Goal: Book appointment/travel/reservation

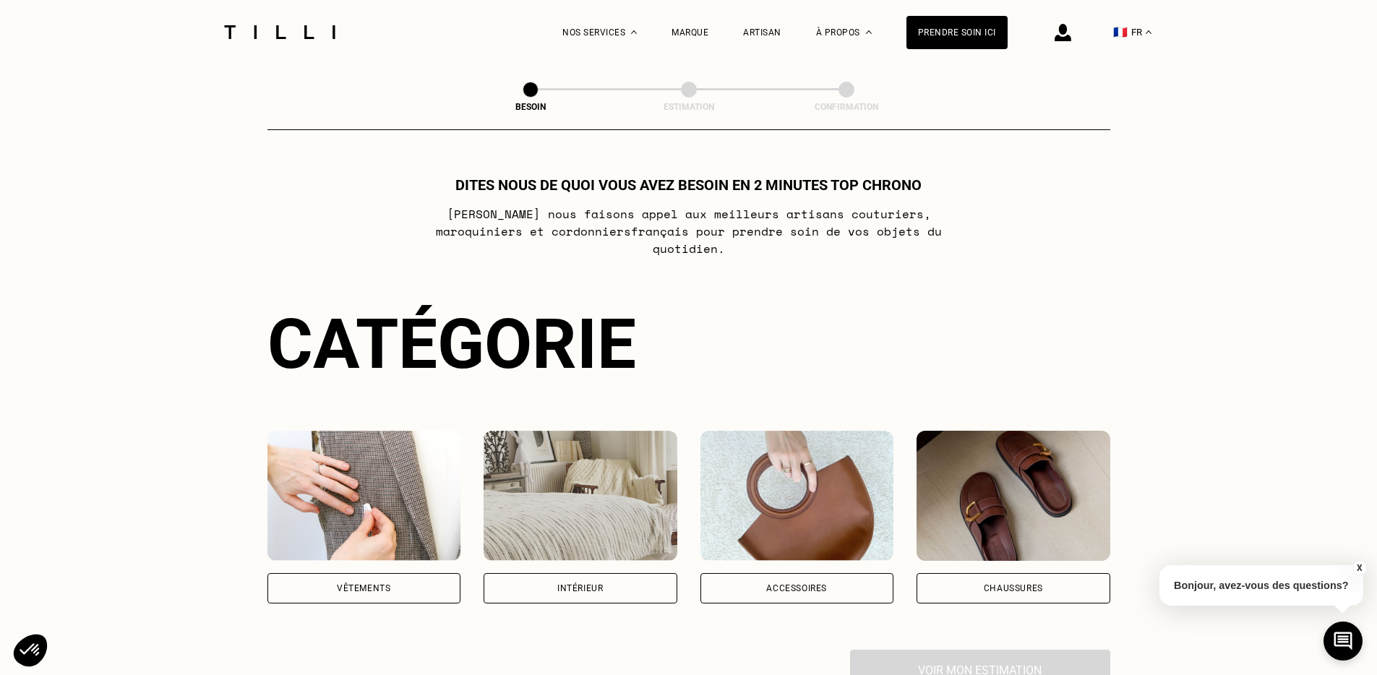
scroll to position [101, 0]
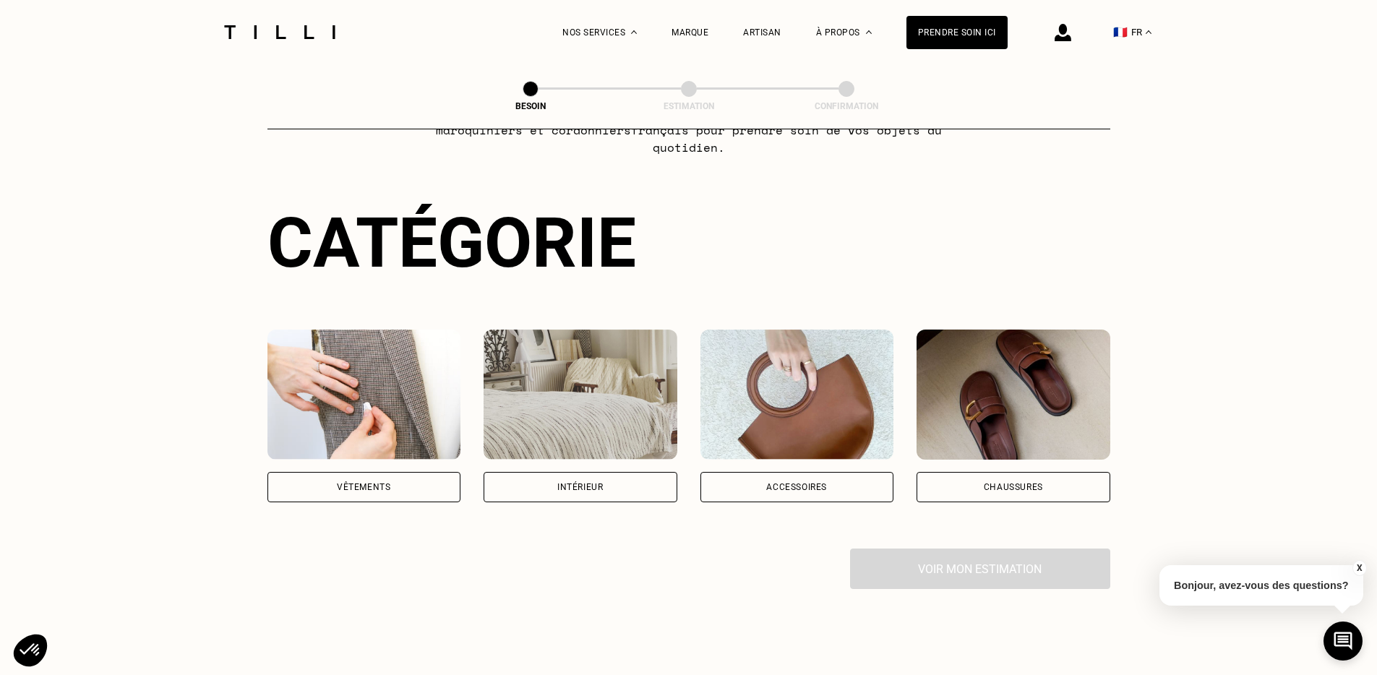
click at [388, 439] on img at bounding box center [364, 395] width 194 height 130
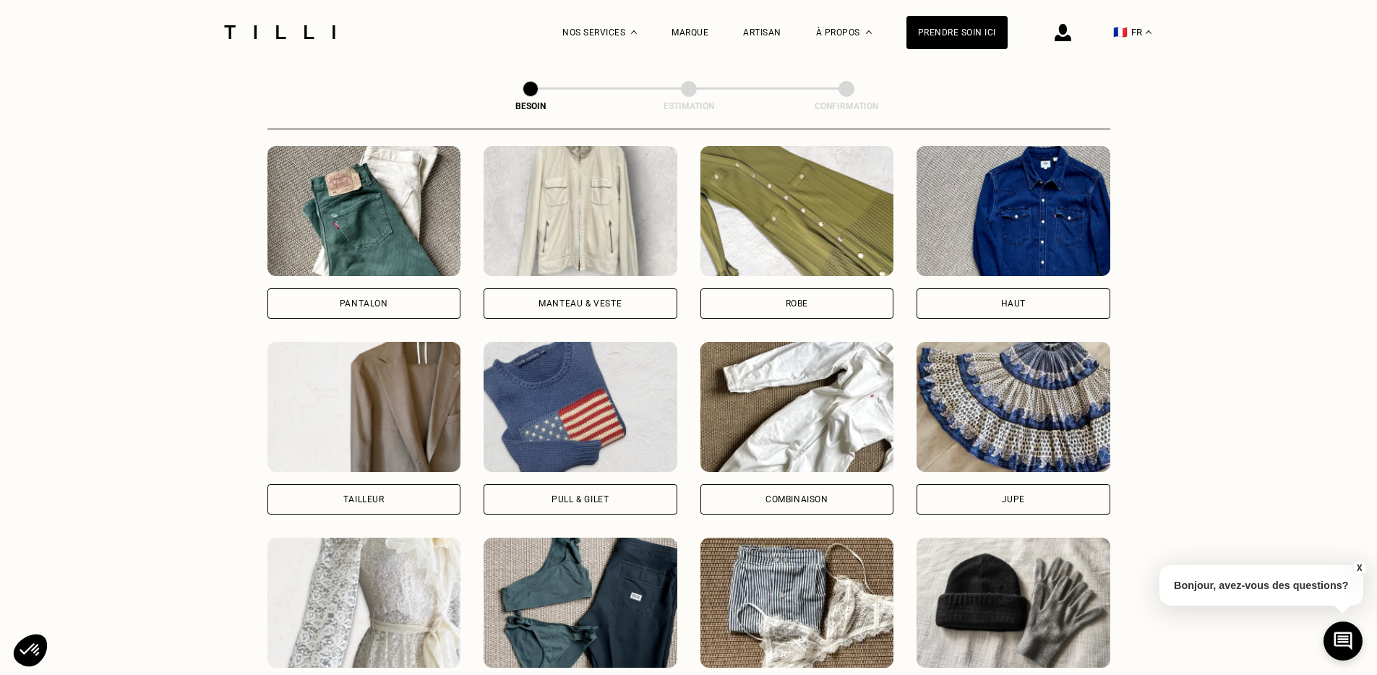
scroll to position [753, 0]
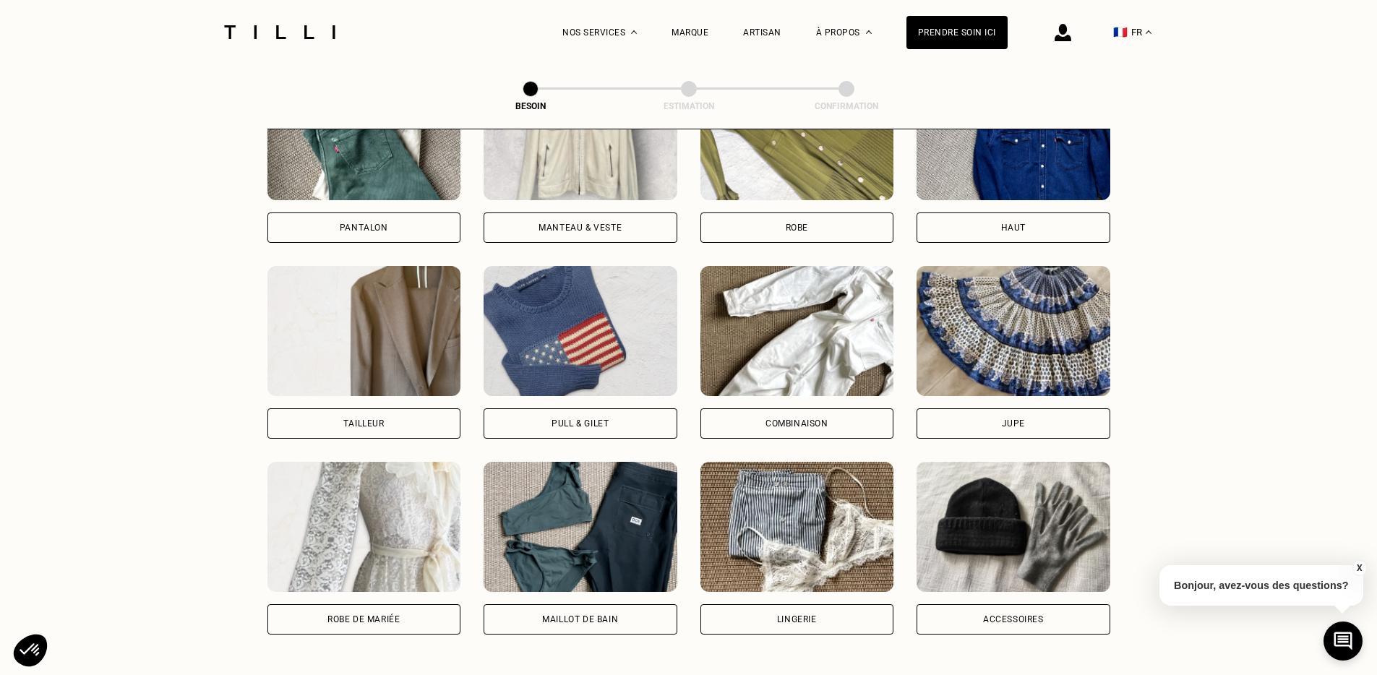
click at [595, 419] on div "Pull & gilet" at bounding box center [580, 423] width 57 height 9
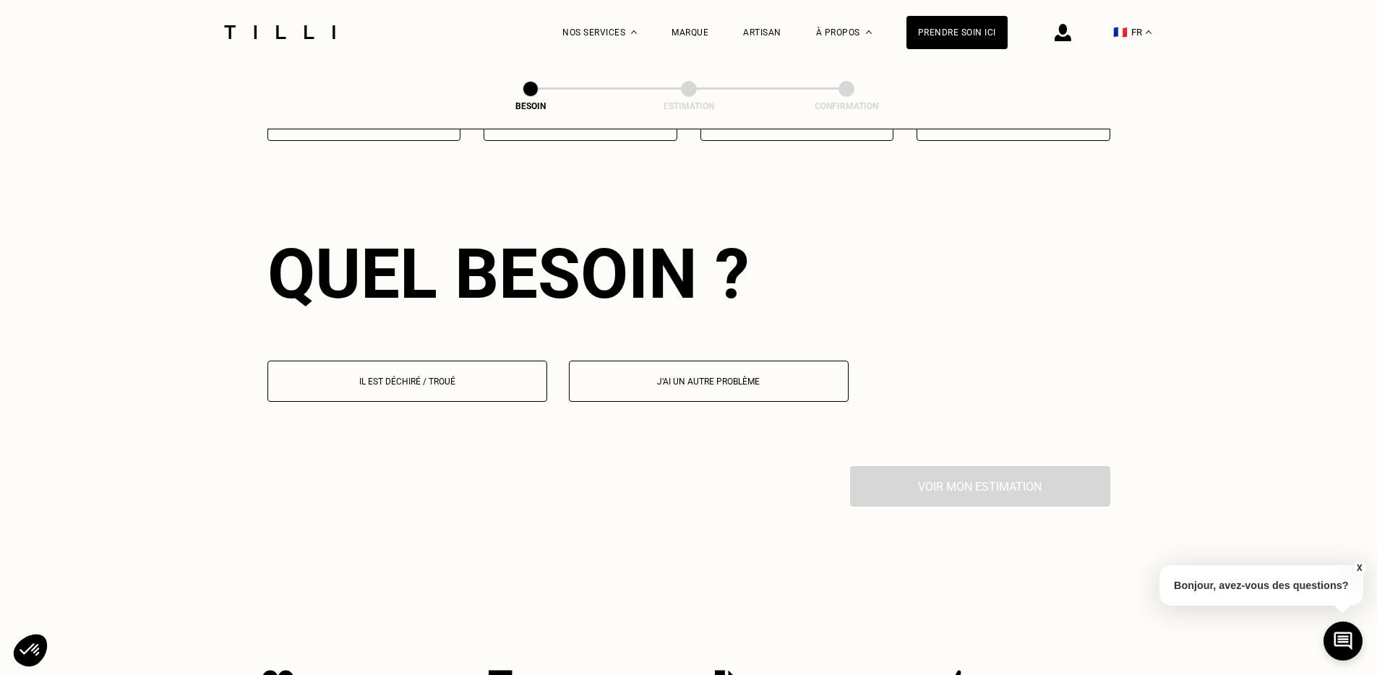
scroll to position [1255, 0]
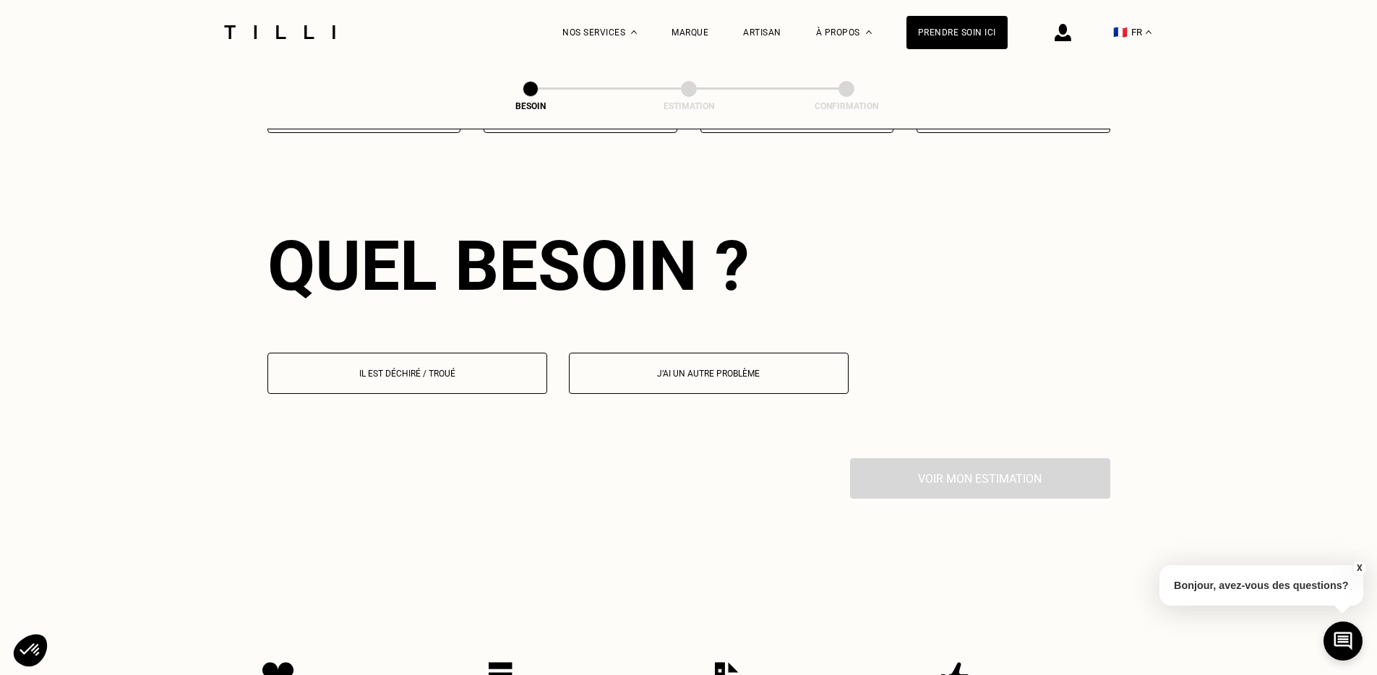
click at [447, 369] on p "Il est déchiré / troué" at bounding box center [407, 374] width 264 height 10
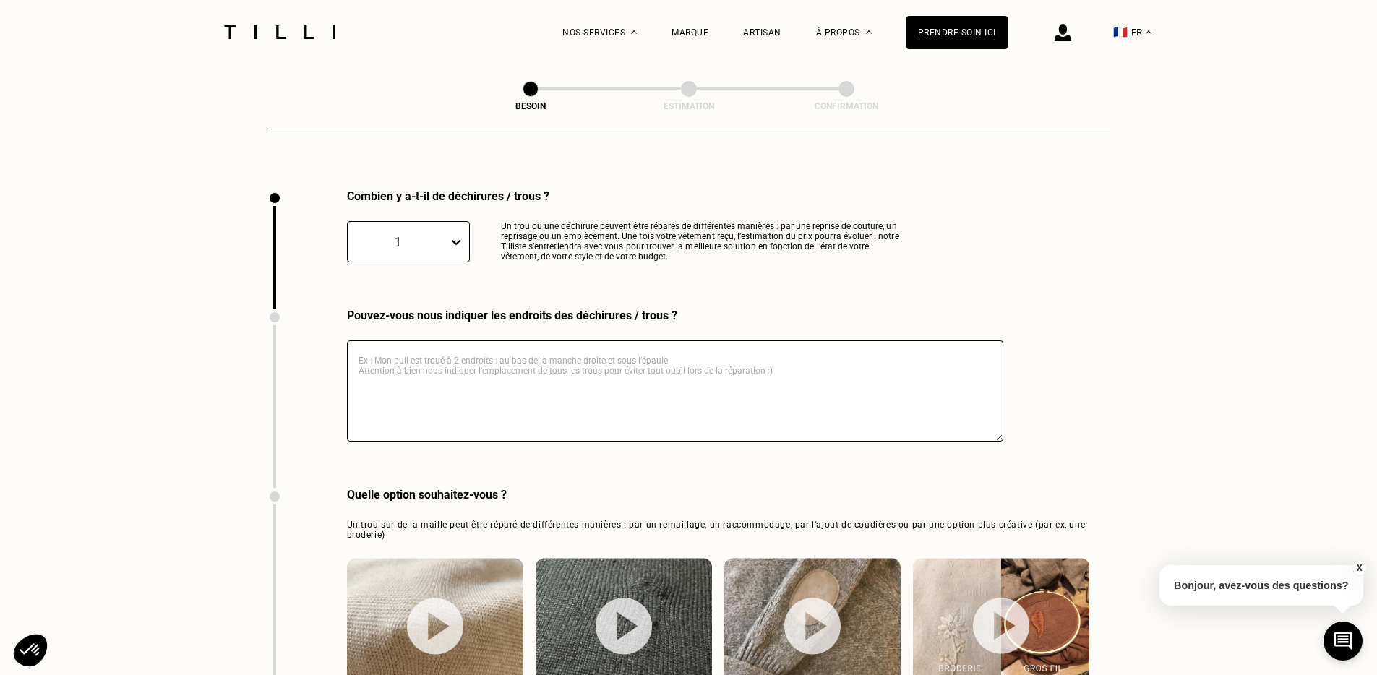
scroll to position [1534, 0]
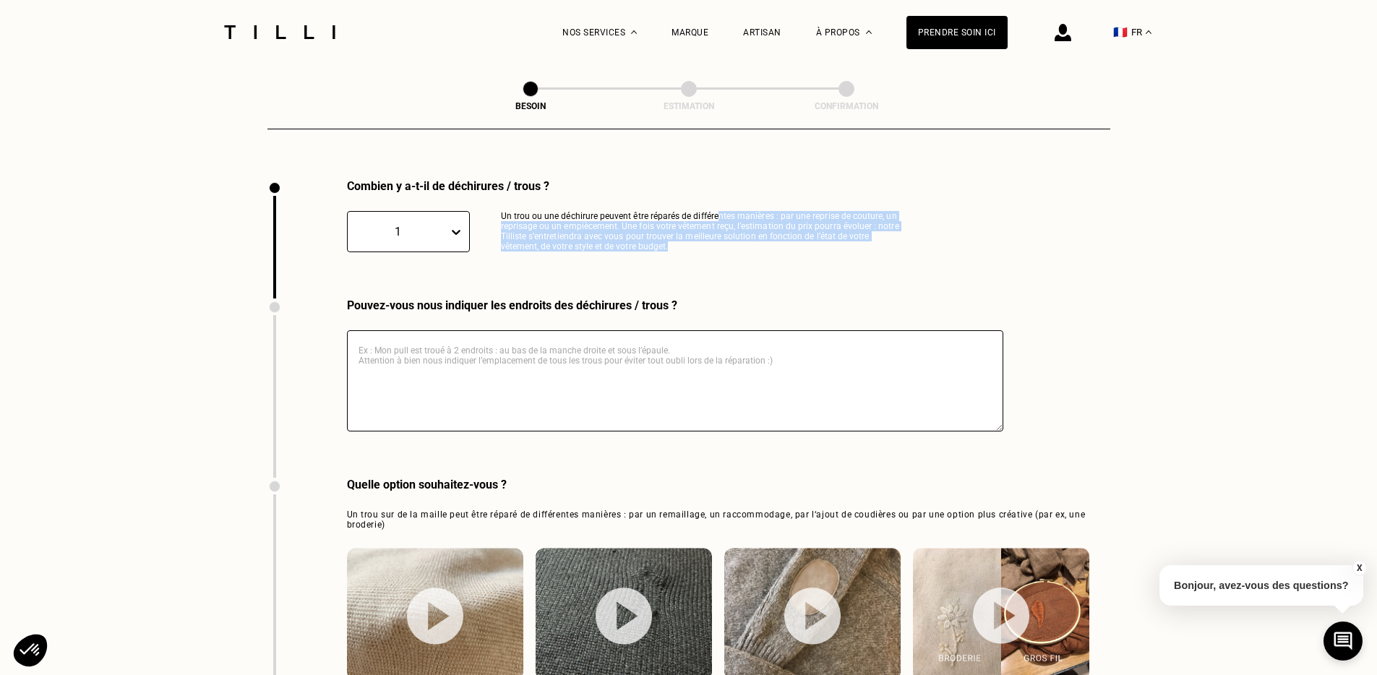
drag, startPoint x: 715, startPoint y: 200, endPoint x: 715, endPoint y: 228, distance: 28.2
click at [715, 228] on p "Un trou ou une déchirure peuvent être réparés de différentes manières : par une…" at bounding box center [705, 231] width 408 height 41
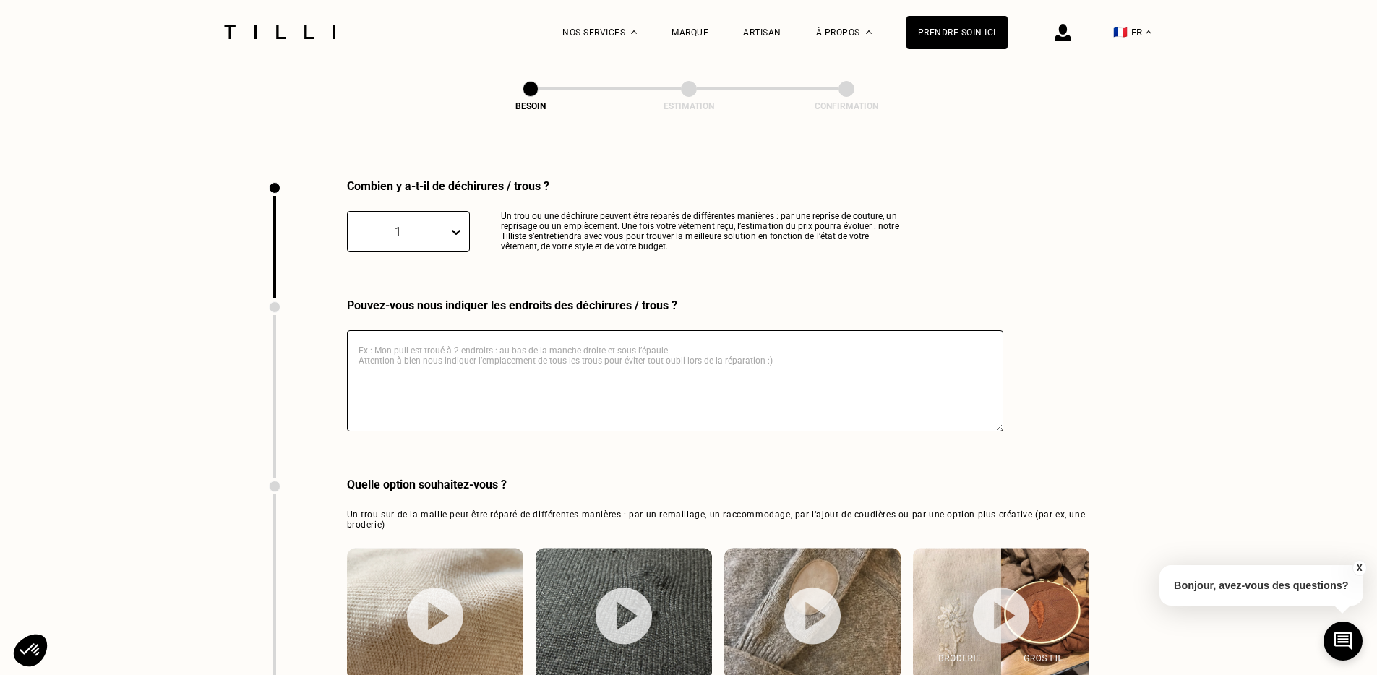
click at [713, 228] on p "Un trou ou une déchirure peuvent être réparés de différentes manières : par une…" at bounding box center [705, 231] width 408 height 41
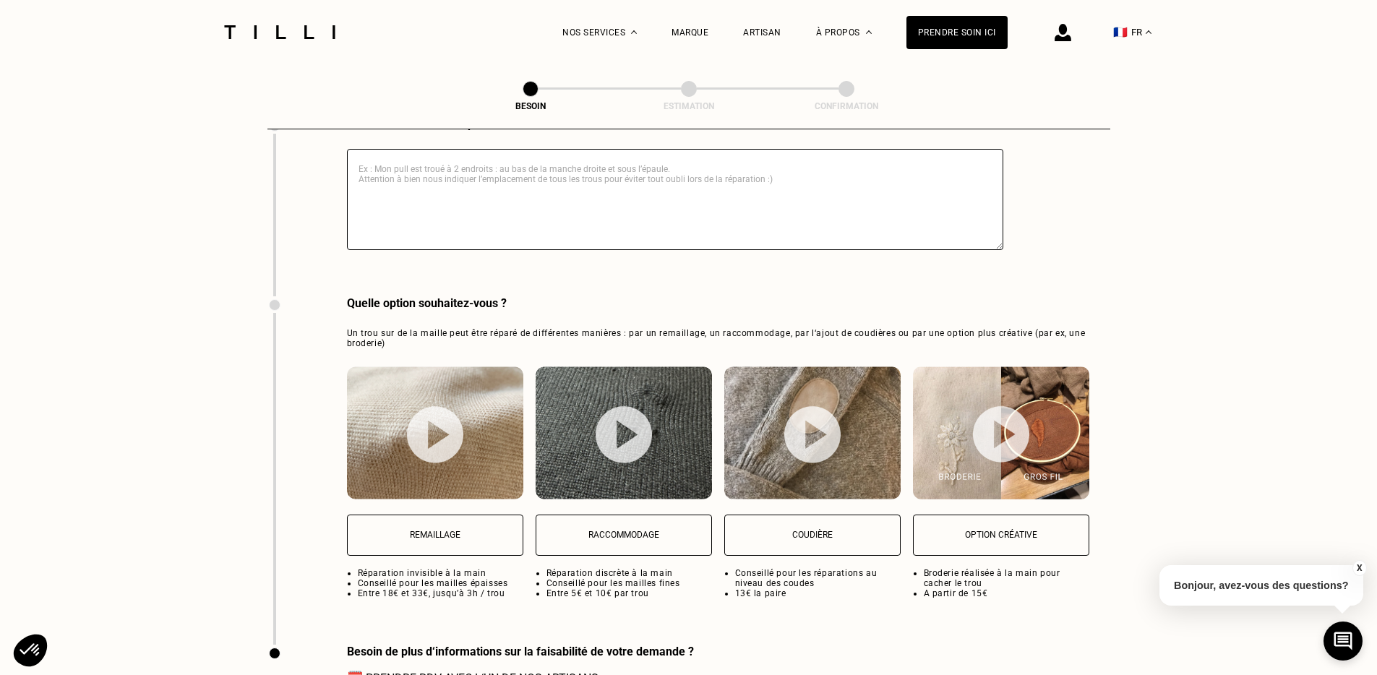
scroll to position [1737, 0]
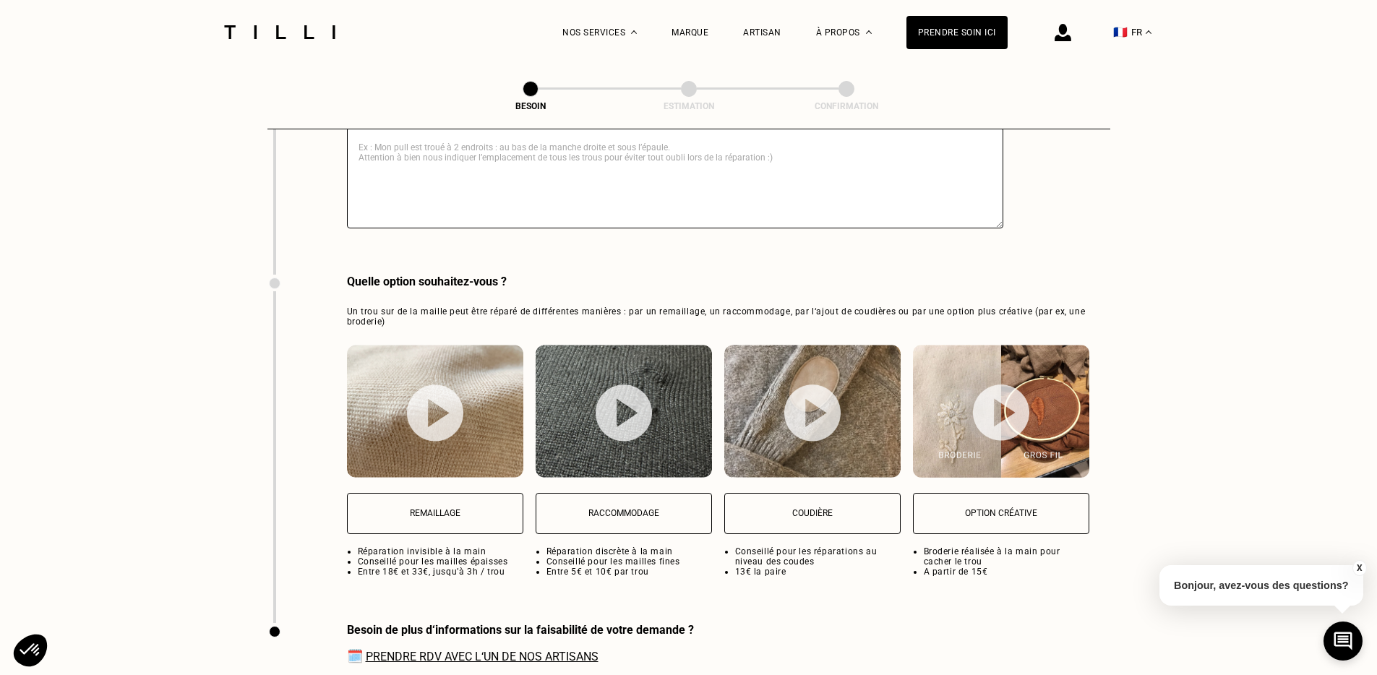
click at [432, 424] on img at bounding box center [435, 411] width 176 height 133
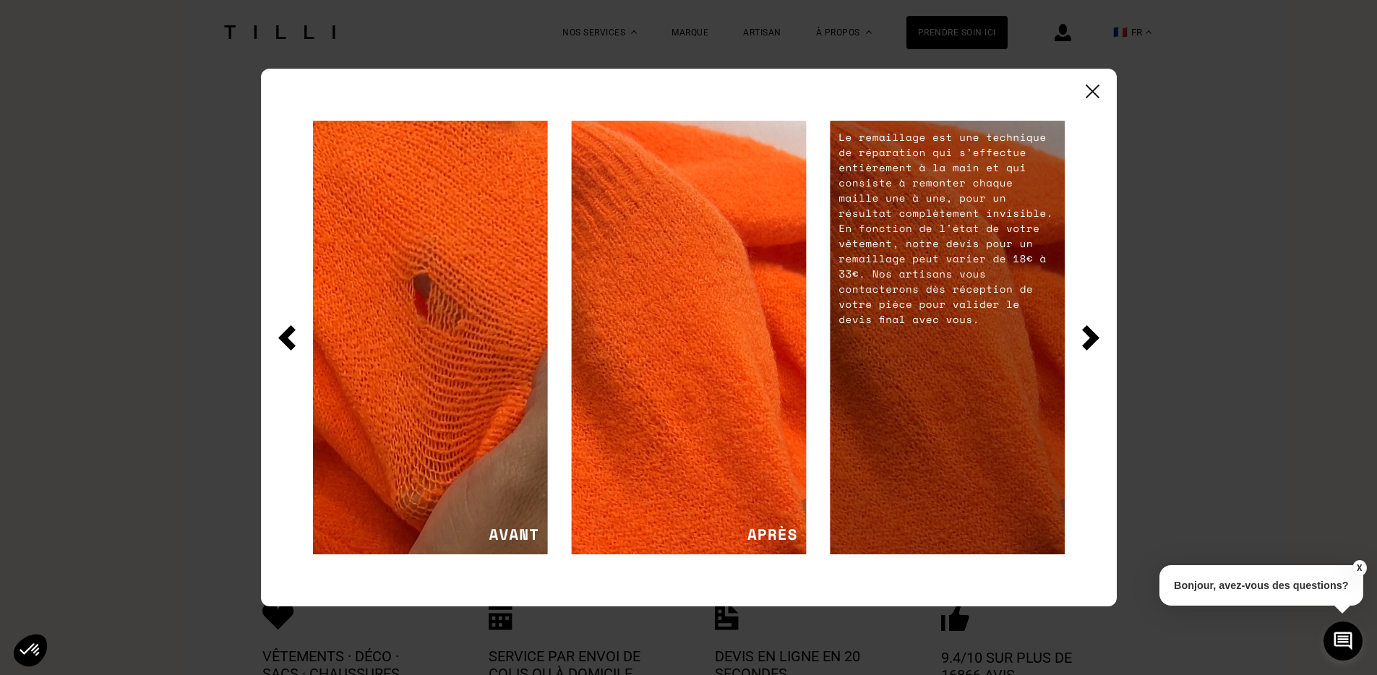
scroll to position [2181, 0]
click at [1097, 334] on img at bounding box center [1090, 337] width 17 height 25
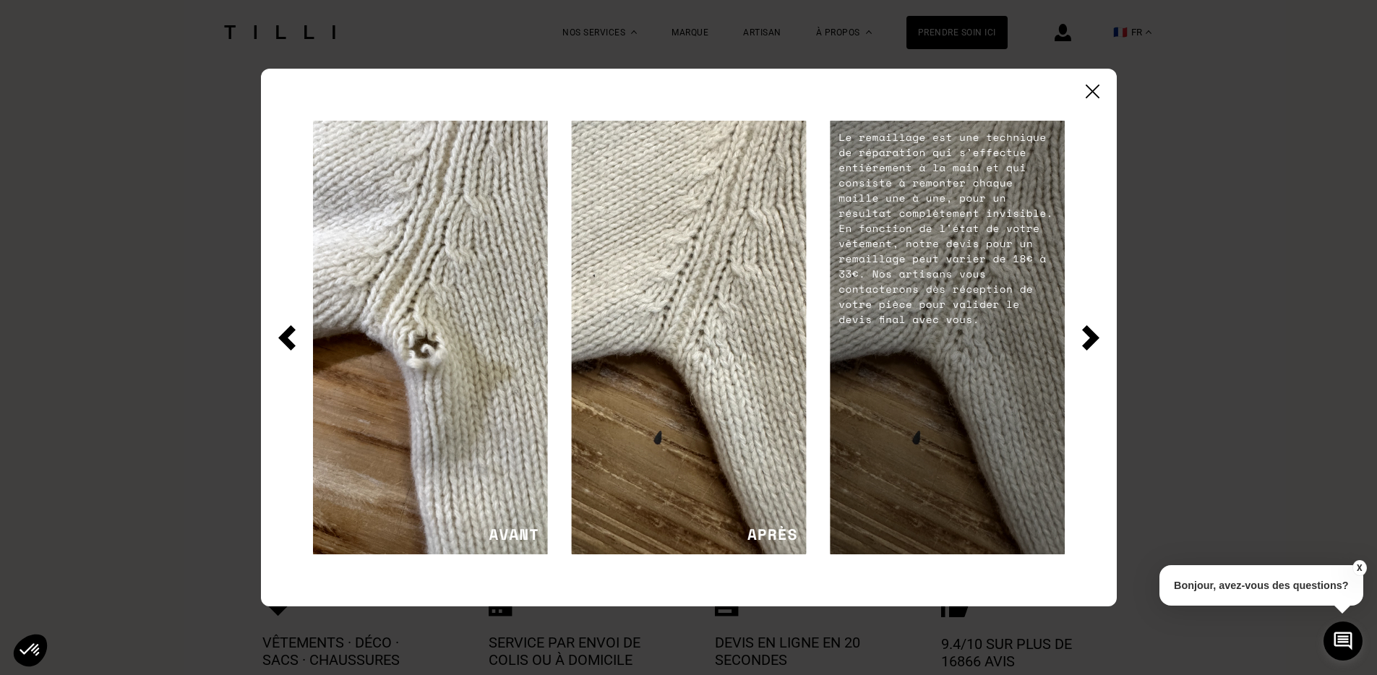
click at [1091, 335] on img at bounding box center [1090, 337] width 17 height 25
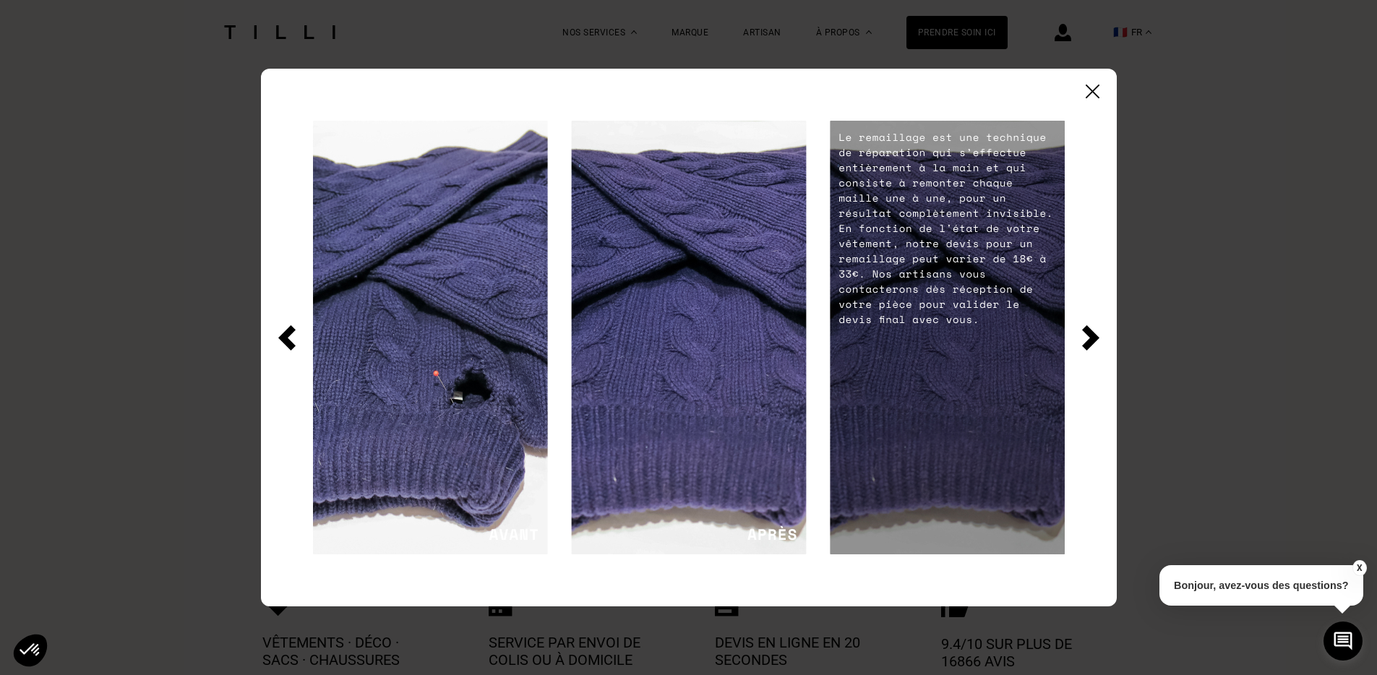
click at [1097, 103] on div at bounding box center [689, 338] width 856 height 538
click at [1096, 91] on img at bounding box center [1093, 92] width 14 height 14
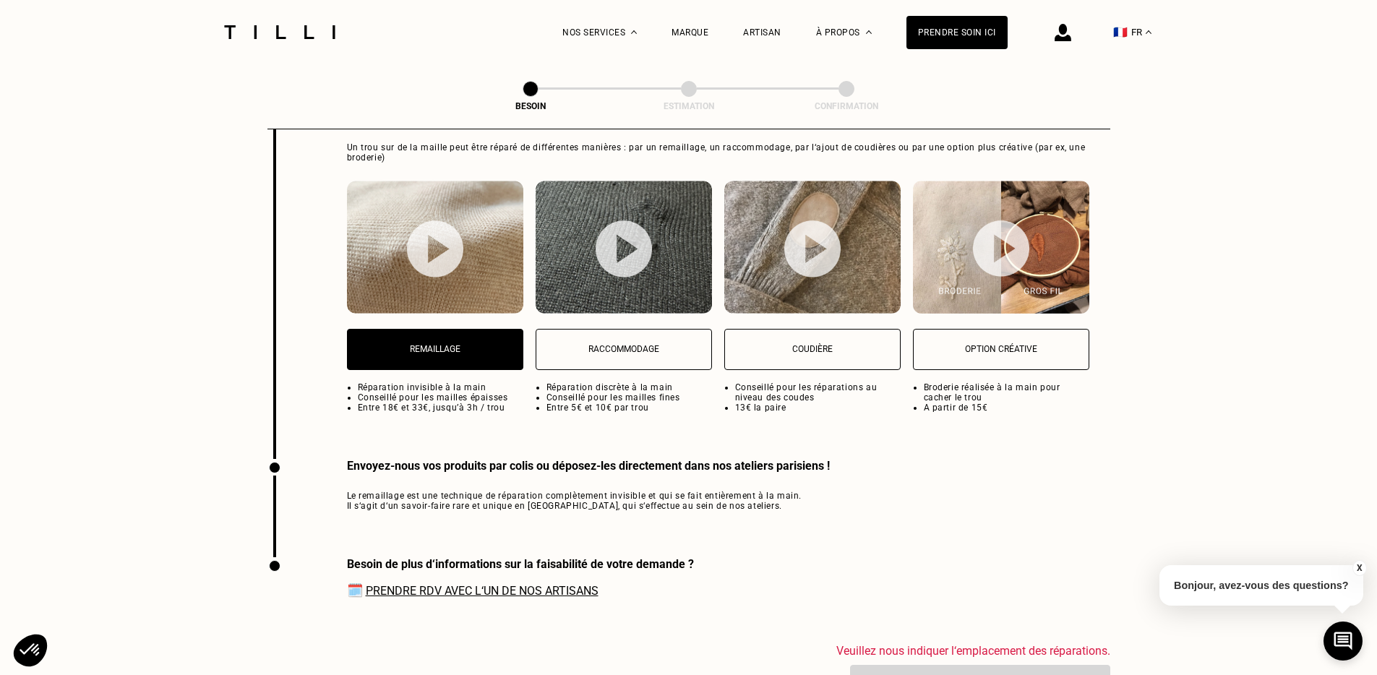
scroll to position [1898, 0]
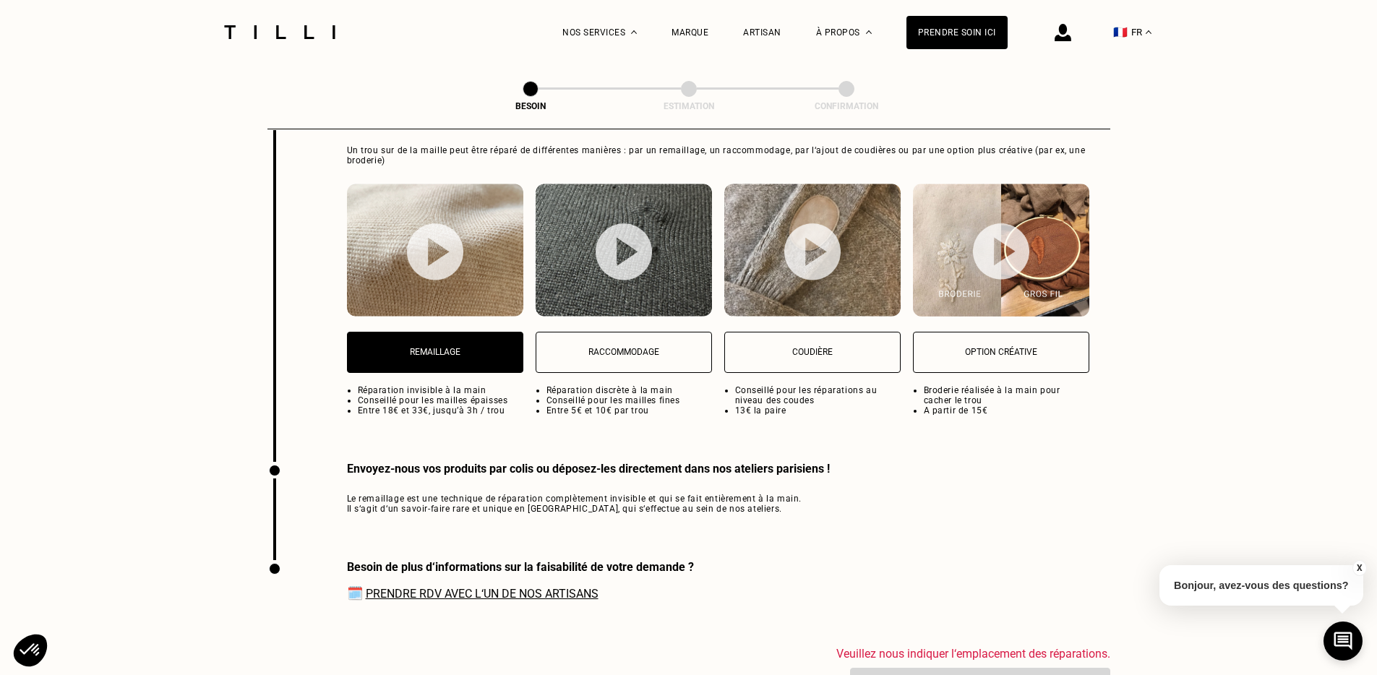
click at [632, 256] on img at bounding box center [624, 251] width 56 height 57
select select "FR"
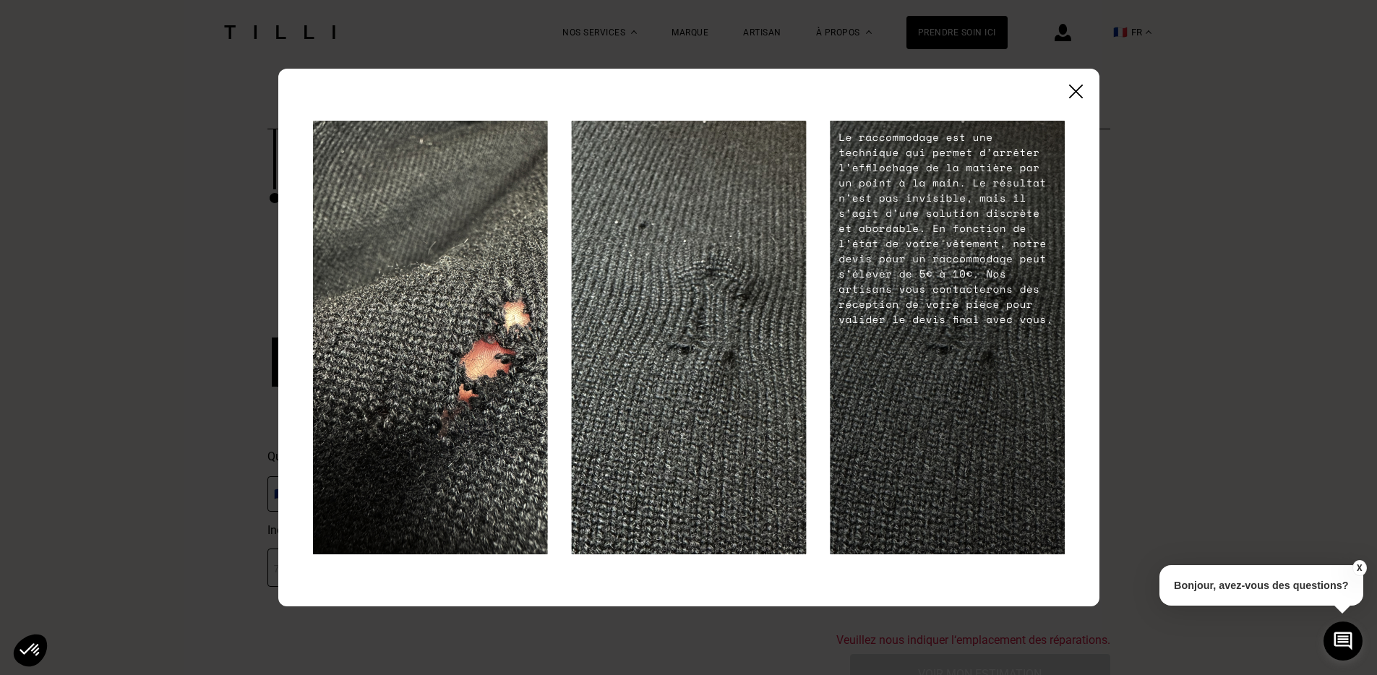
scroll to position [2181, 0]
click at [1079, 95] on img at bounding box center [1076, 92] width 14 height 14
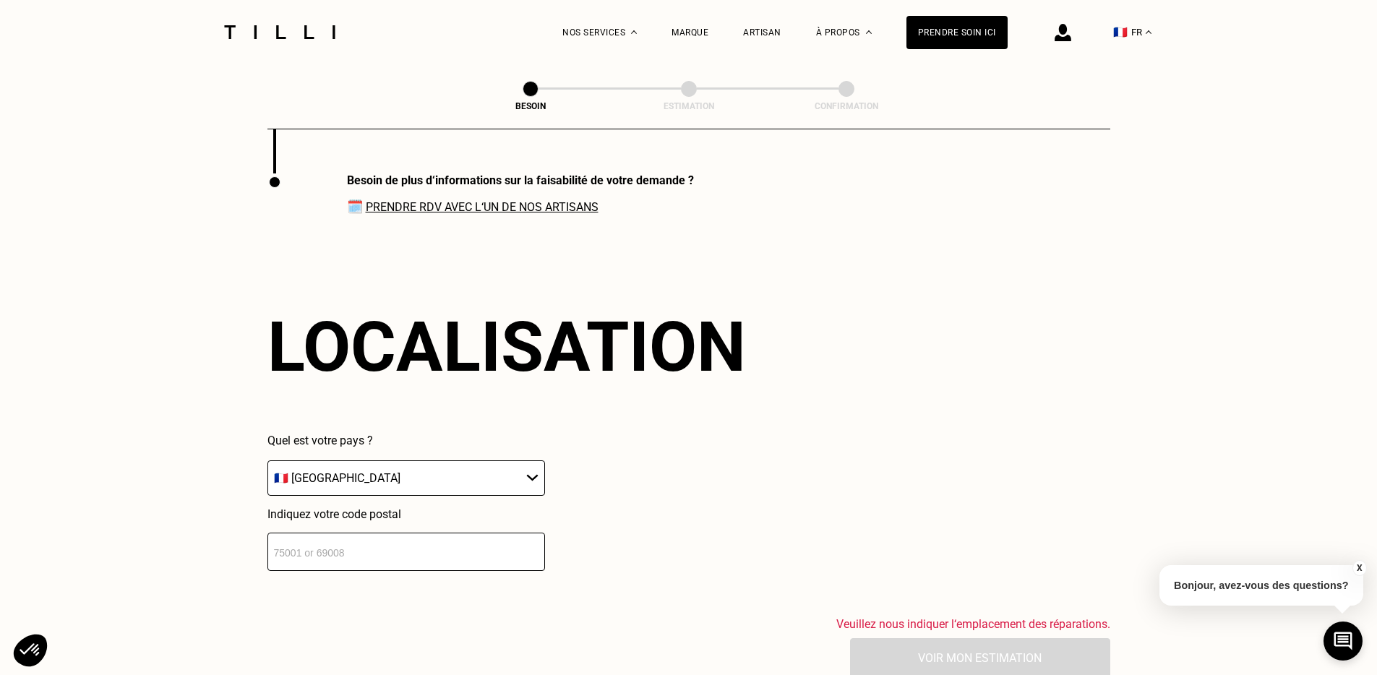
scroll to position [2187, 0]
click at [422, 463] on select "🇩🇪 [GEOGRAPHIC_DATA] 🇦🇹 [GEOGRAPHIC_DATA] 🇧🇪 [GEOGRAPHIC_DATA] 🇧🇬 Bulgarie 🇨🇾 C…" at bounding box center [406, 477] width 278 height 35
click at [267, 460] on select "🇩🇪 [GEOGRAPHIC_DATA] 🇦🇹 [GEOGRAPHIC_DATA] 🇧🇪 [GEOGRAPHIC_DATA] 🇧🇬 Bulgarie 🇨🇾 C…" at bounding box center [406, 477] width 278 height 35
click at [353, 544] on input "number" at bounding box center [406, 551] width 278 height 38
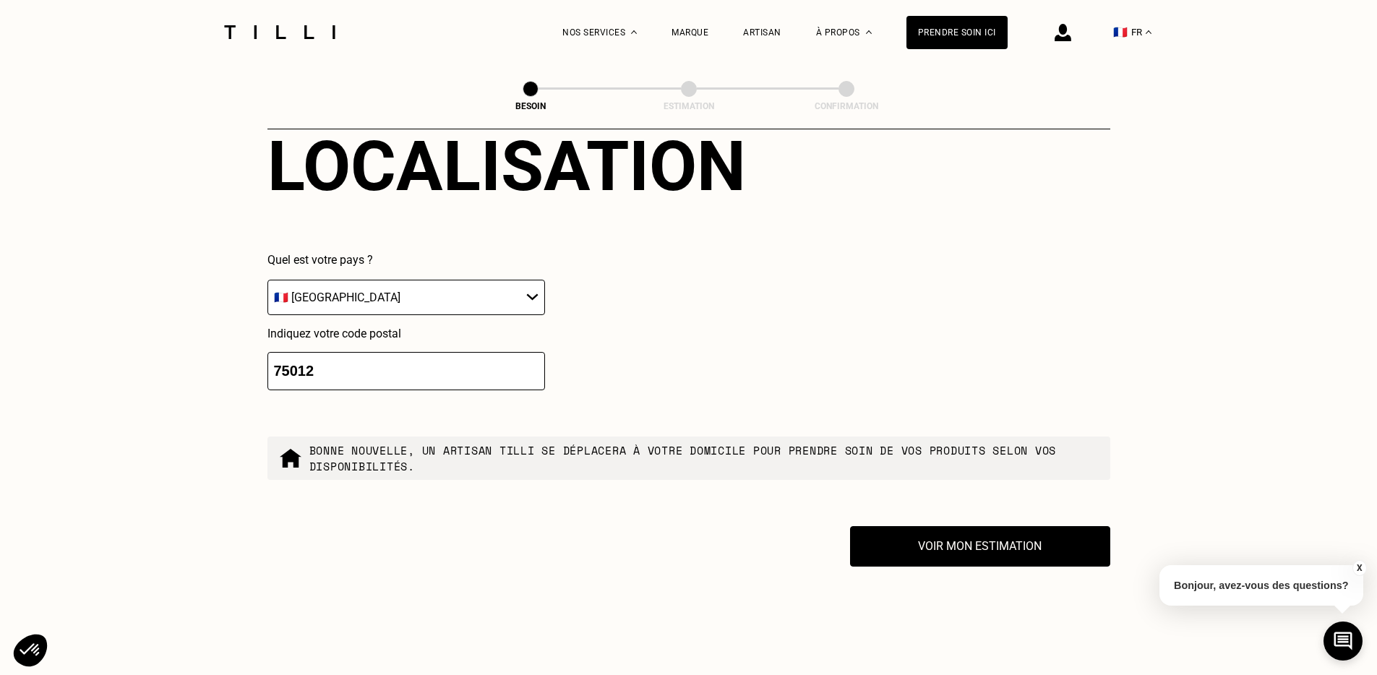
scroll to position [2288, 0]
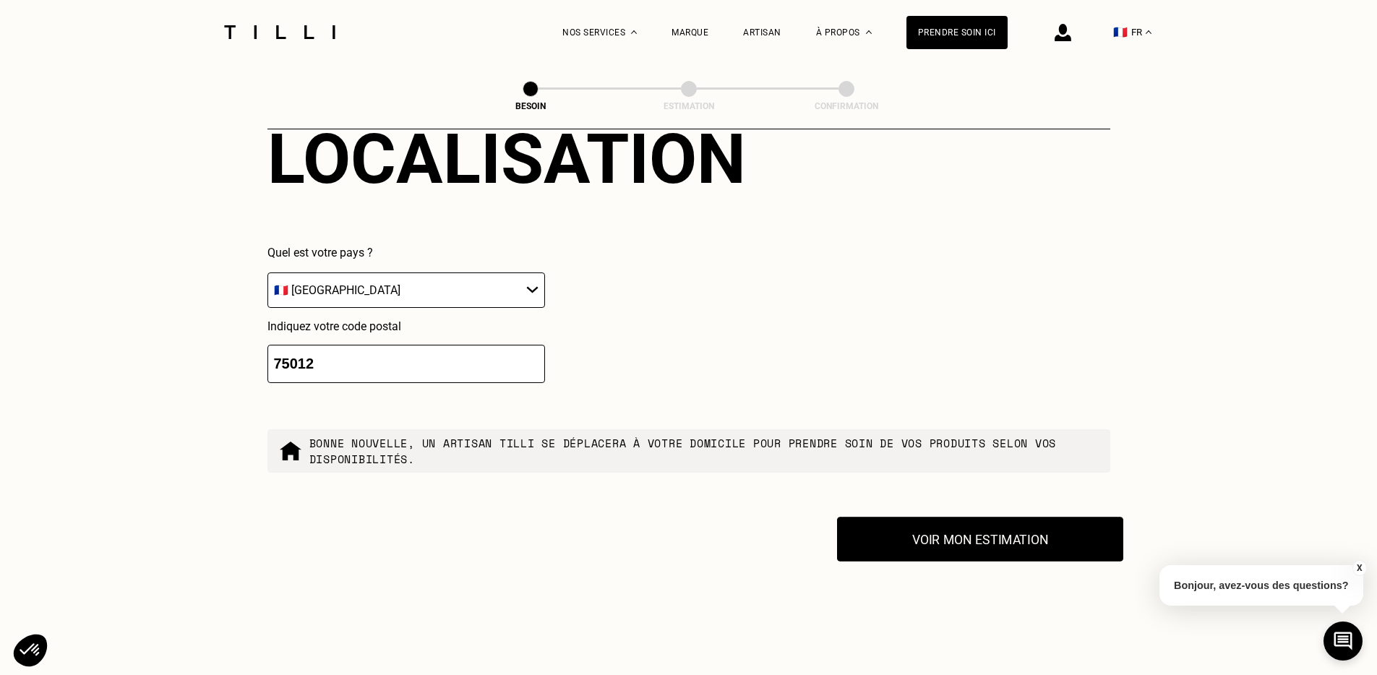
type input "75012"
click at [903, 520] on button "Voir mon estimation" at bounding box center [980, 539] width 286 height 45
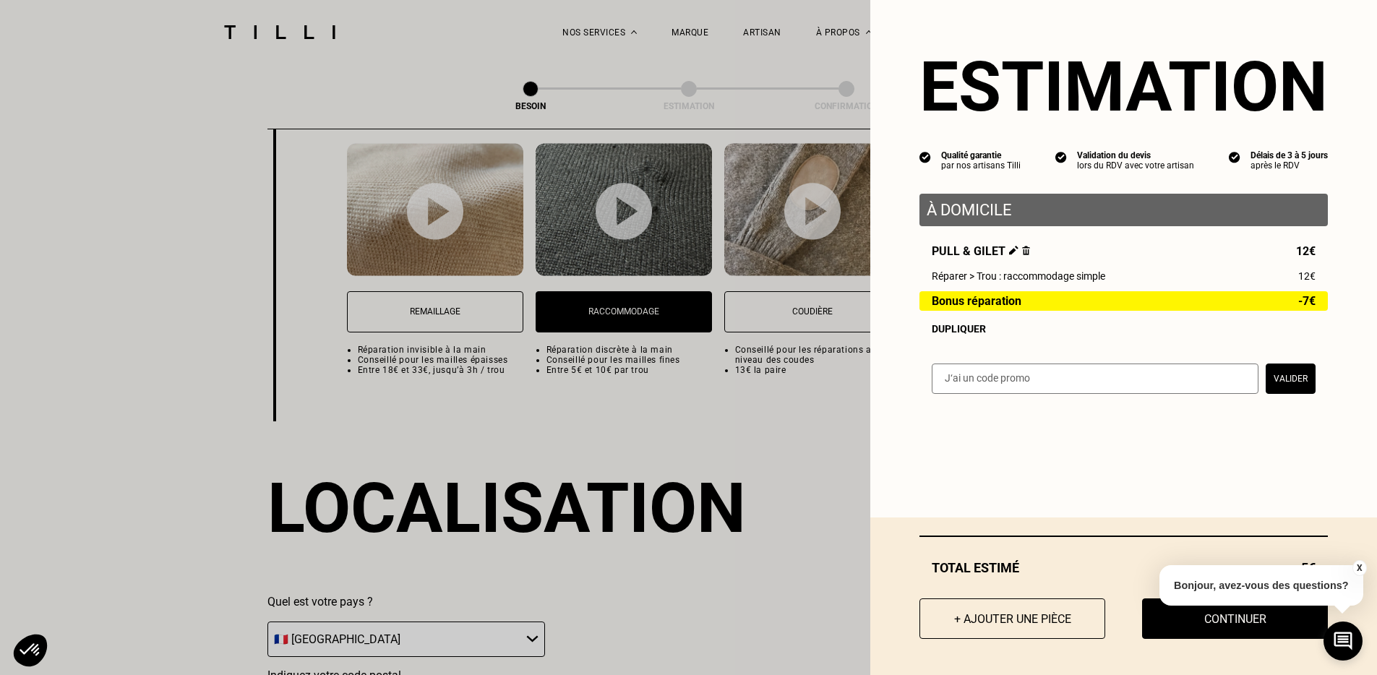
scroll to position [1772, 0]
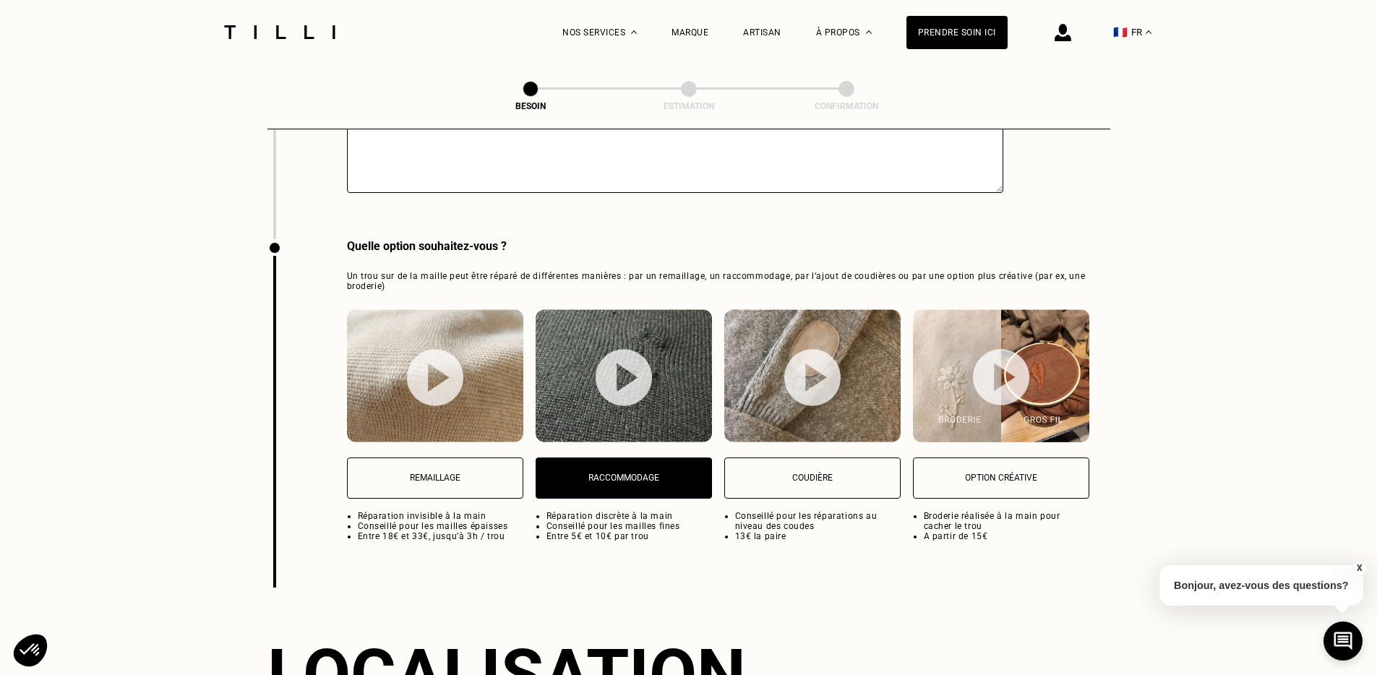
click at [468, 363] on img at bounding box center [435, 375] width 176 height 133
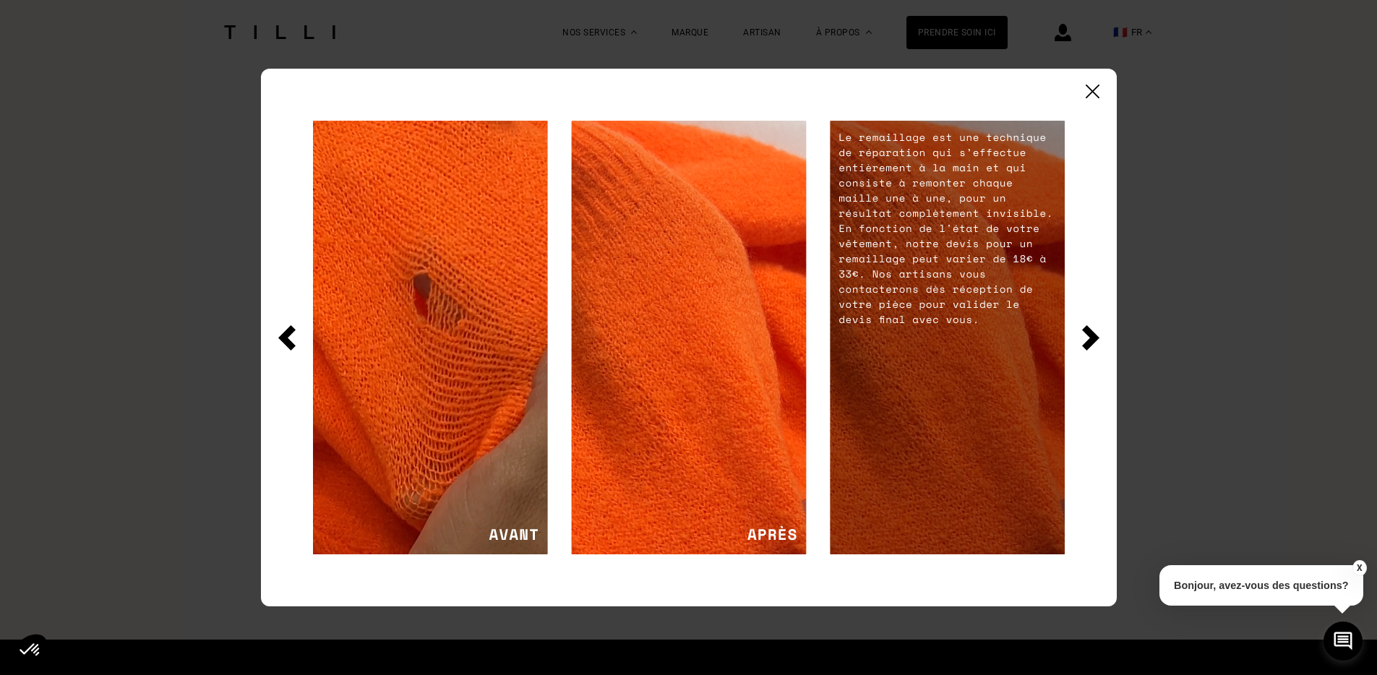
scroll to position [2181, 0]
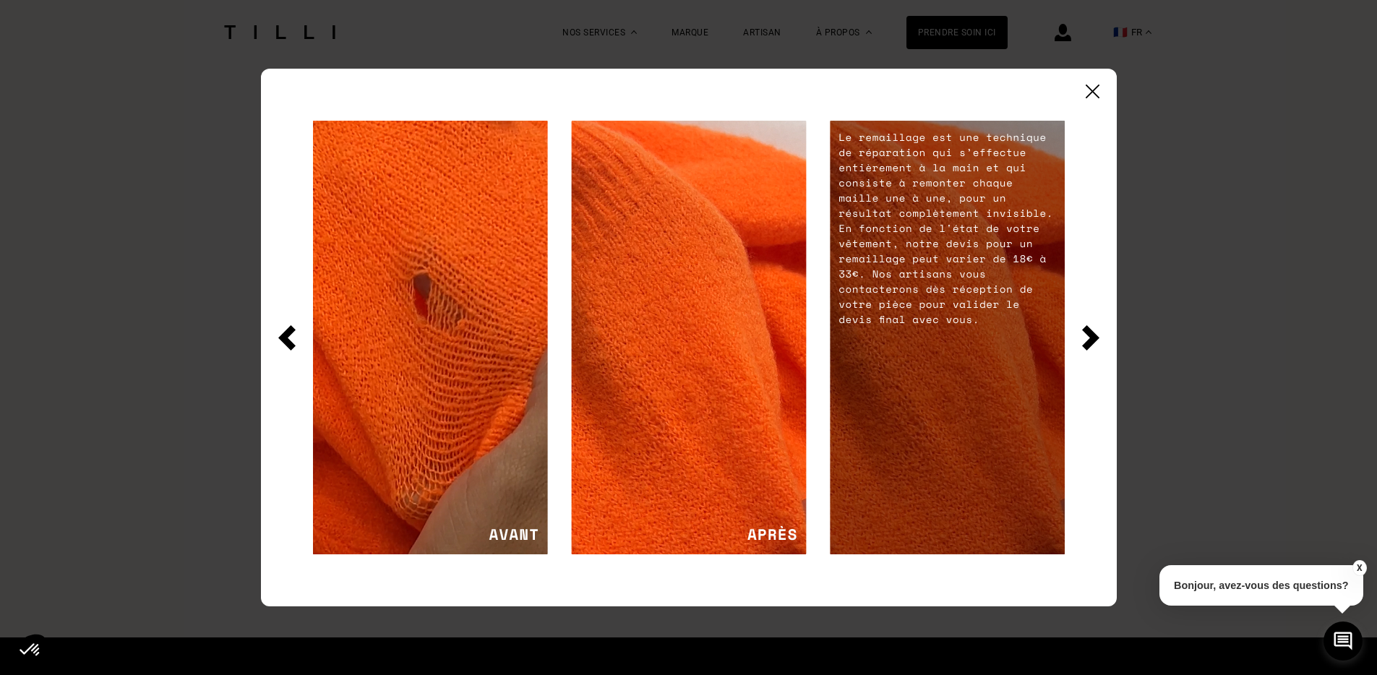
click at [1094, 87] on img at bounding box center [1093, 92] width 14 height 14
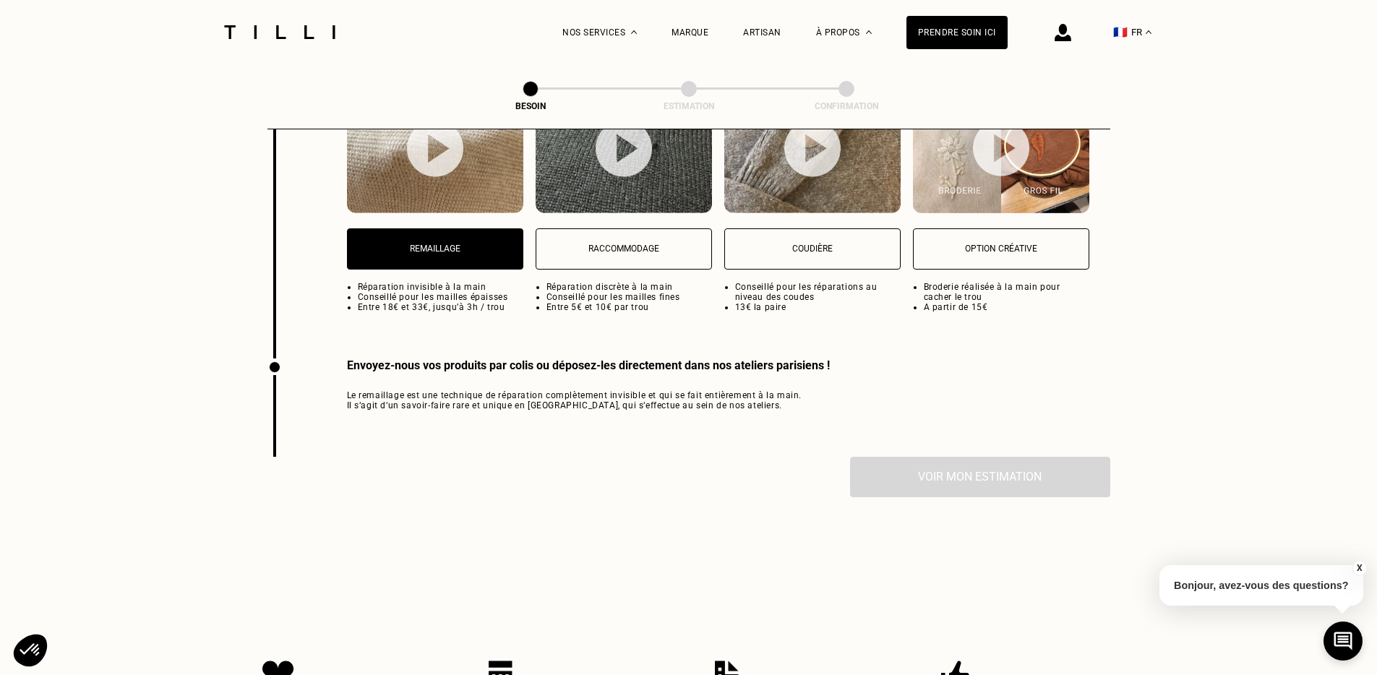
scroll to position [2004, 0]
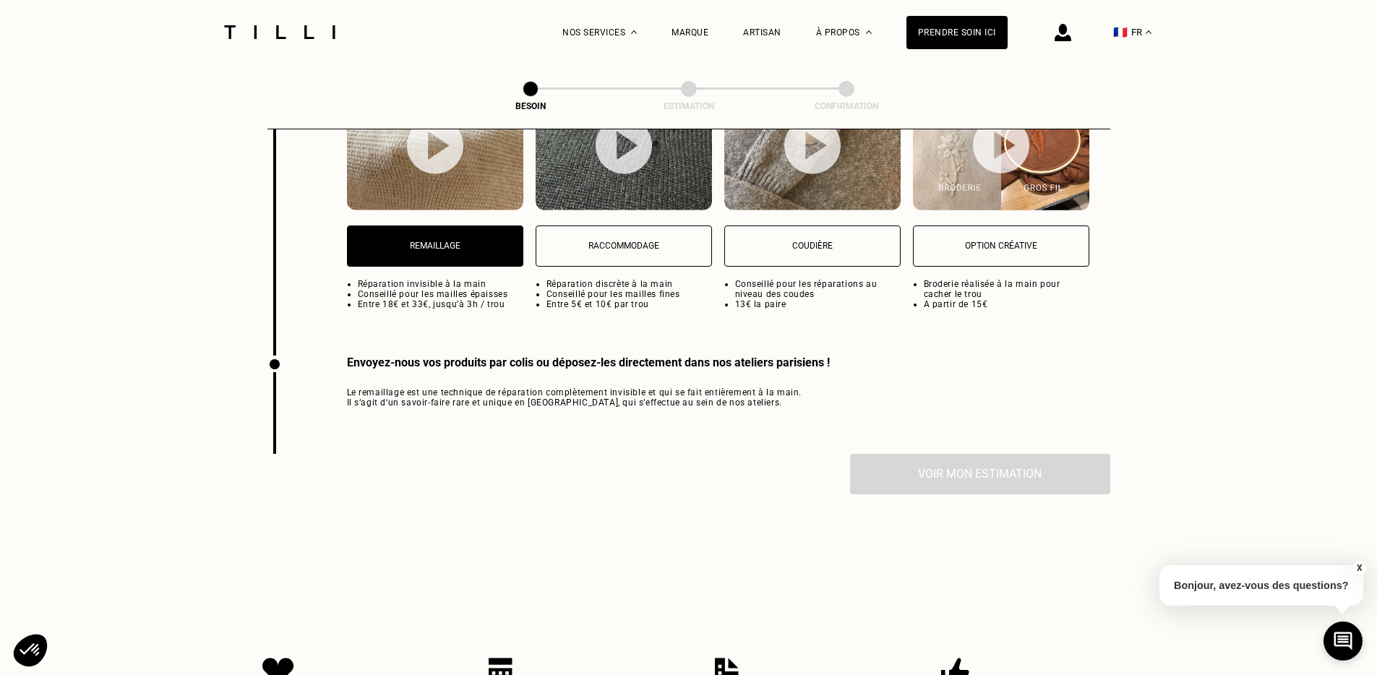
click at [688, 361] on div "Envoyez-nous vos produits par colis ou déposez-les directement dans nos atelier…" at bounding box center [588, 382] width 483 height 52
drag, startPoint x: 398, startPoint y: 382, endPoint x: 707, endPoint y: 382, distance: 308.7
click at [707, 387] on span "Le remaillage est une technique de réparation complètement invisible et qui se …" at bounding box center [588, 397] width 483 height 20
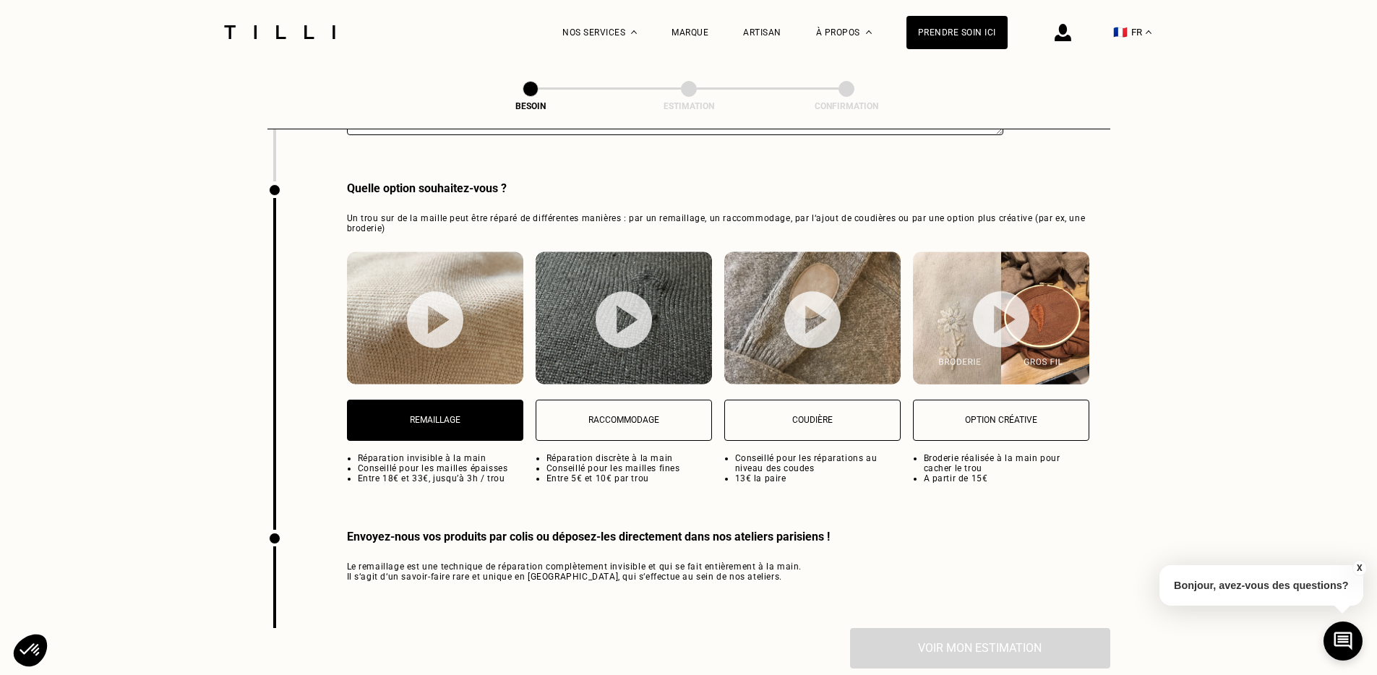
click at [617, 426] on div "Raccommodage Réparation discrète à la main Conseillé pour les mailles fines Ent…" at bounding box center [624, 368] width 176 height 232
select select "FR"
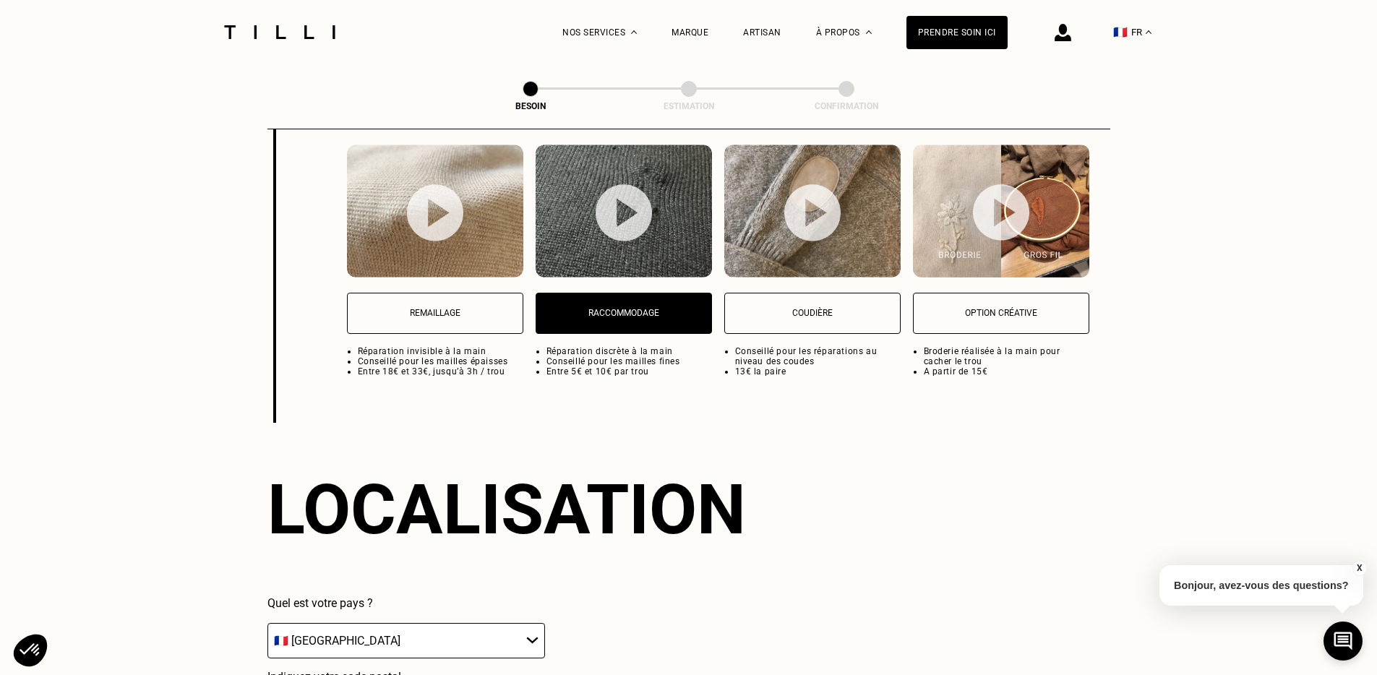
click at [442, 304] on button "Remaillage" at bounding box center [435, 313] width 176 height 41
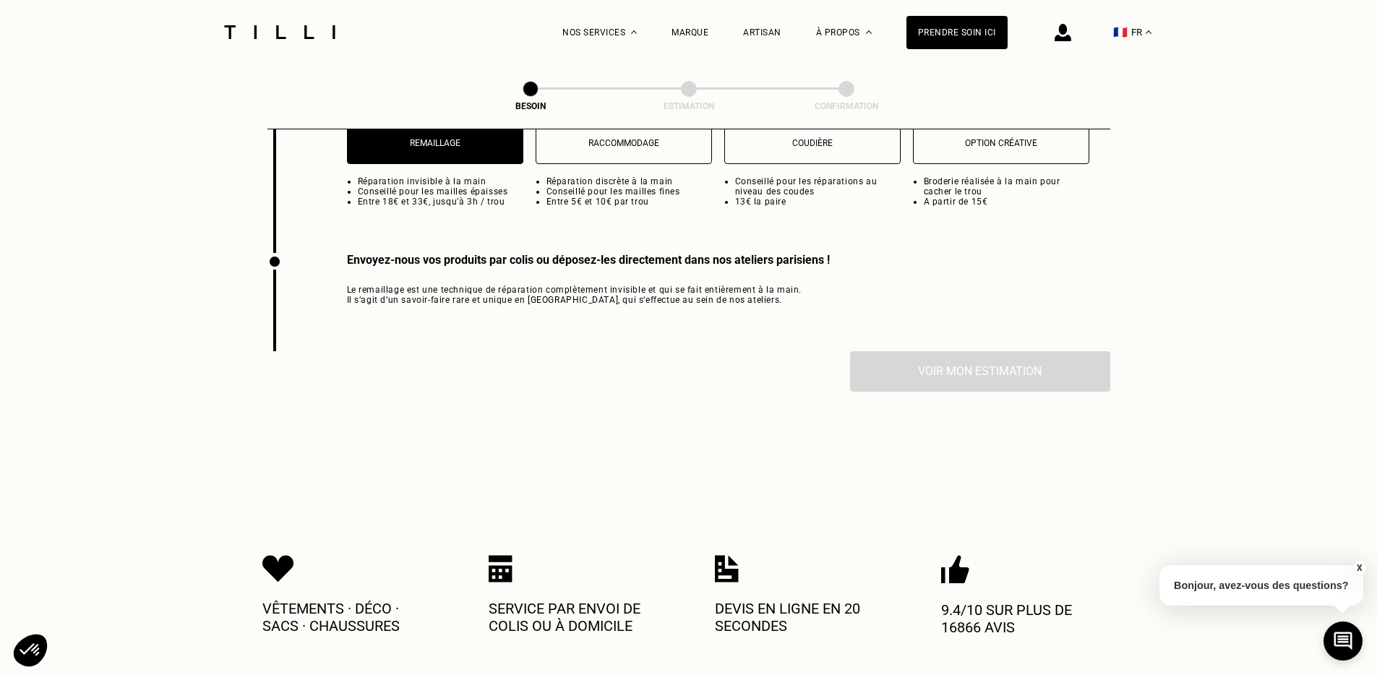
scroll to position [2108, 0]
click at [533, 599] on p "Service par envoi de colis ou à domicile" at bounding box center [575, 616] width 173 height 35
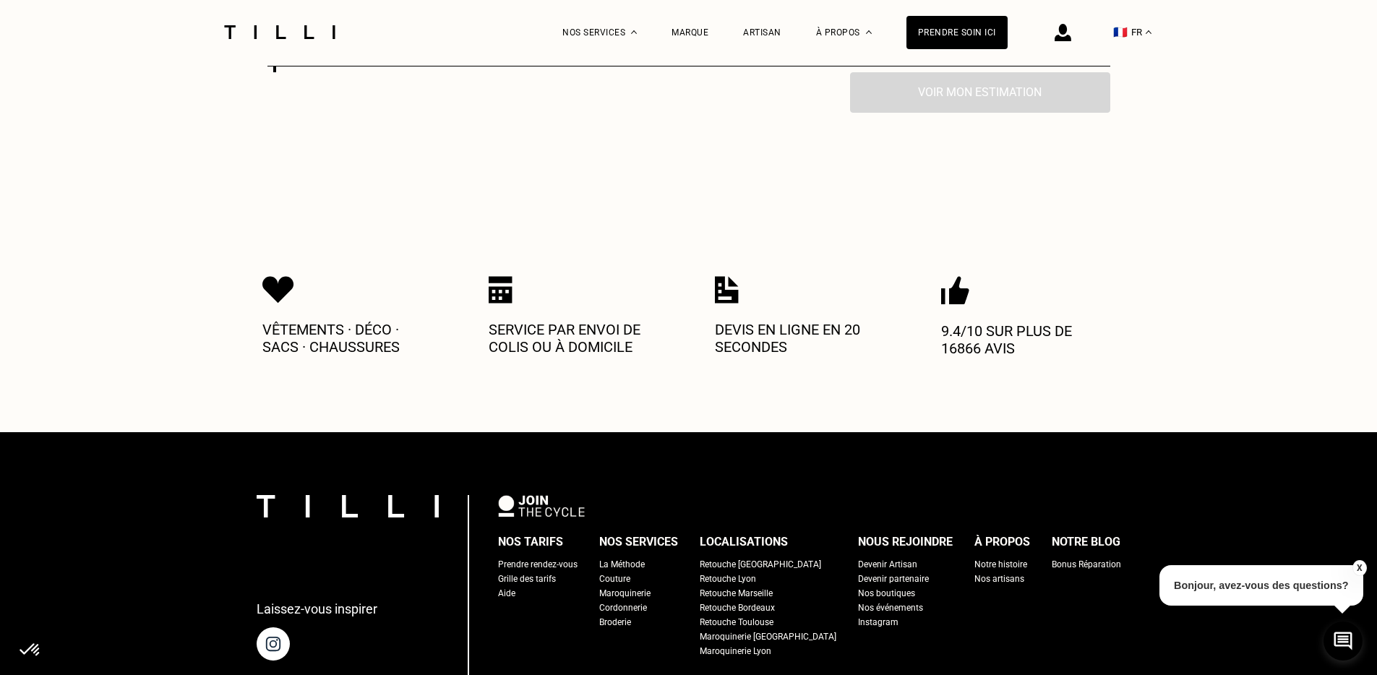
scroll to position [2391, 0]
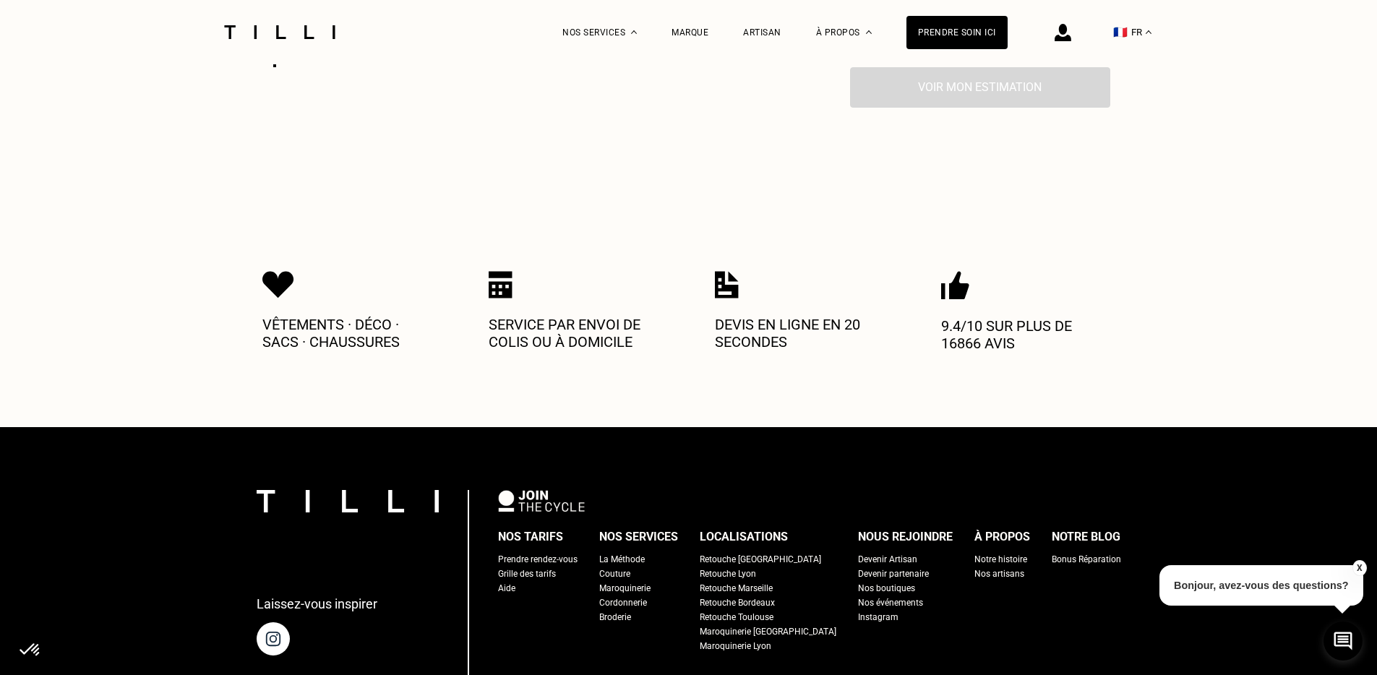
click at [861, 581] on div "Nos boutiques" at bounding box center [886, 588] width 57 height 14
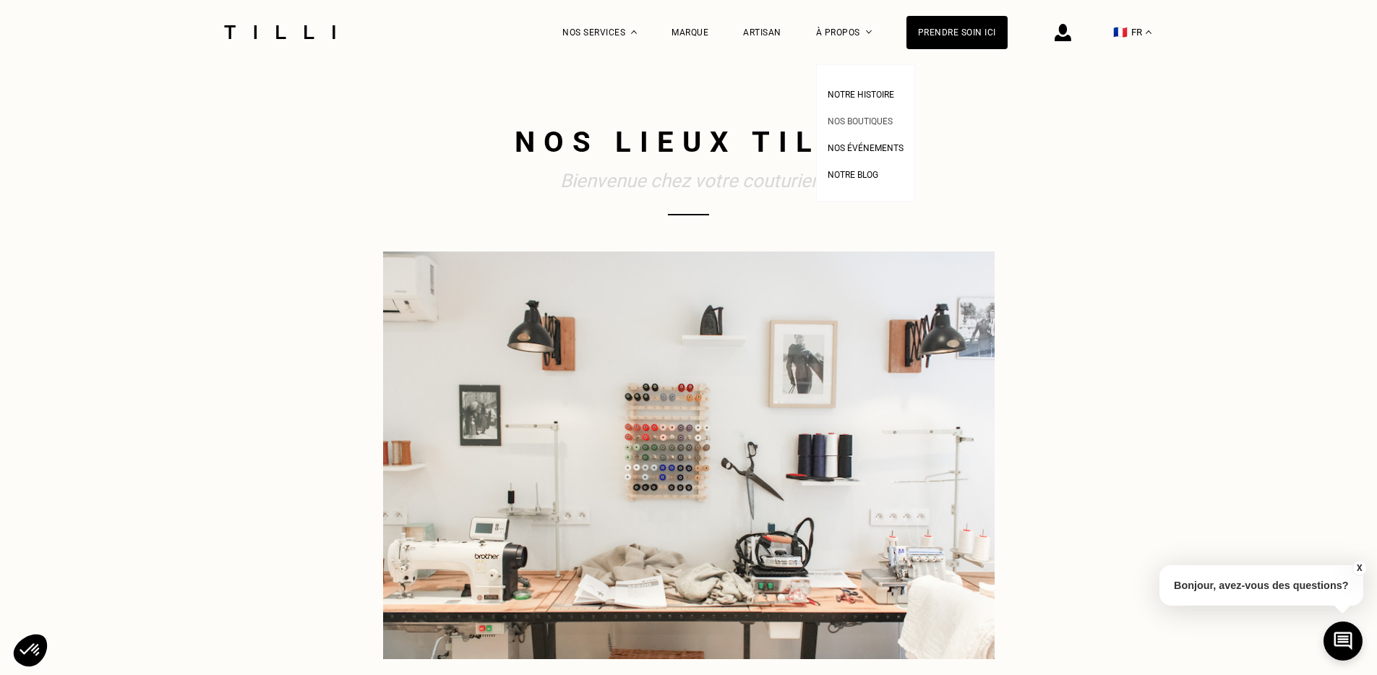
click at [849, 120] on span "Nos boutiques" at bounding box center [860, 121] width 65 height 10
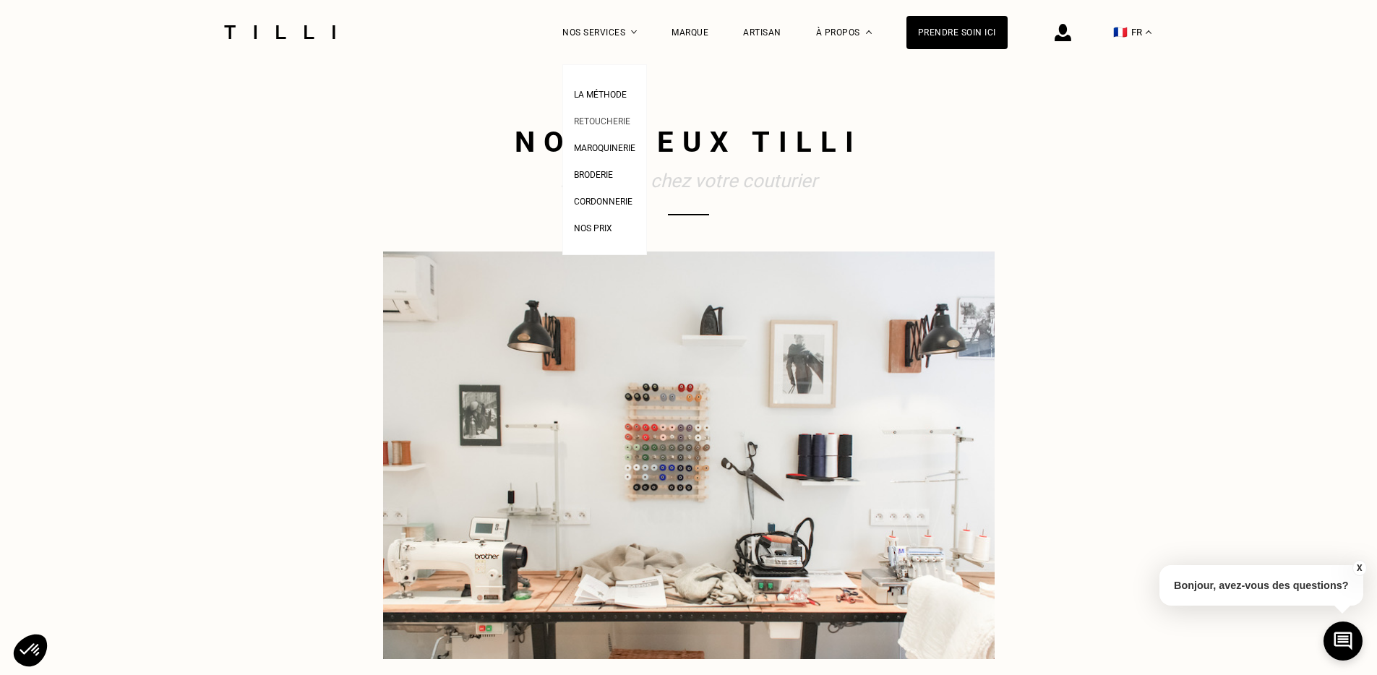
click at [619, 120] on span "Retoucherie" at bounding box center [602, 121] width 56 height 10
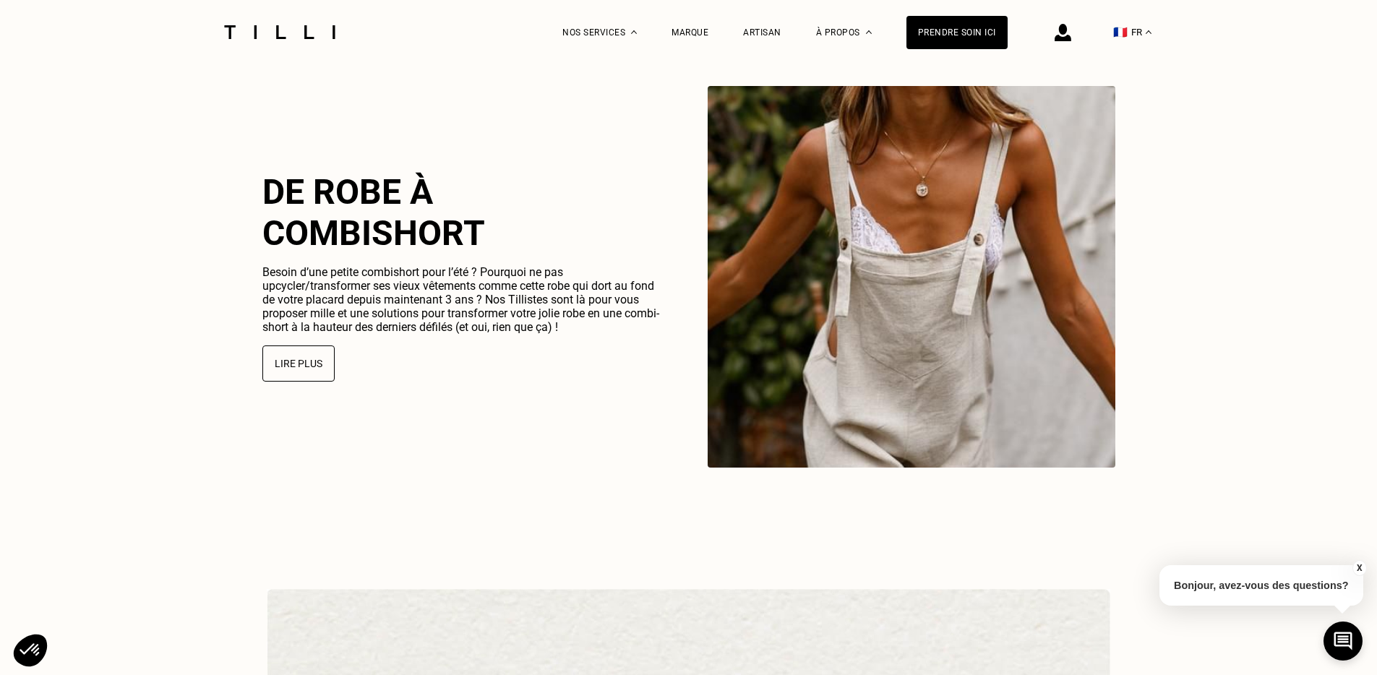
scroll to position [3735, 0]
click at [1328, 635] on button at bounding box center [1342, 640] width 43 height 43
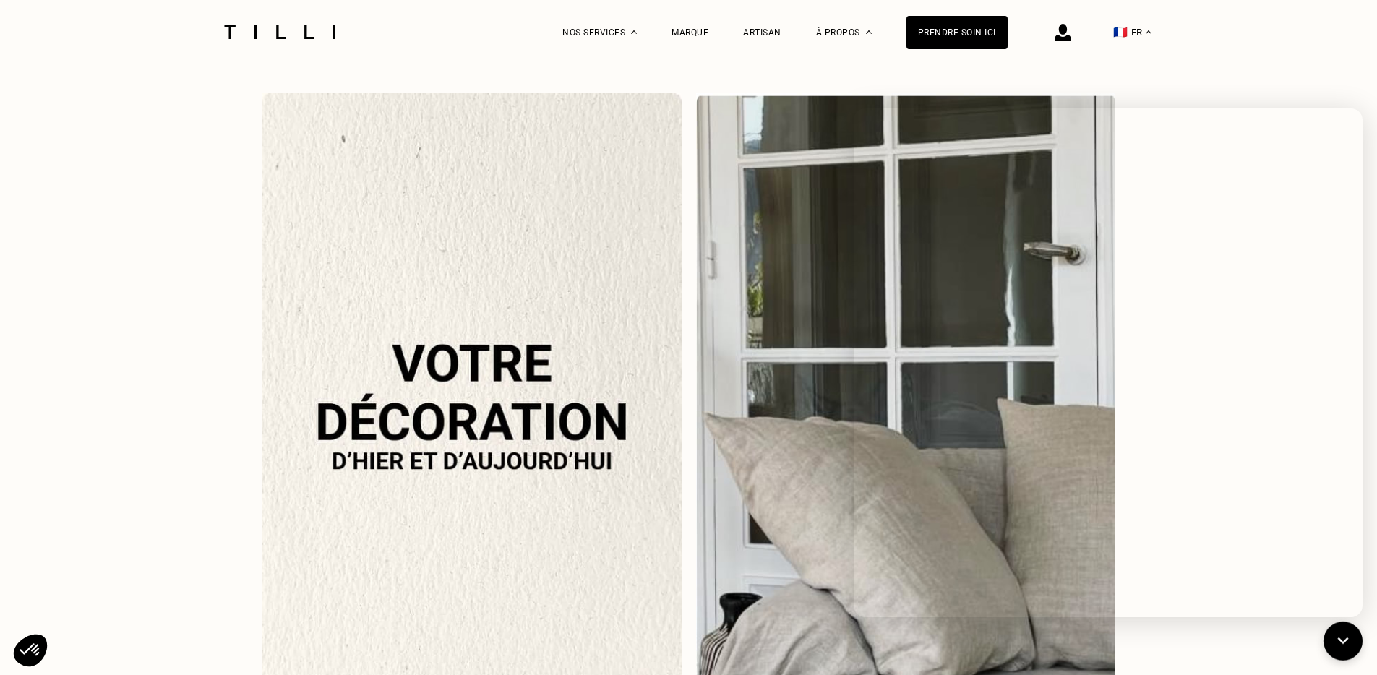
scroll to position [1369, 0]
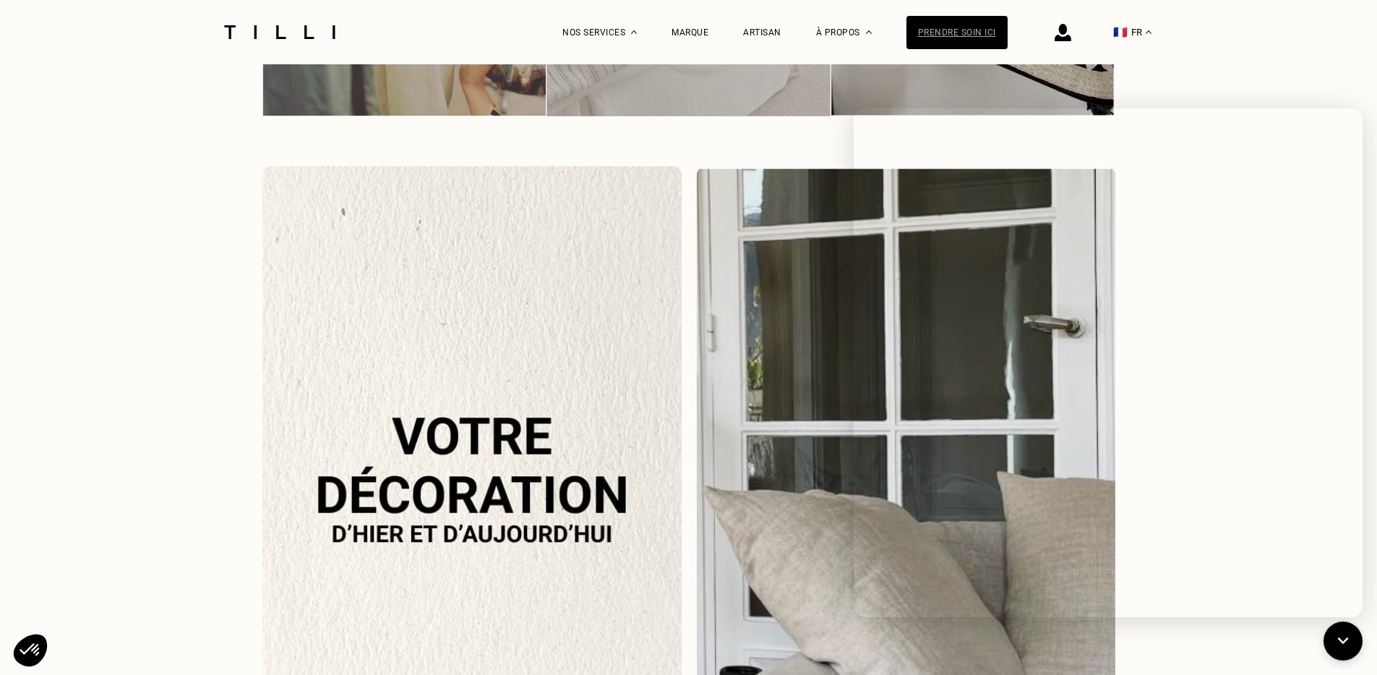
click at [946, 40] on div "Prendre soin ici" at bounding box center [956, 32] width 101 height 33
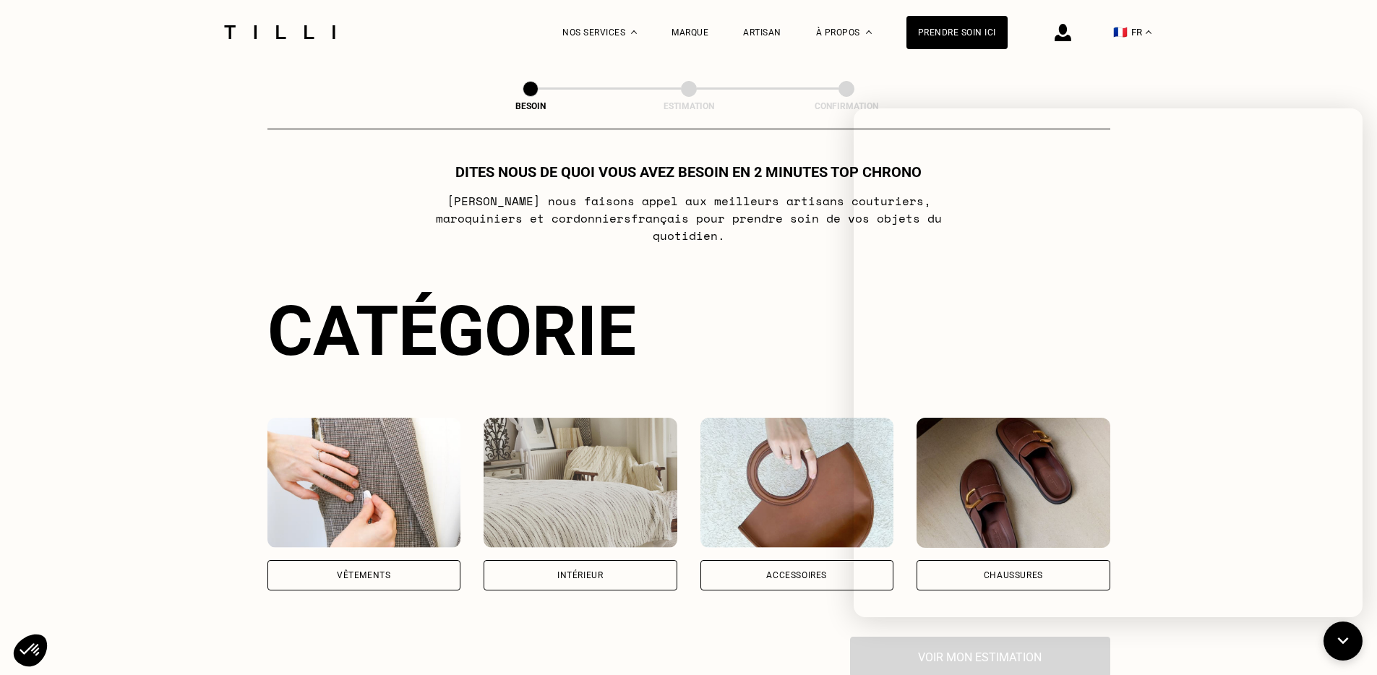
scroll to position [14, 0]
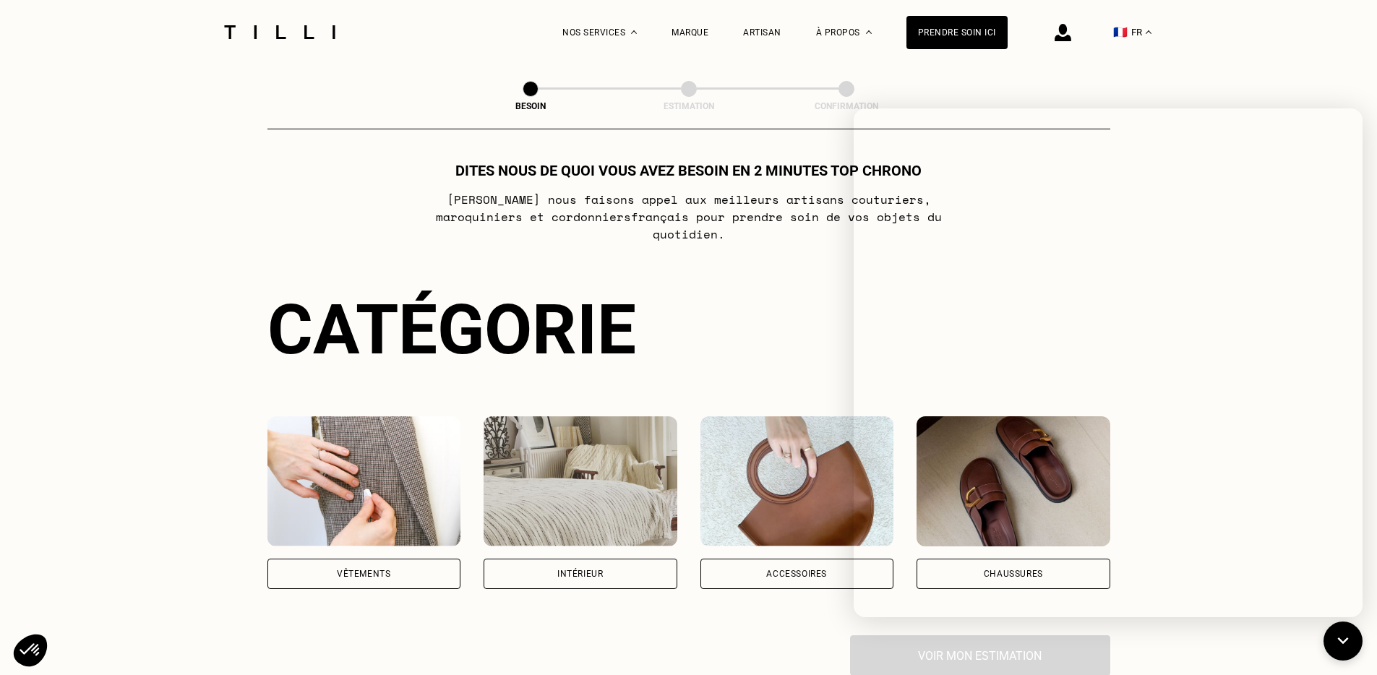
click at [397, 559] on div "Vêtements" at bounding box center [364, 574] width 194 height 30
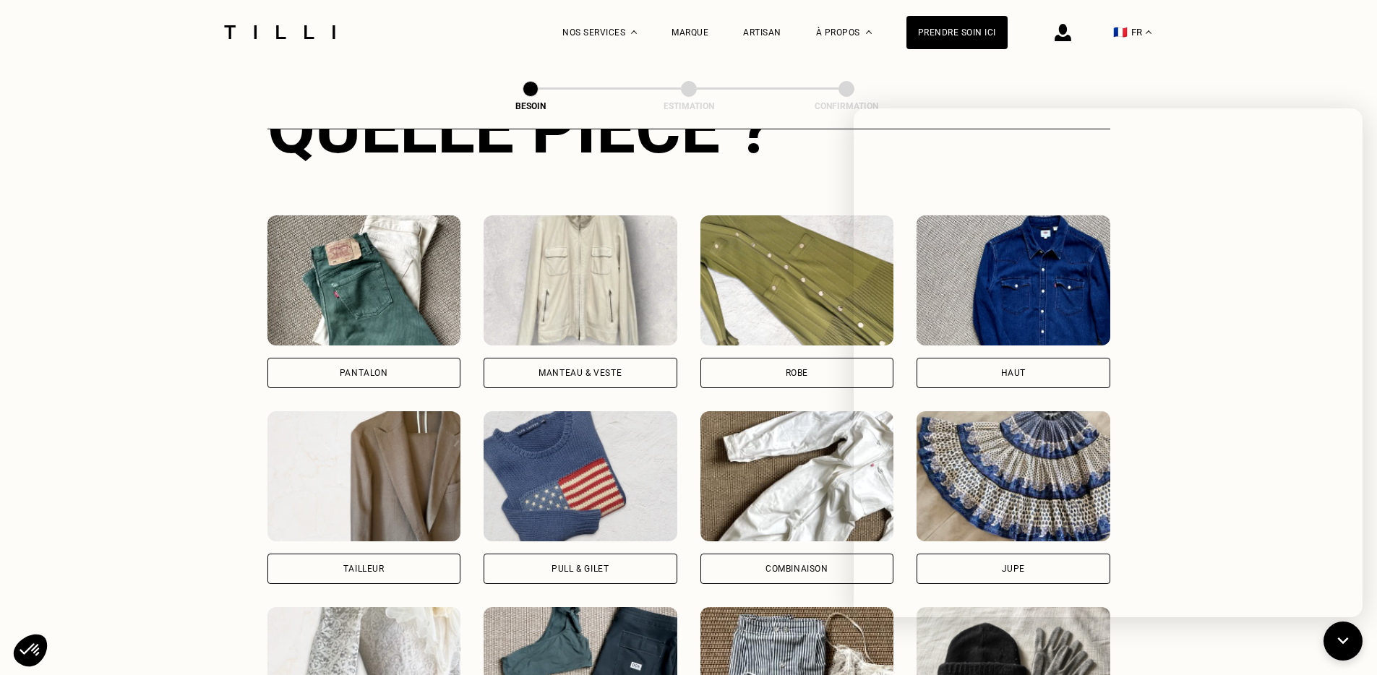
scroll to position [607, 0]
click at [1341, 637] on icon at bounding box center [1344, 641] width 24 height 38
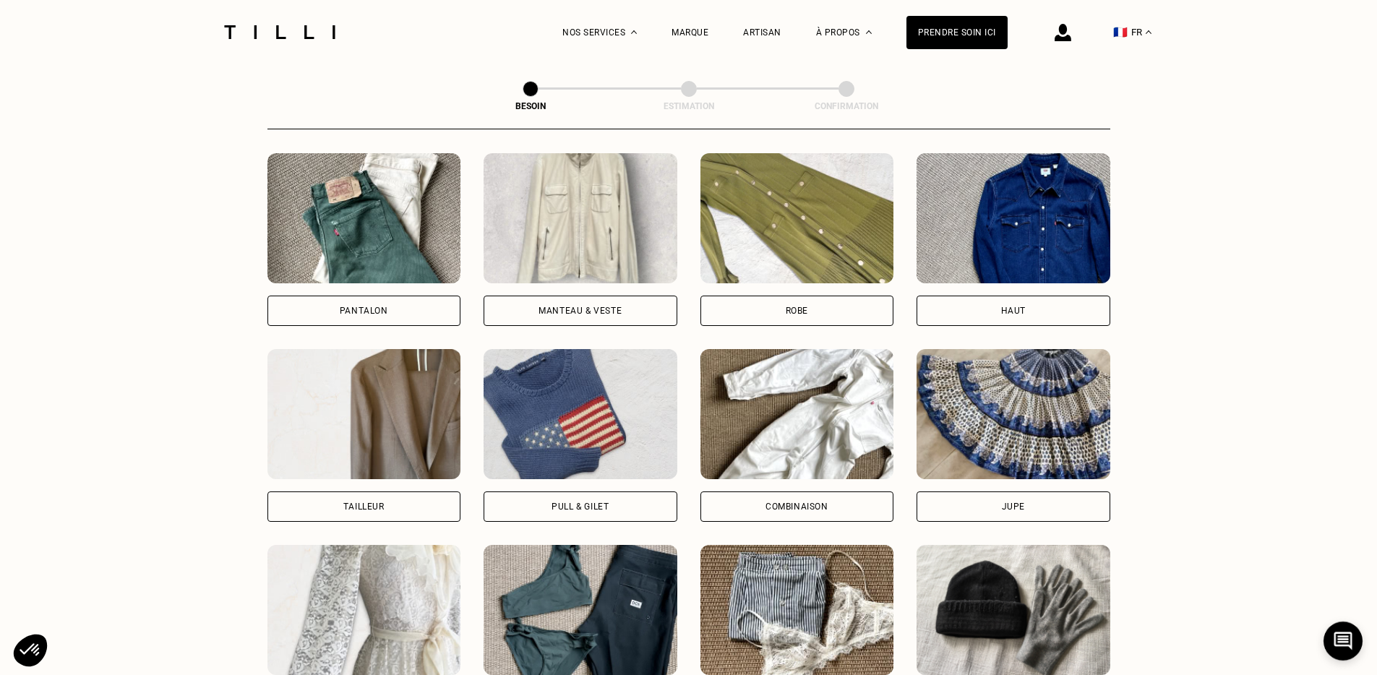
scroll to position [669, 0]
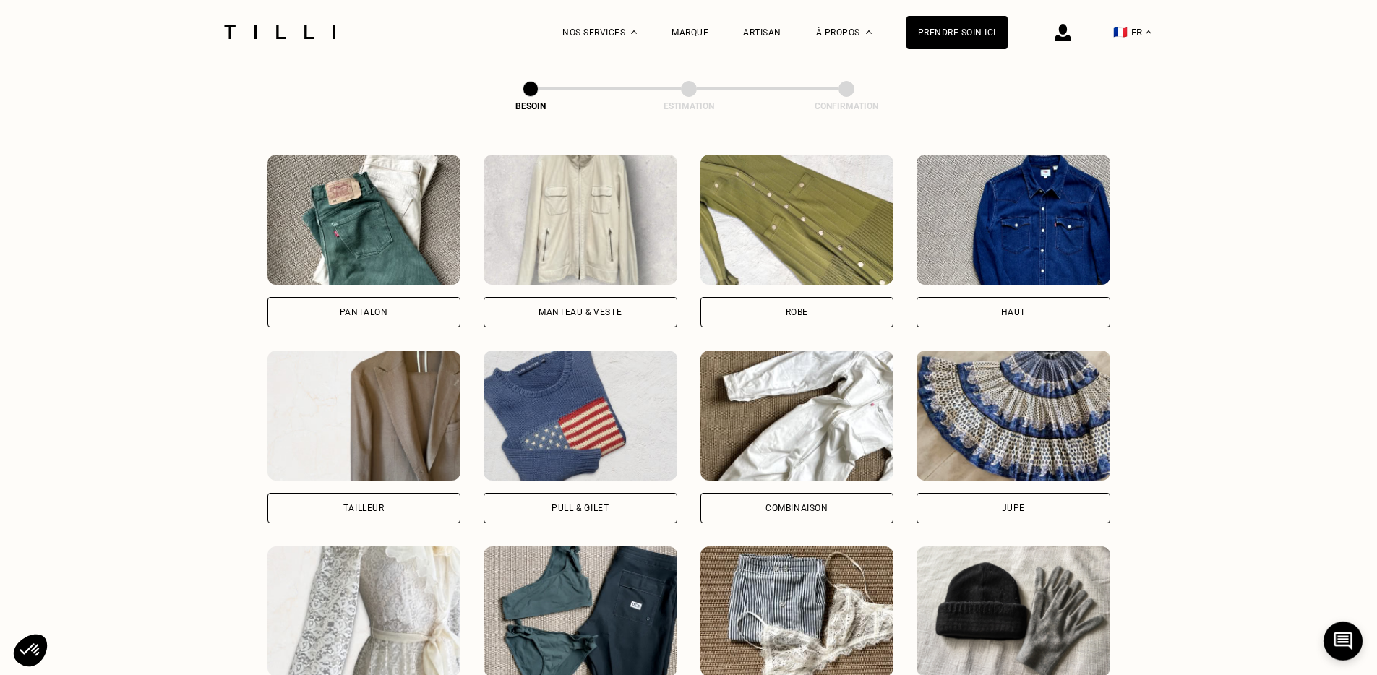
click at [536, 493] on div "Pull & gilet" at bounding box center [581, 508] width 194 height 30
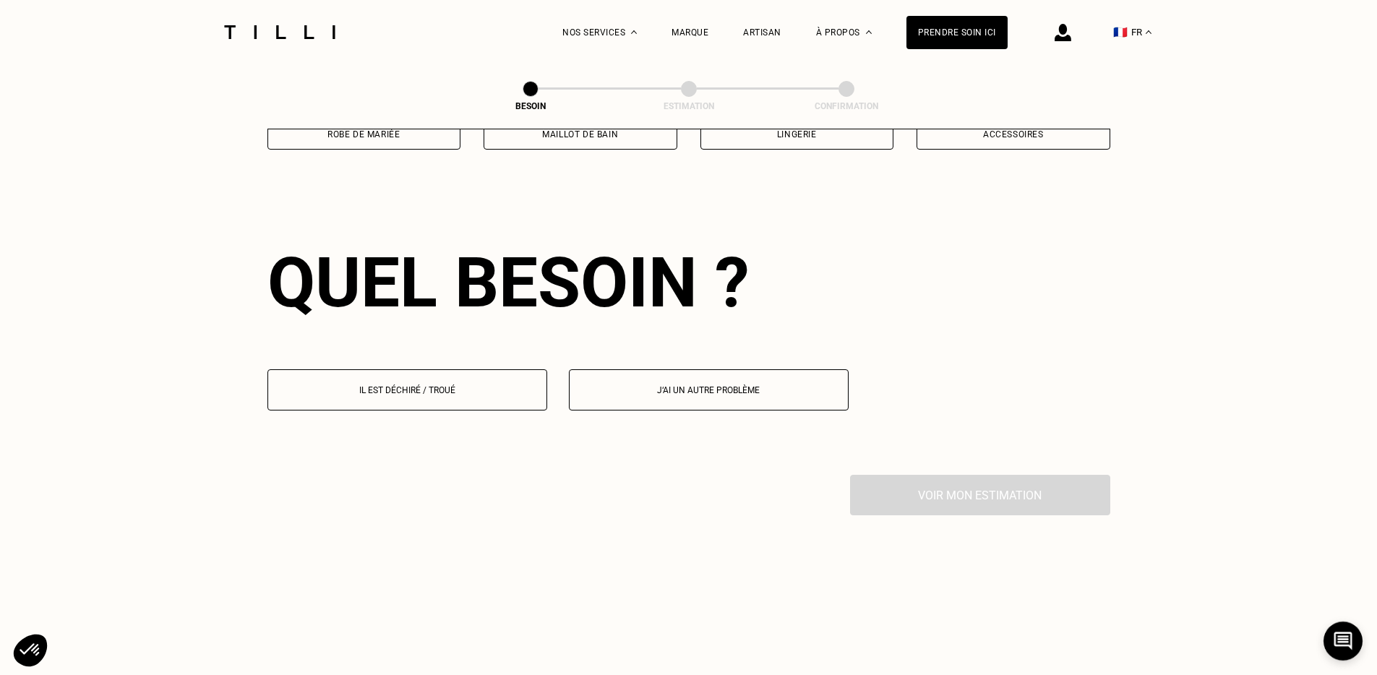
scroll to position [1255, 0]
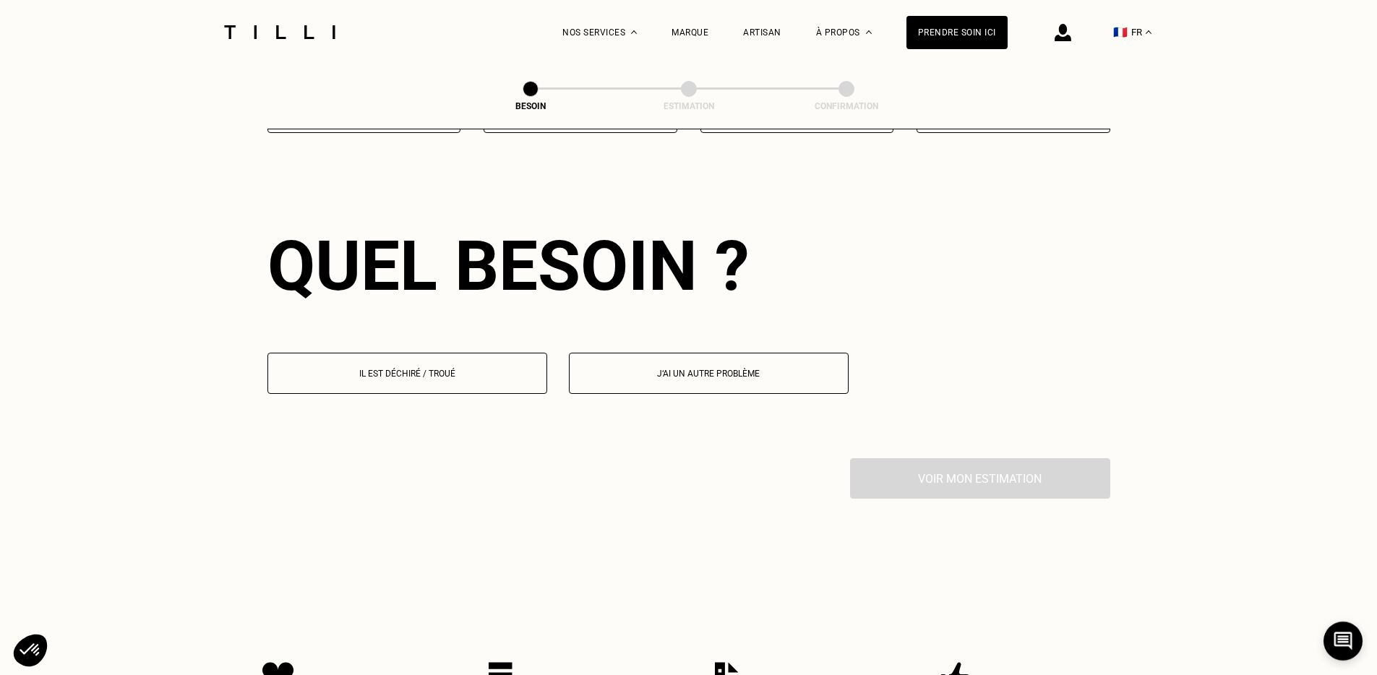
click at [492, 368] on button "Il est déchiré / troué" at bounding box center [407, 373] width 280 height 41
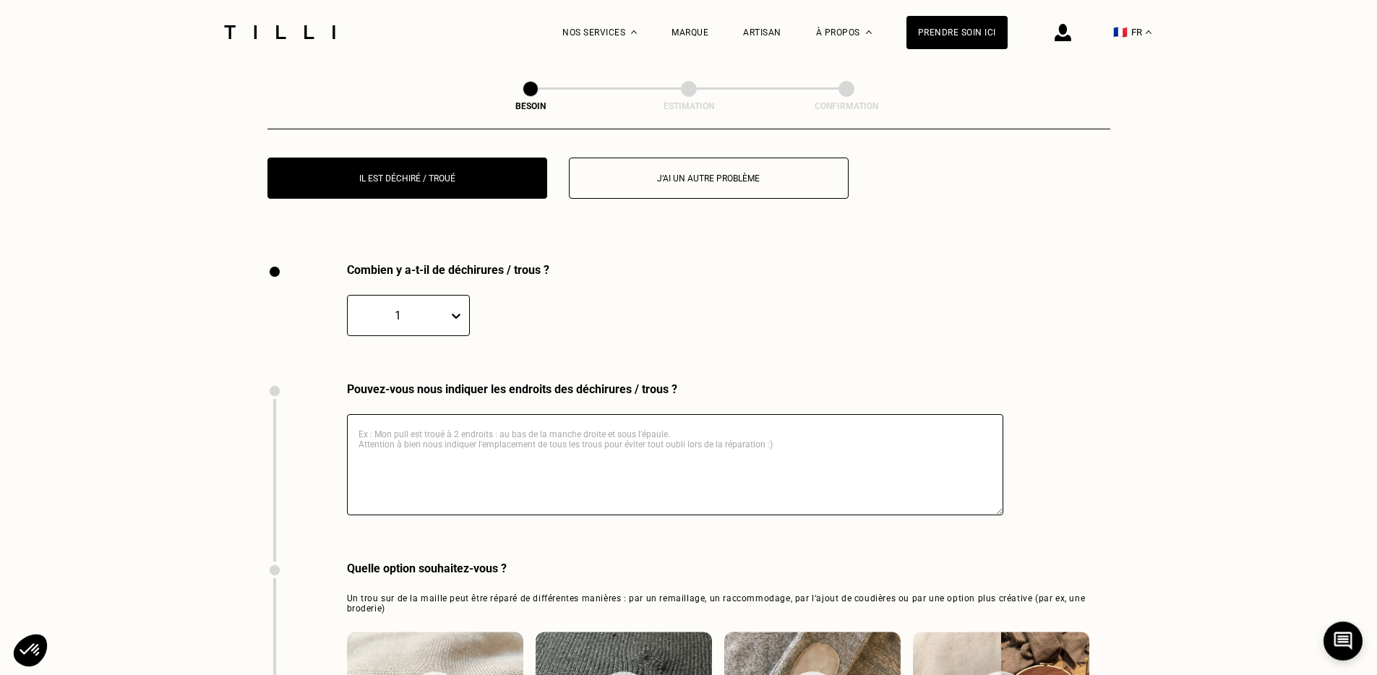
scroll to position [1534, 0]
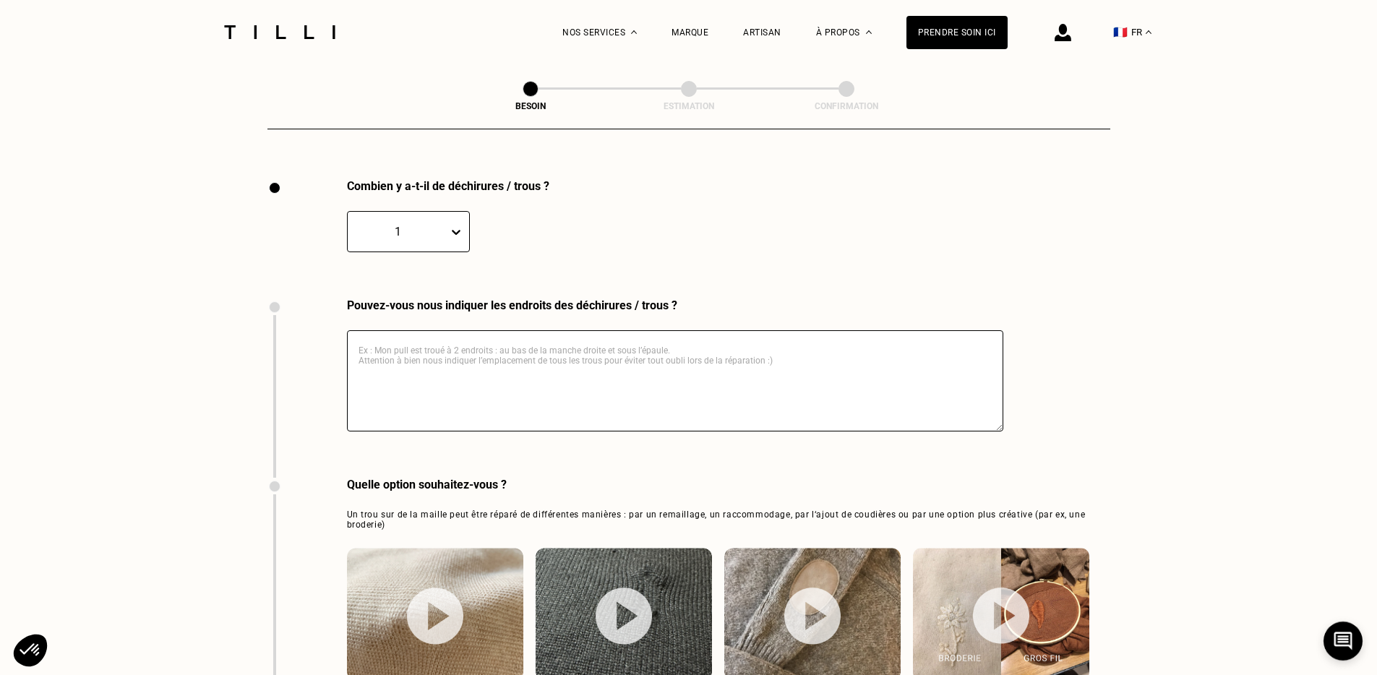
click at [441, 211] on div "1" at bounding box center [408, 231] width 123 height 41
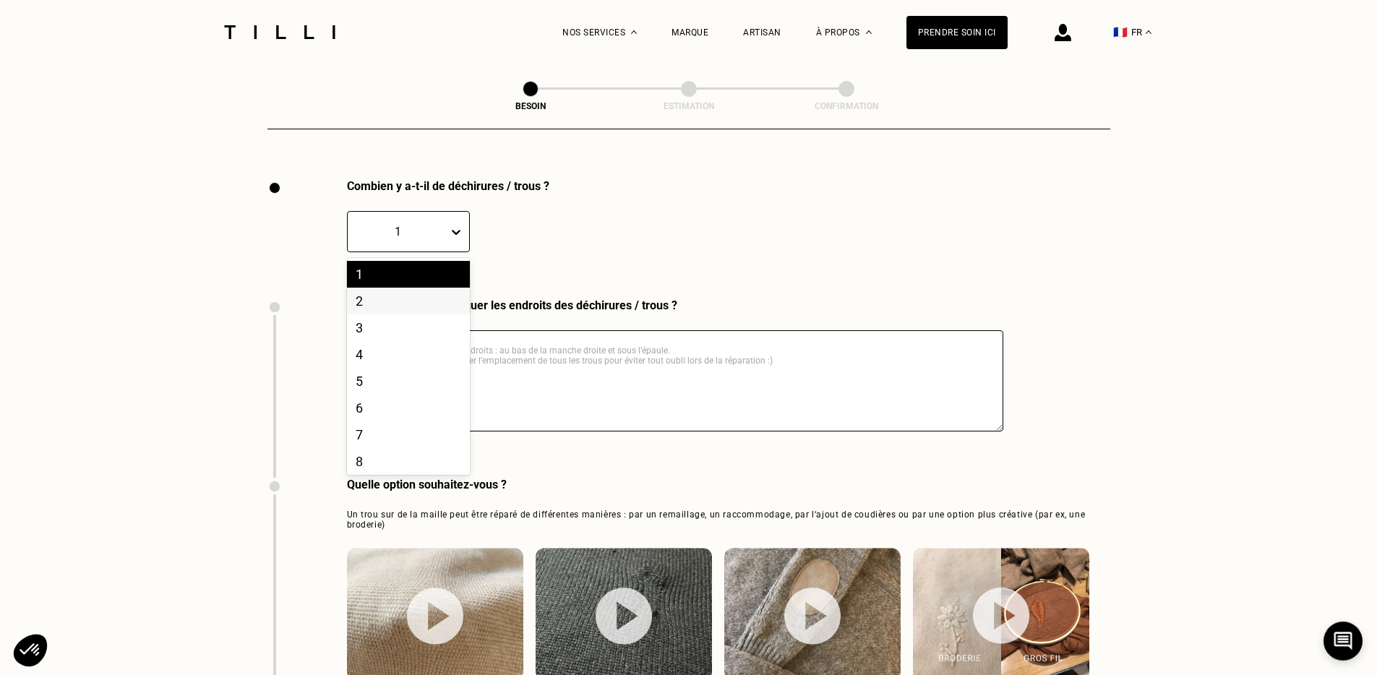
click at [400, 288] on div "2" at bounding box center [408, 301] width 123 height 27
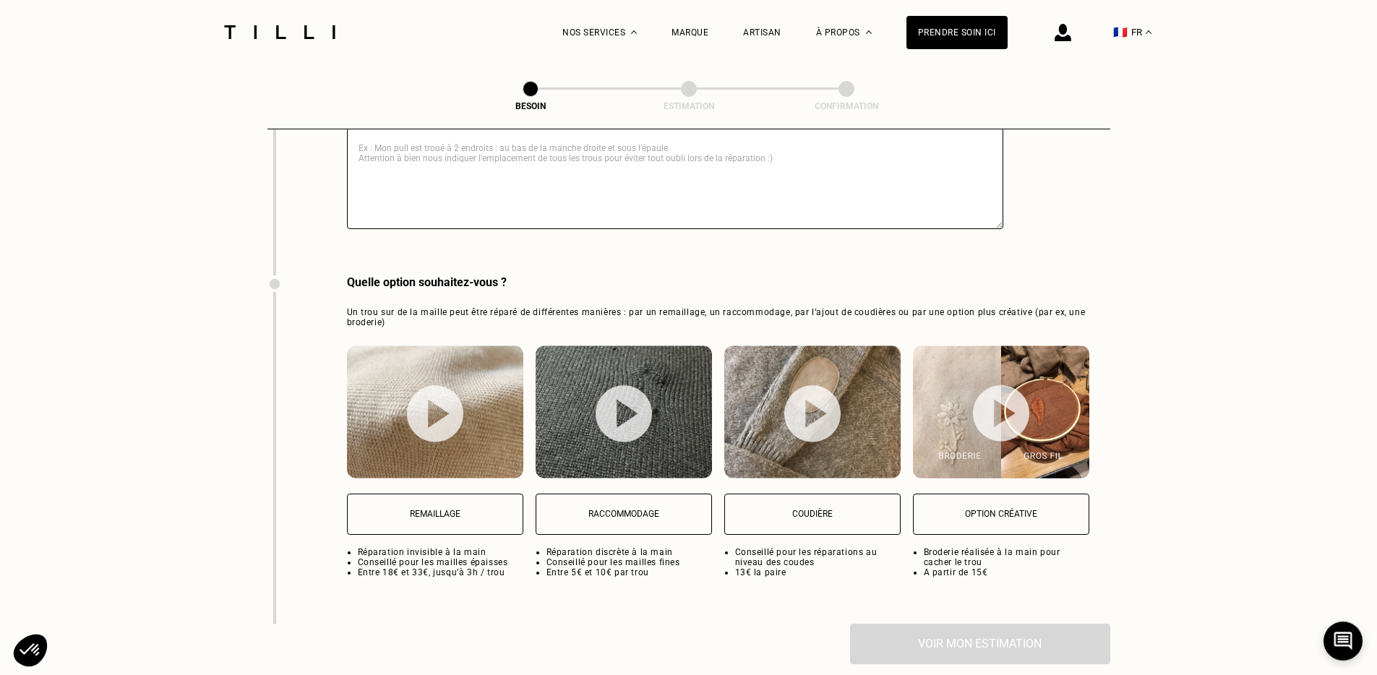
scroll to position [1738, 0]
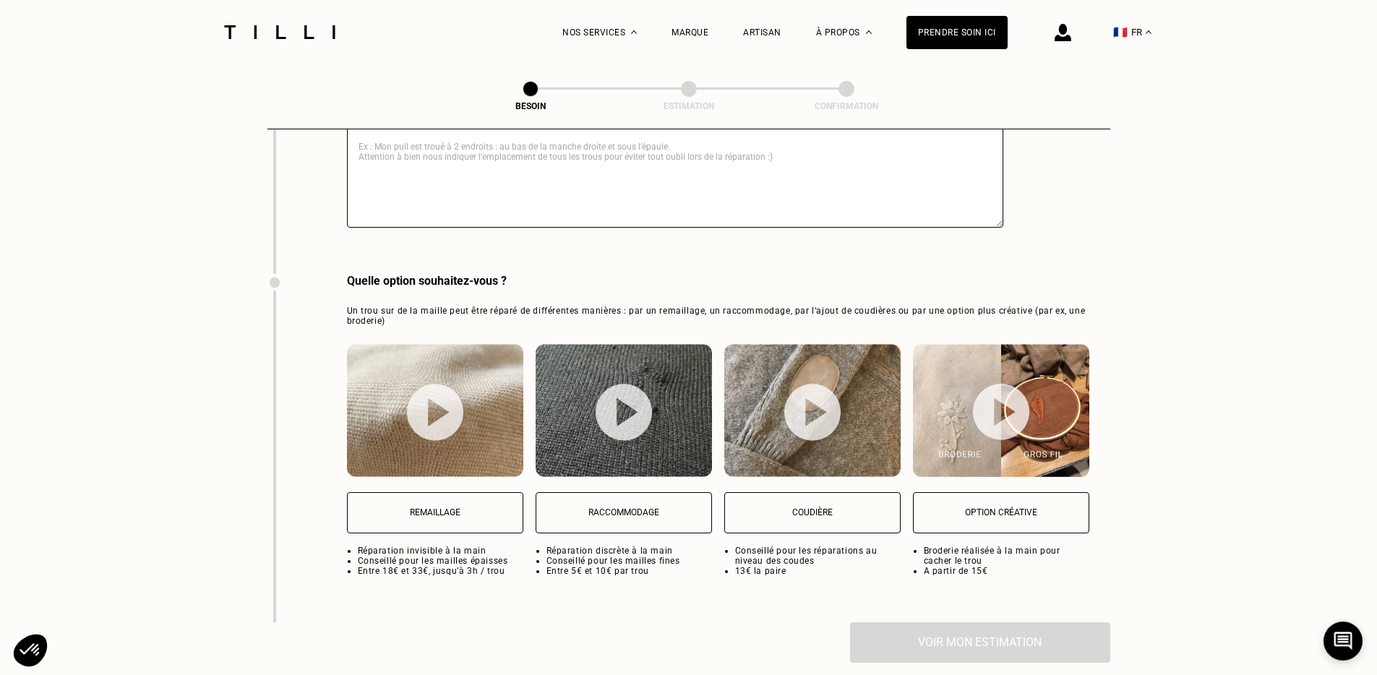
click at [633, 502] on button "Raccommodage" at bounding box center [624, 512] width 176 height 41
select select "FR"
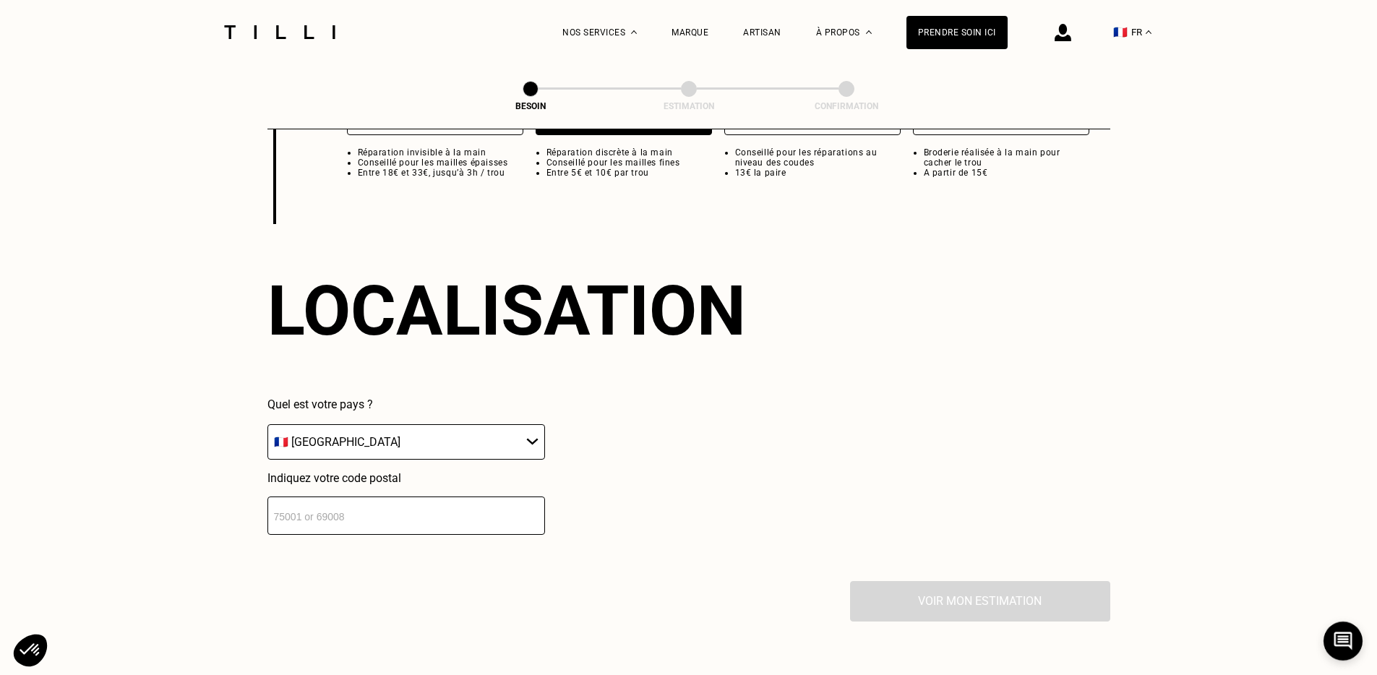
scroll to position [2100, 0]
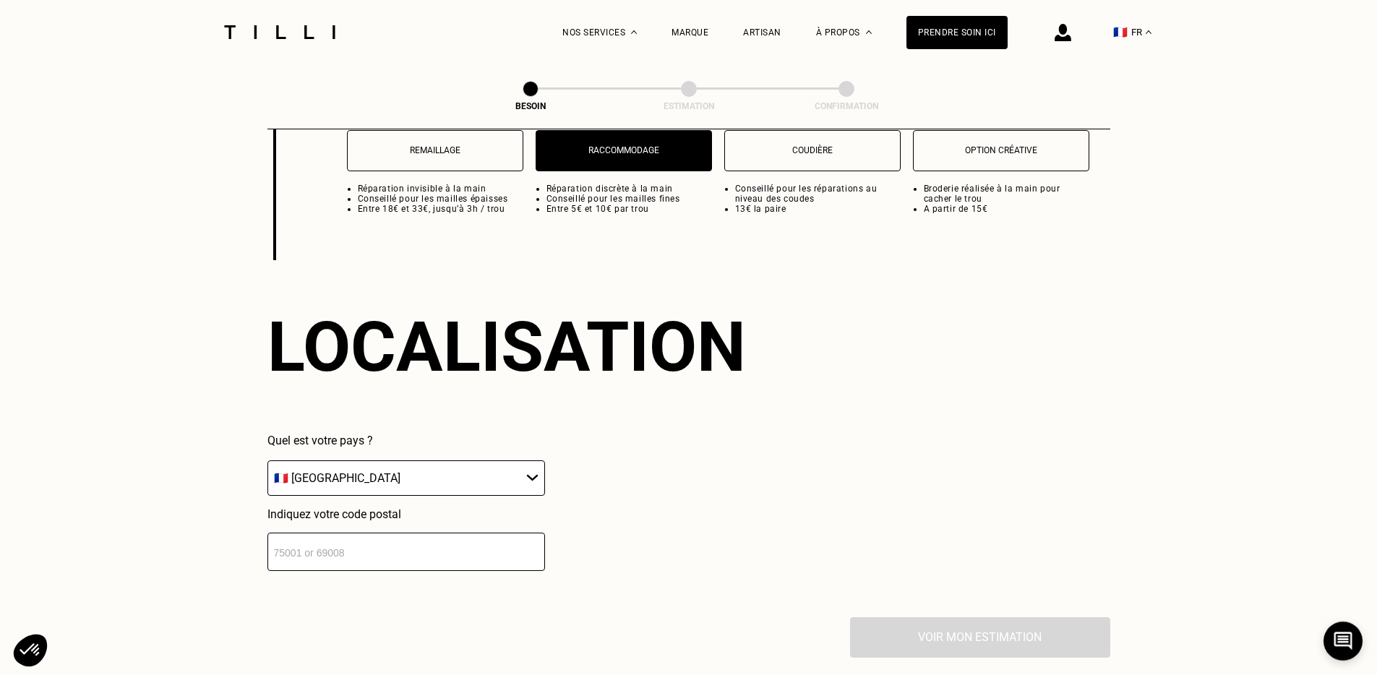
click at [489, 145] on button "Remaillage" at bounding box center [435, 150] width 176 height 41
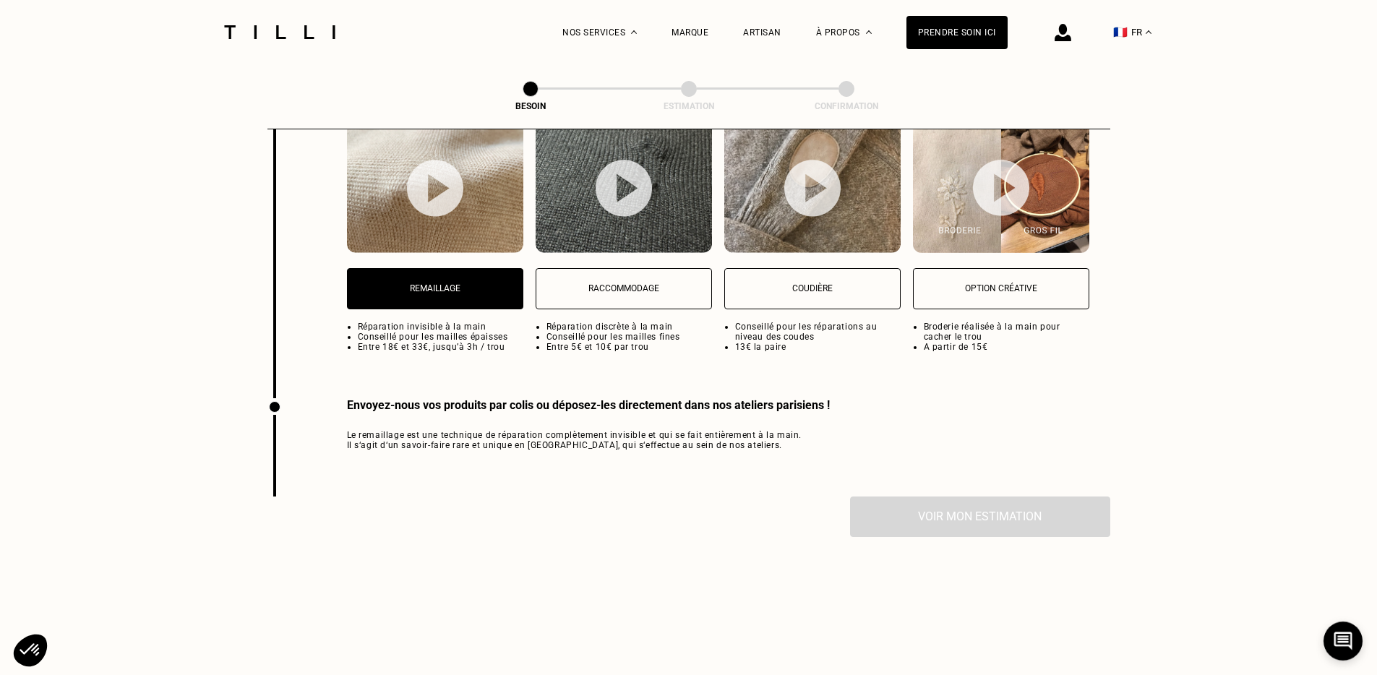
scroll to position [1963, 0]
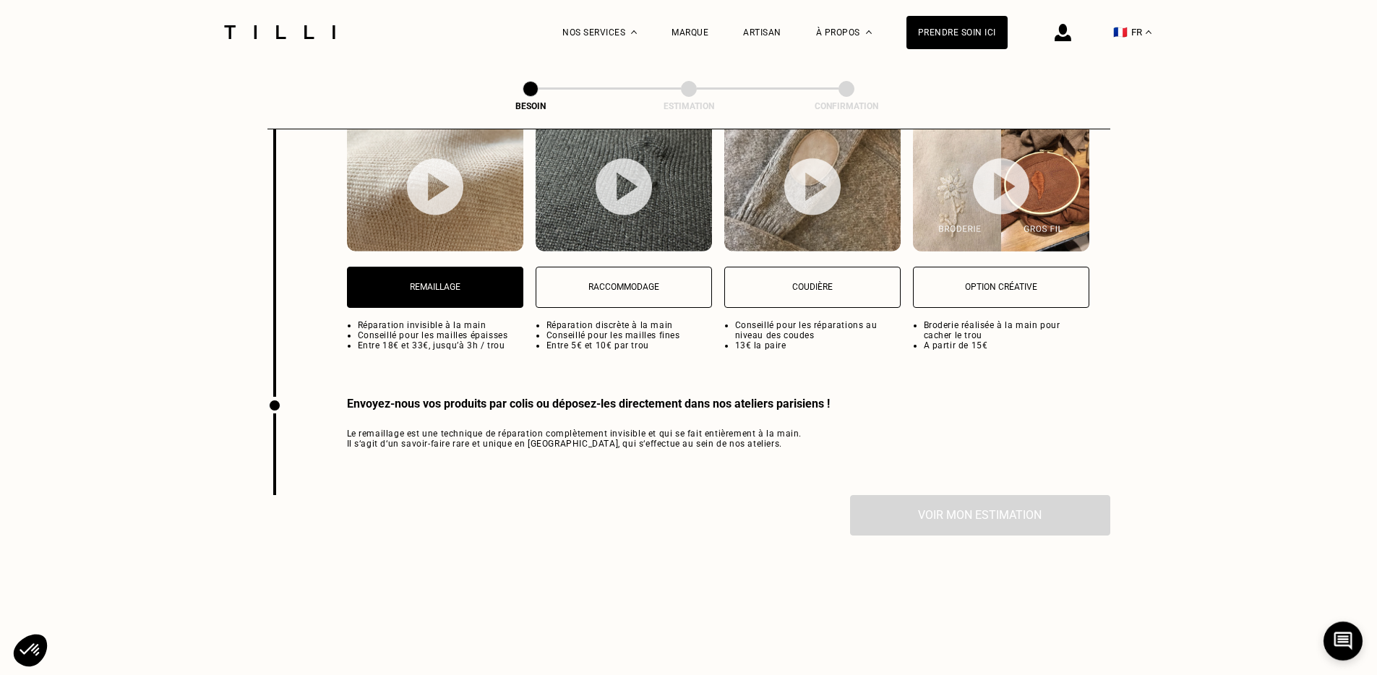
click at [632, 452] on div "Envoyez-nous vos produits par colis ou déposez-les directement dans nos atelier…" at bounding box center [548, 446] width 562 height 98
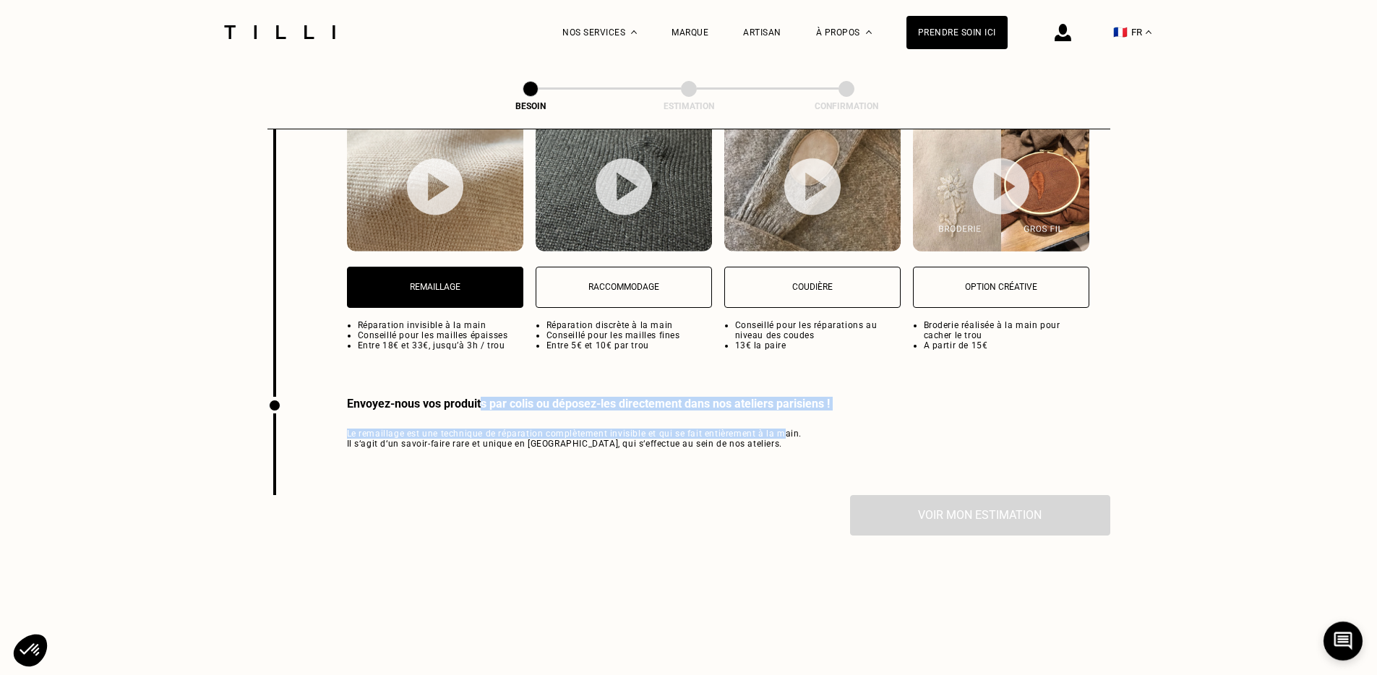
drag, startPoint x: 481, startPoint y: 386, endPoint x: 778, endPoint y: 413, distance: 298.4
click at [778, 413] on div "Envoyez-nous vos produits par colis ou déposez-les directement dans nos atelier…" at bounding box center [588, 423] width 483 height 52
click at [778, 429] on span "Le remaillage est une technique de réparation complètement invisible et qui se …" at bounding box center [588, 439] width 483 height 20
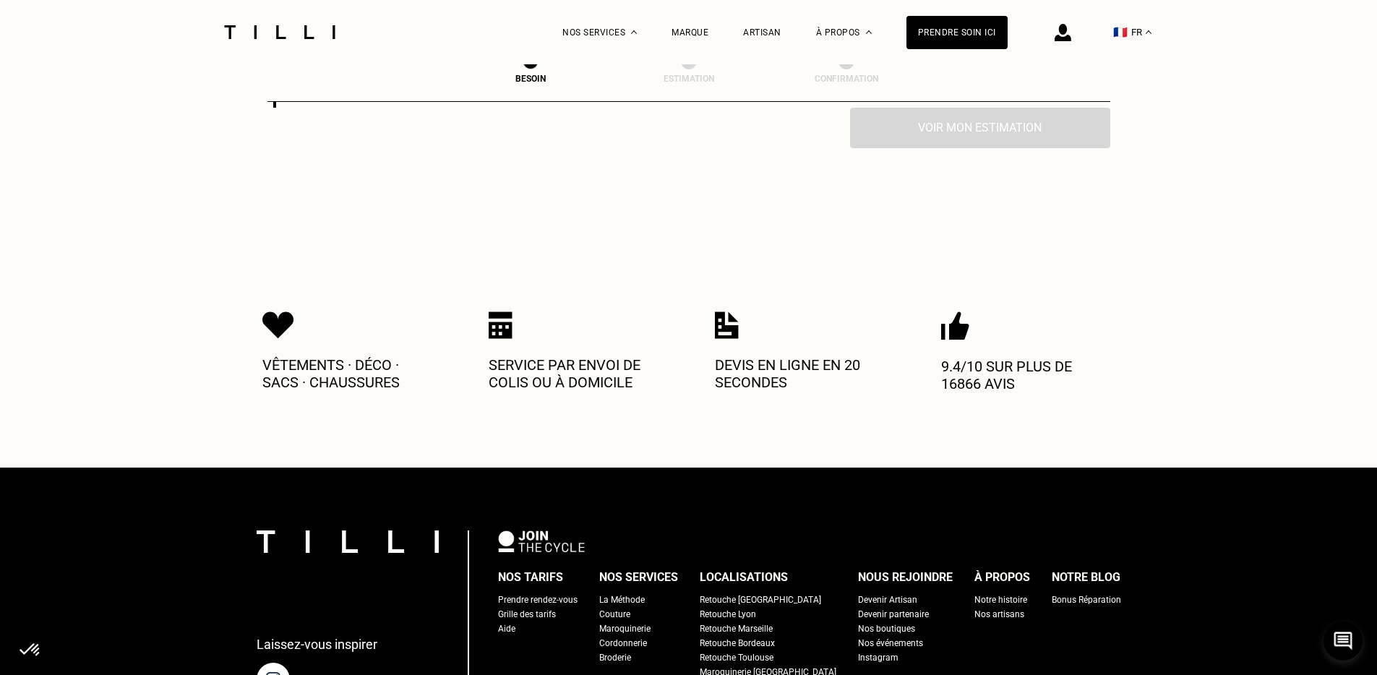
scroll to position [2353, 0]
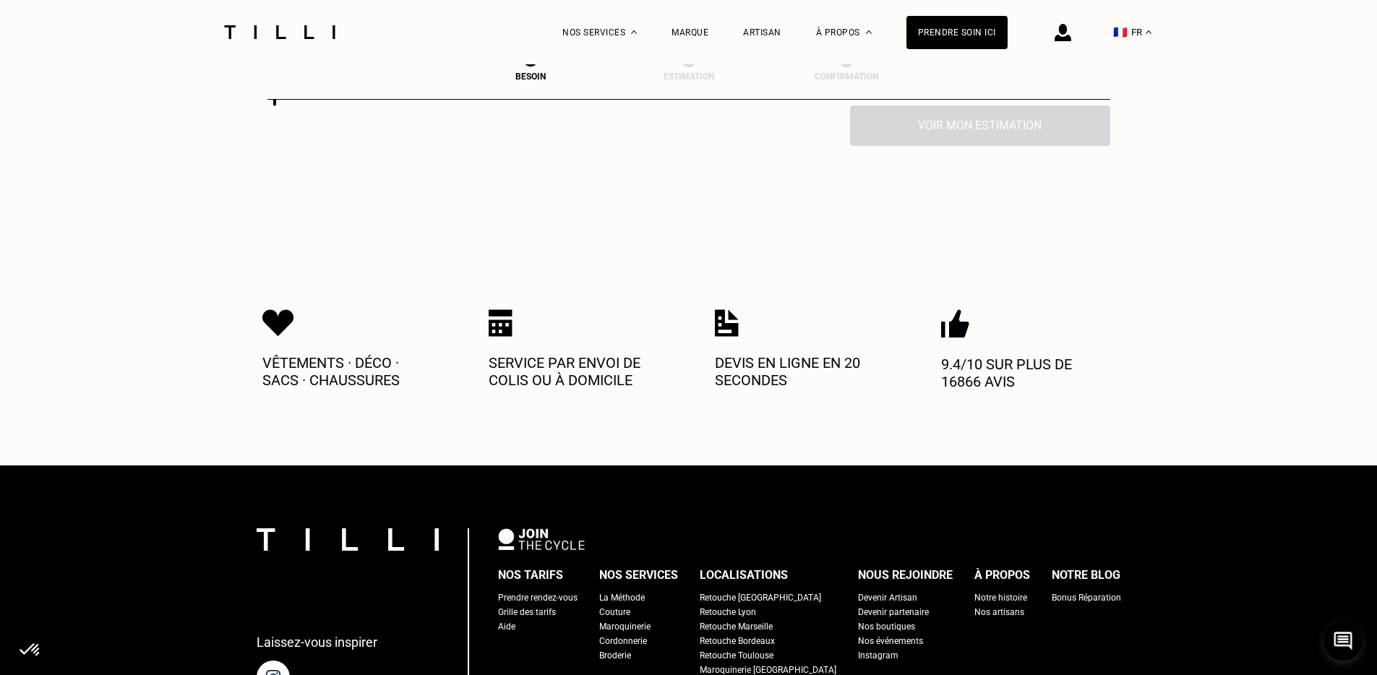
click at [526, 366] on p "Service par envoi de colis ou à domicile" at bounding box center [575, 371] width 173 height 35
click at [541, 605] on div "Grille des tarifs" at bounding box center [527, 612] width 58 height 14
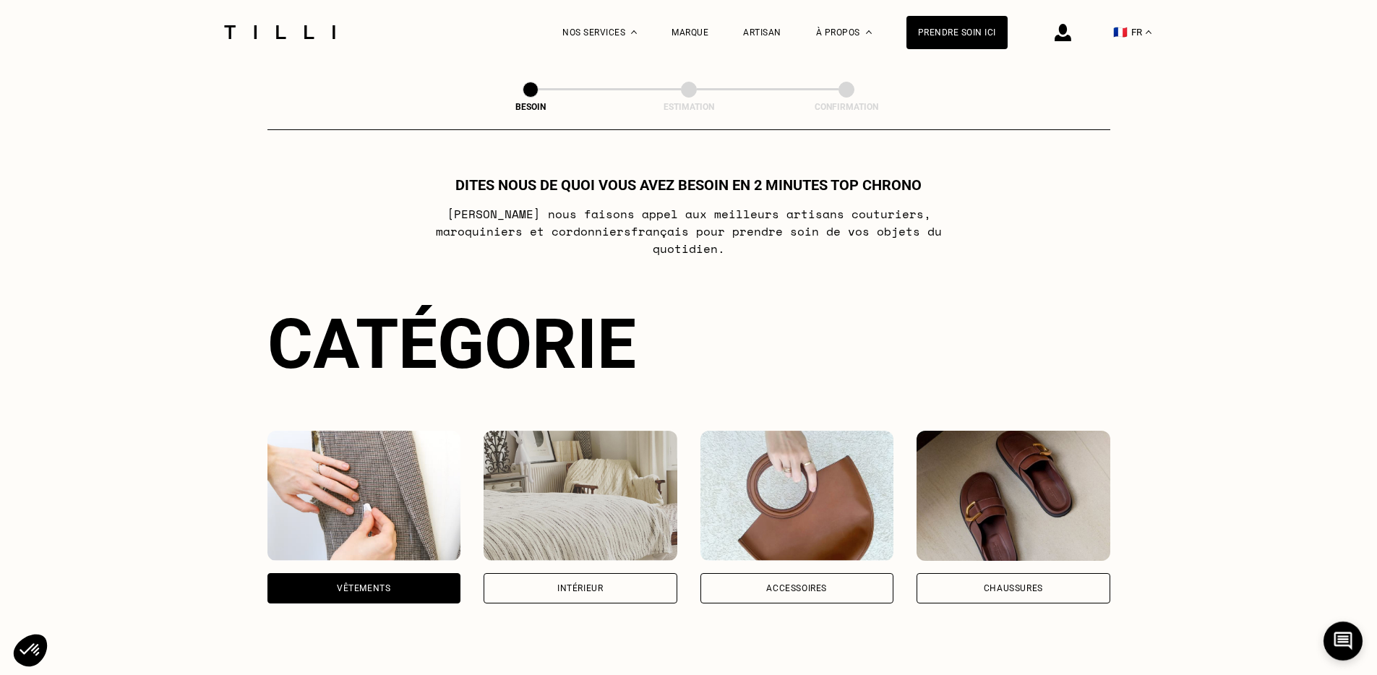
select select "FR"
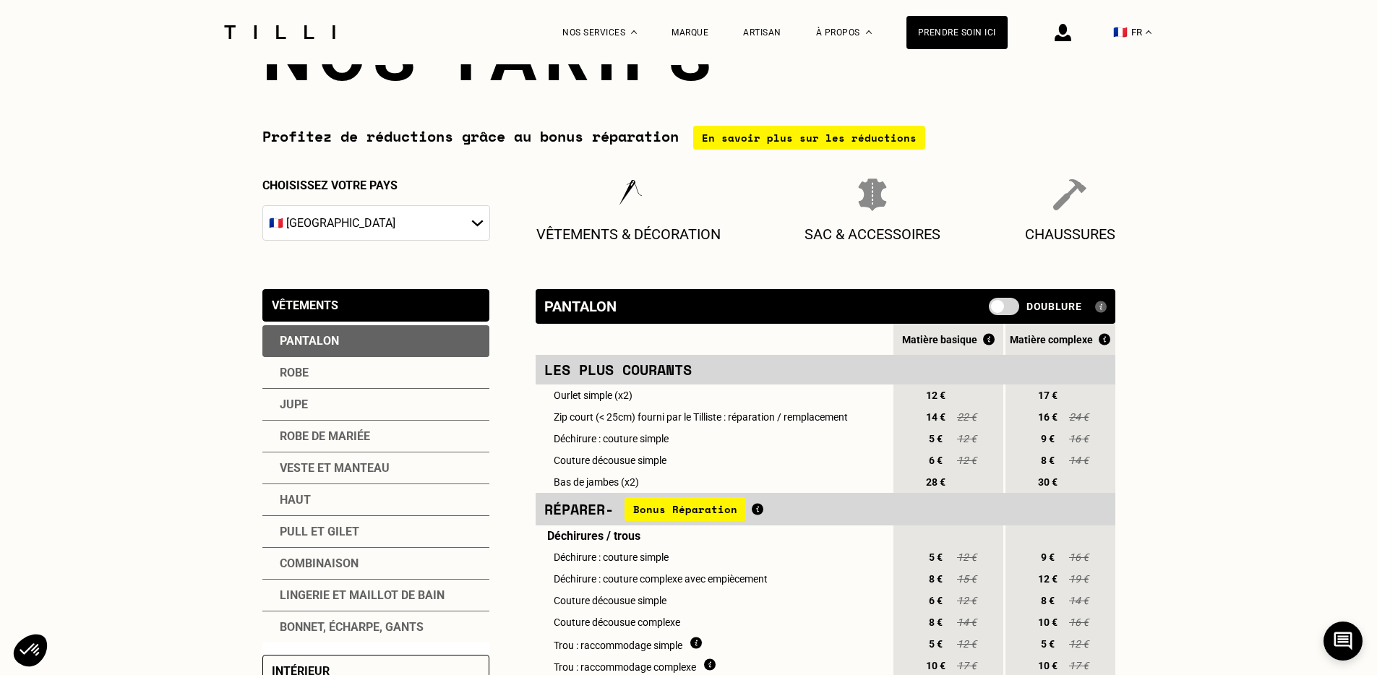
scroll to position [98, 0]
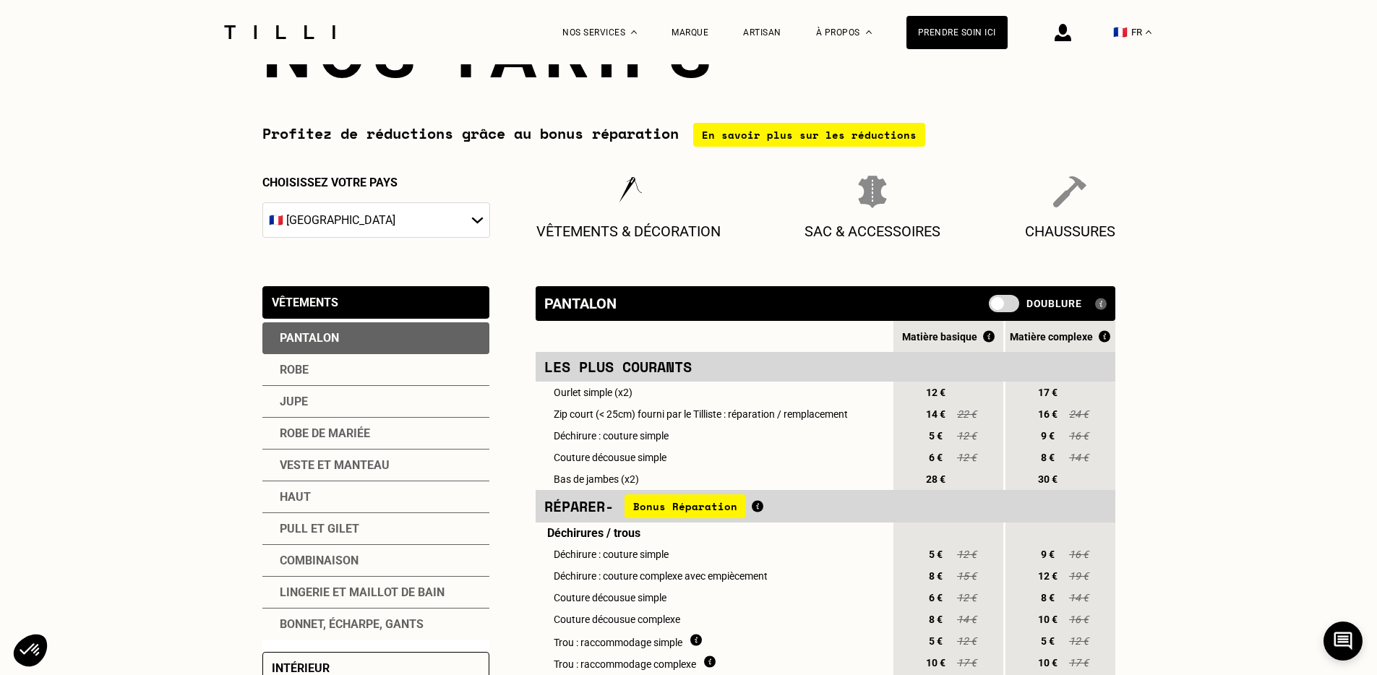
click at [327, 539] on div "Pull et gilet" at bounding box center [375, 529] width 227 height 32
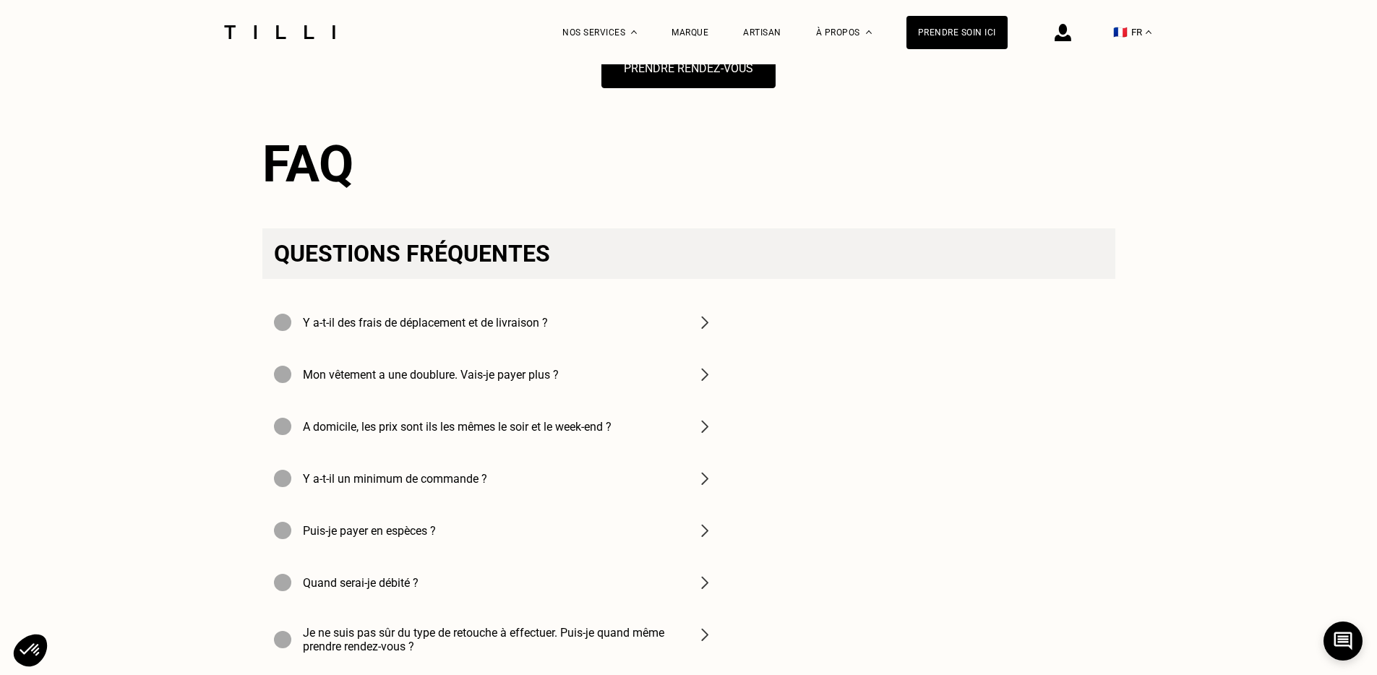
scroll to position [1663, 0]
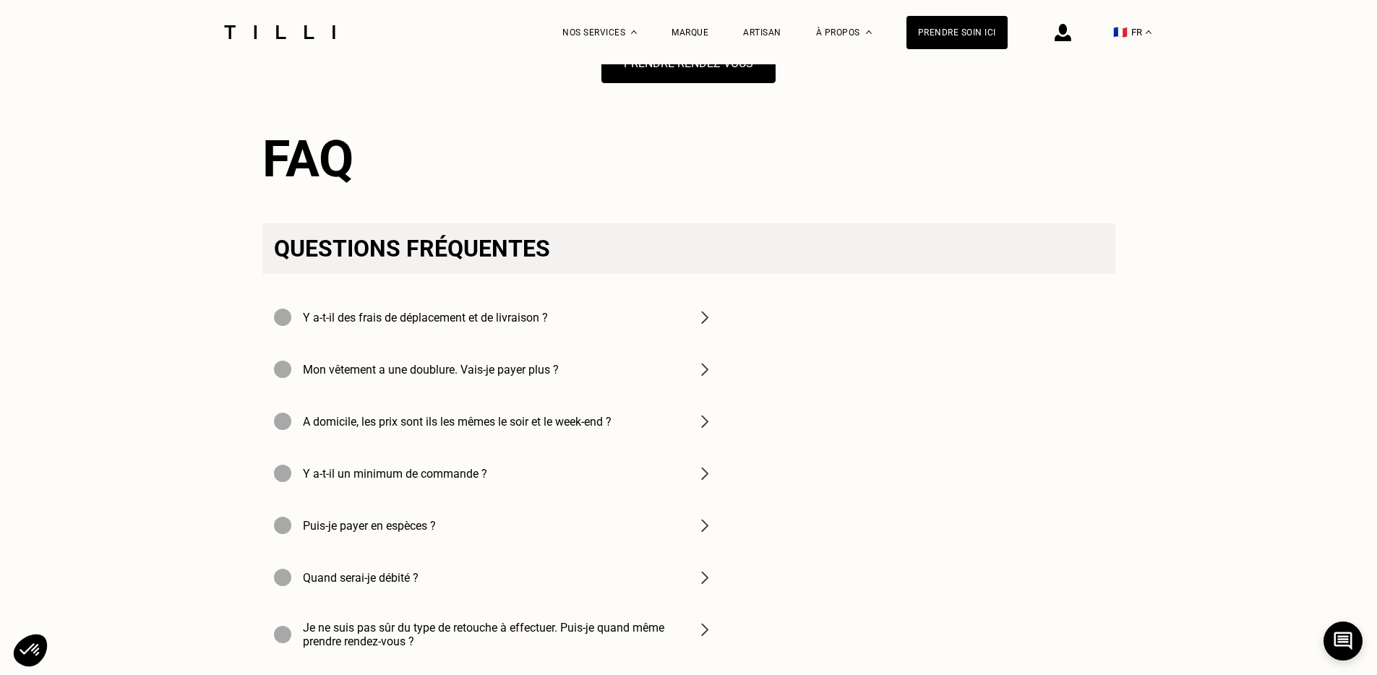
click at [546, 325] on div "Y a-t-il des frais de déplacement et de livraison ?" at bounding box center [411, 317] width 274 height 17
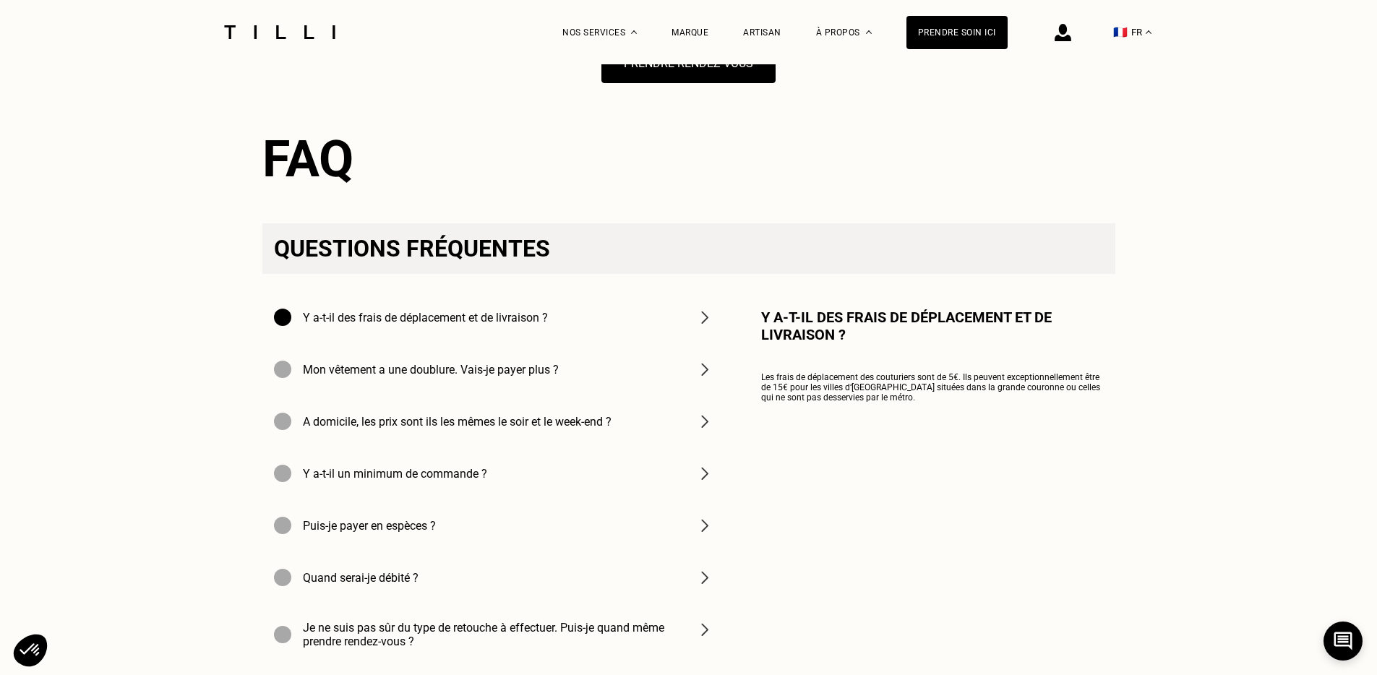
click at [481, 366] on h4 "Mon vêtement a une doublure. Vais-je payer plus ?" at bounding box center [431, 370] width 256 height 14
click at [458, 411] on div "A domicile, les prix sont ils les mêmes le soir et le week-end ?" at bounding box center [493, 421] width 463 height 52
click at [430, 470] on h4 "Y a-t-il un minimum de commande ?" at bounding box center [395, 474] width 184 height 14
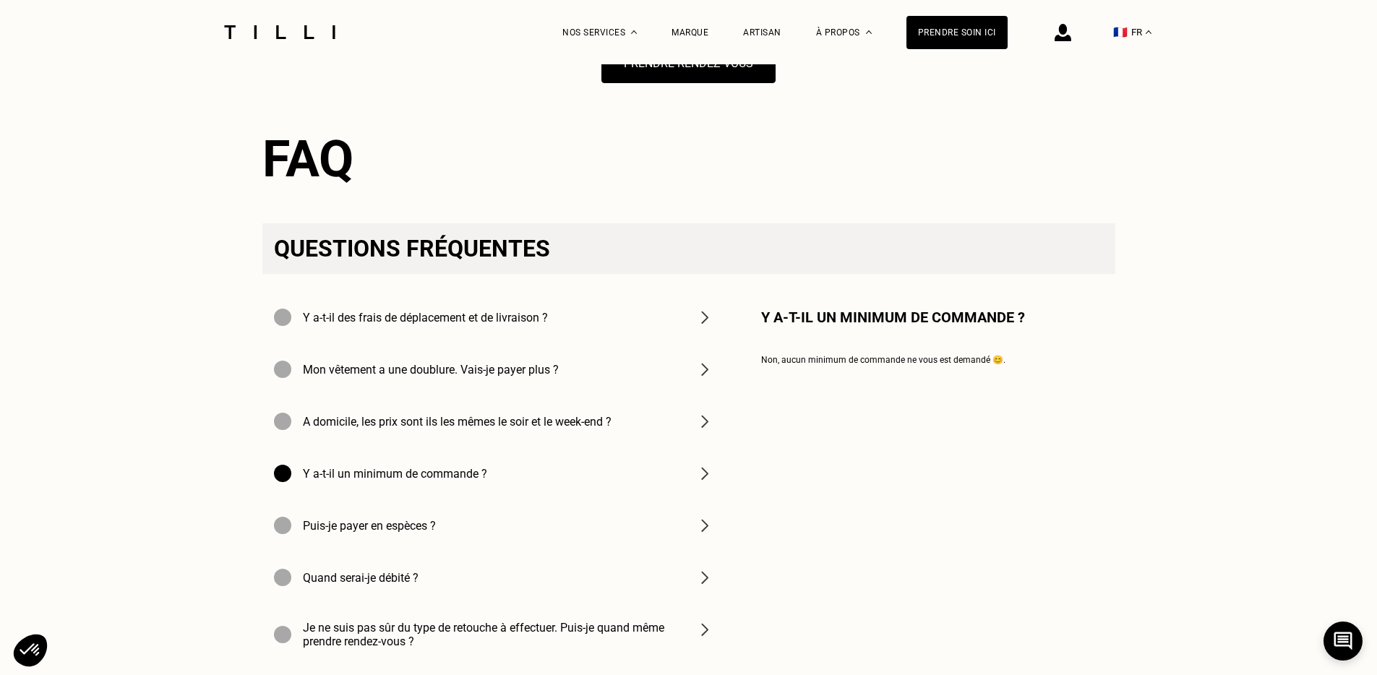
click at [391, 519] on h4 "Puis-je payer en espèces ?" at bounding box center [369, 526] width 133 height 14
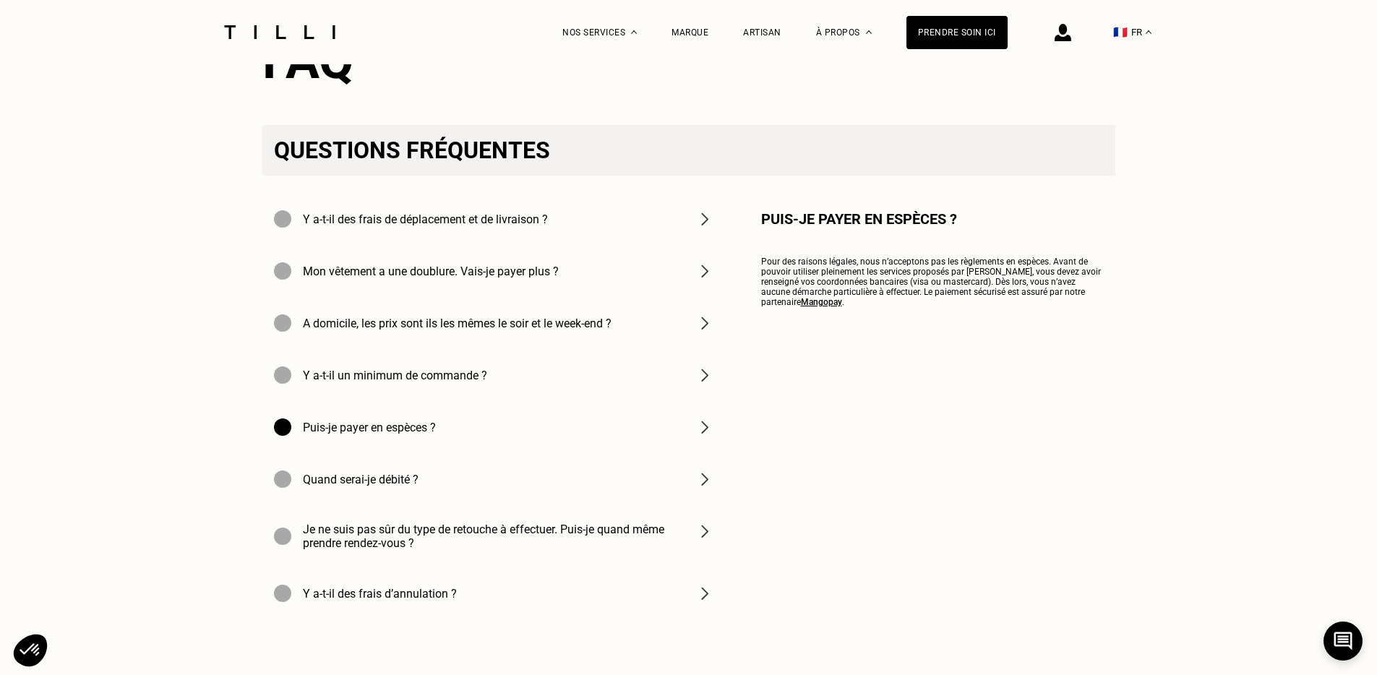
scroll to position [1768, 0]
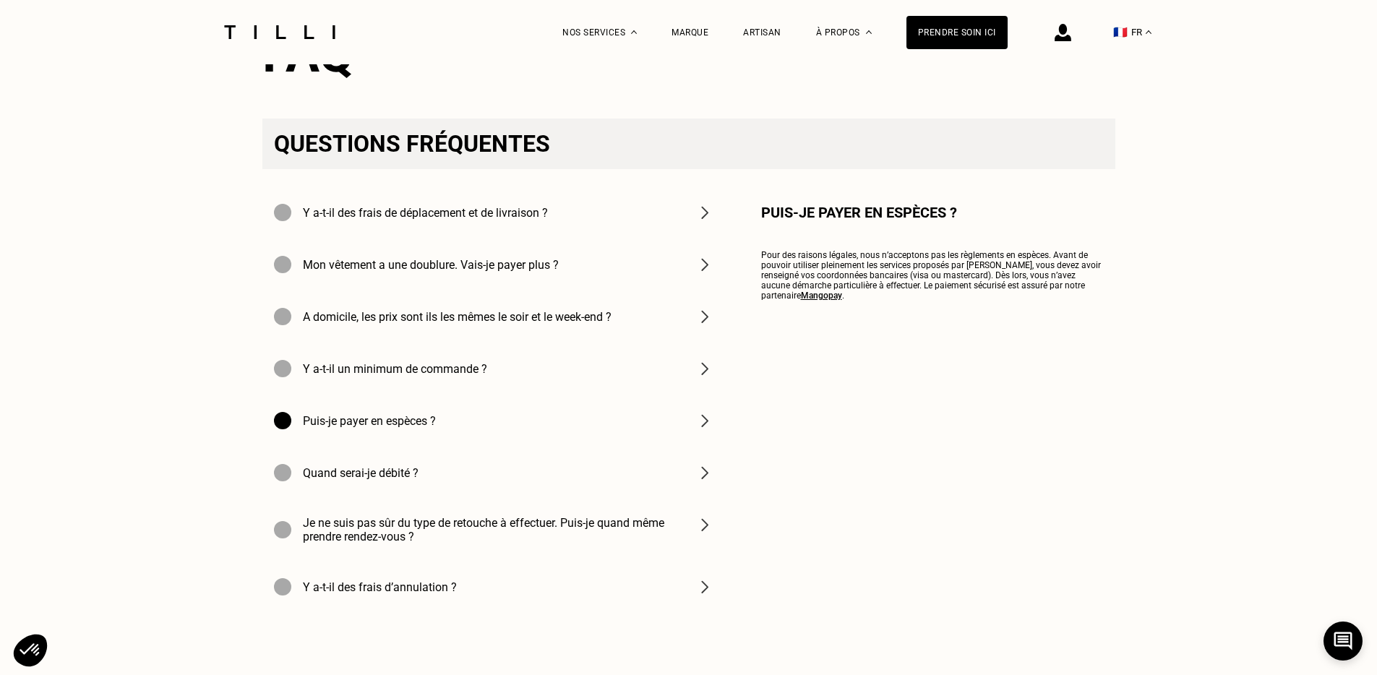
click at [377, 532] on h4 "Je ne suis pas sûr du type de retouche à effectuer. Puis-je quand même prendre …" at bounding box center [491, 529] width 376 height 27
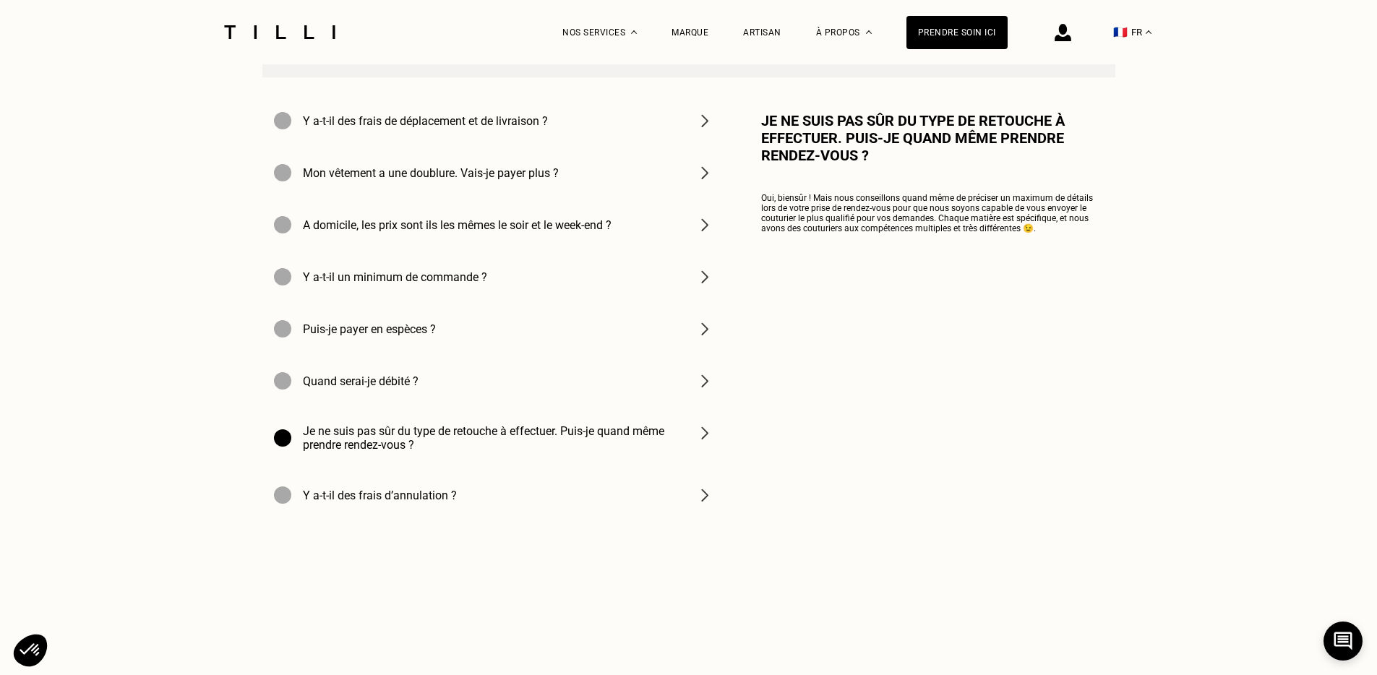
scroll to position [1859, 0]
click at [455, 487] on div "Y a-t-il des frais d’annulation ?" at bounding box center [365, 495] width 183 height 17
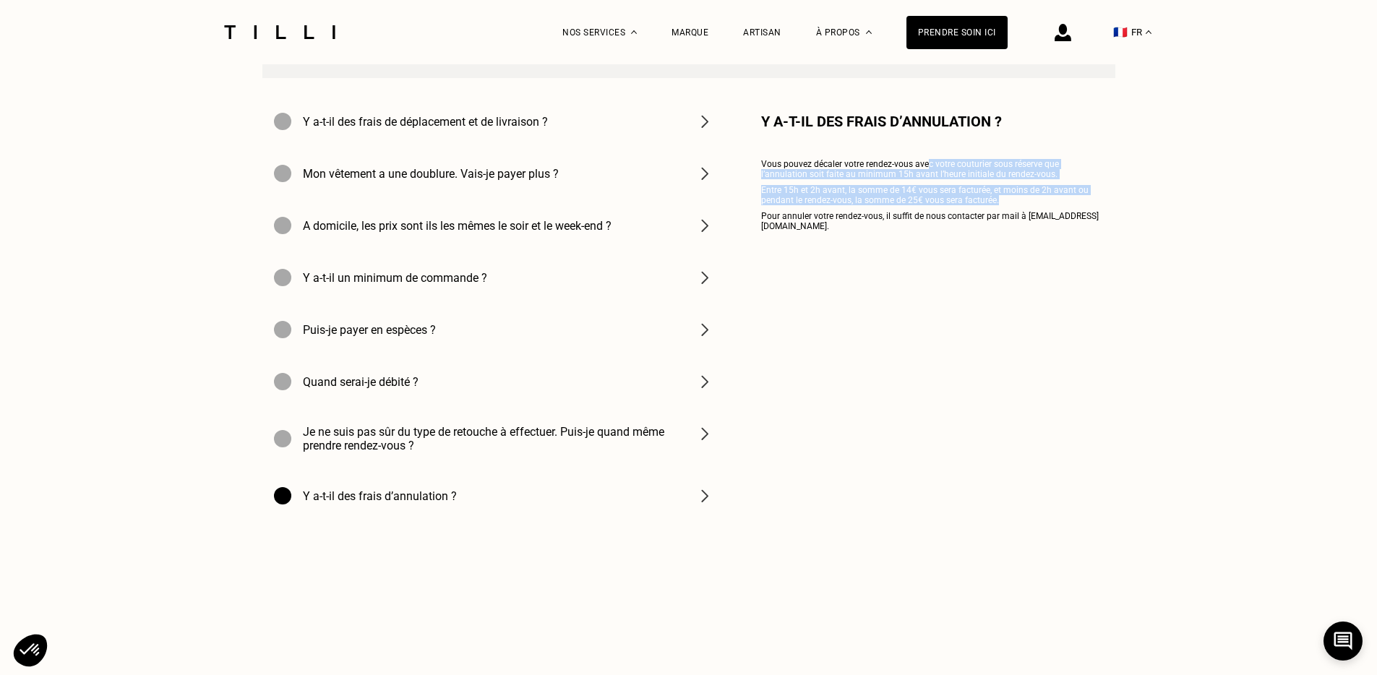
drag, startPoint x: 927, startPoint y: 163, endPoint x: 857, endPoint y: 205, distance: 81.5
click at [857, 205] on div "Y a-t-il des frais d’annulation ? Vous pouvez décaler votre rendez-vous avec vo…" at bounding box center [931, 172] width 340 height 119
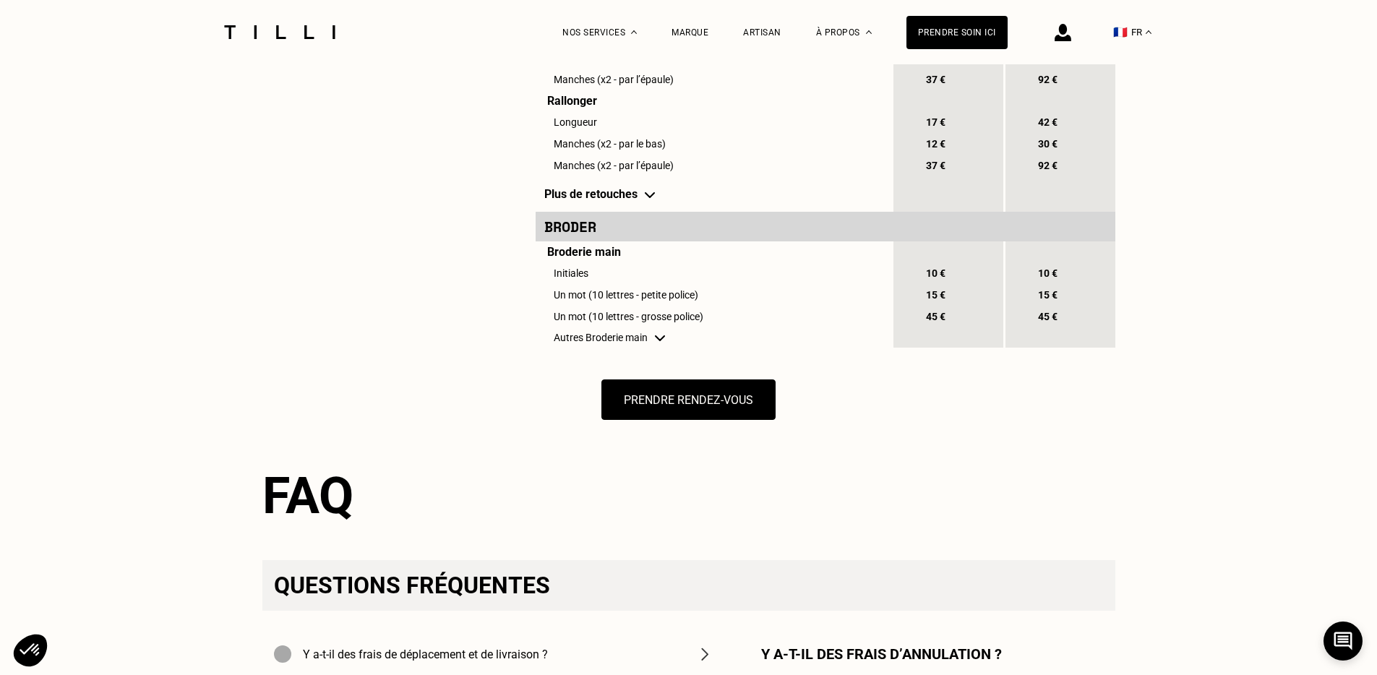
scroll to position [1323, 0]
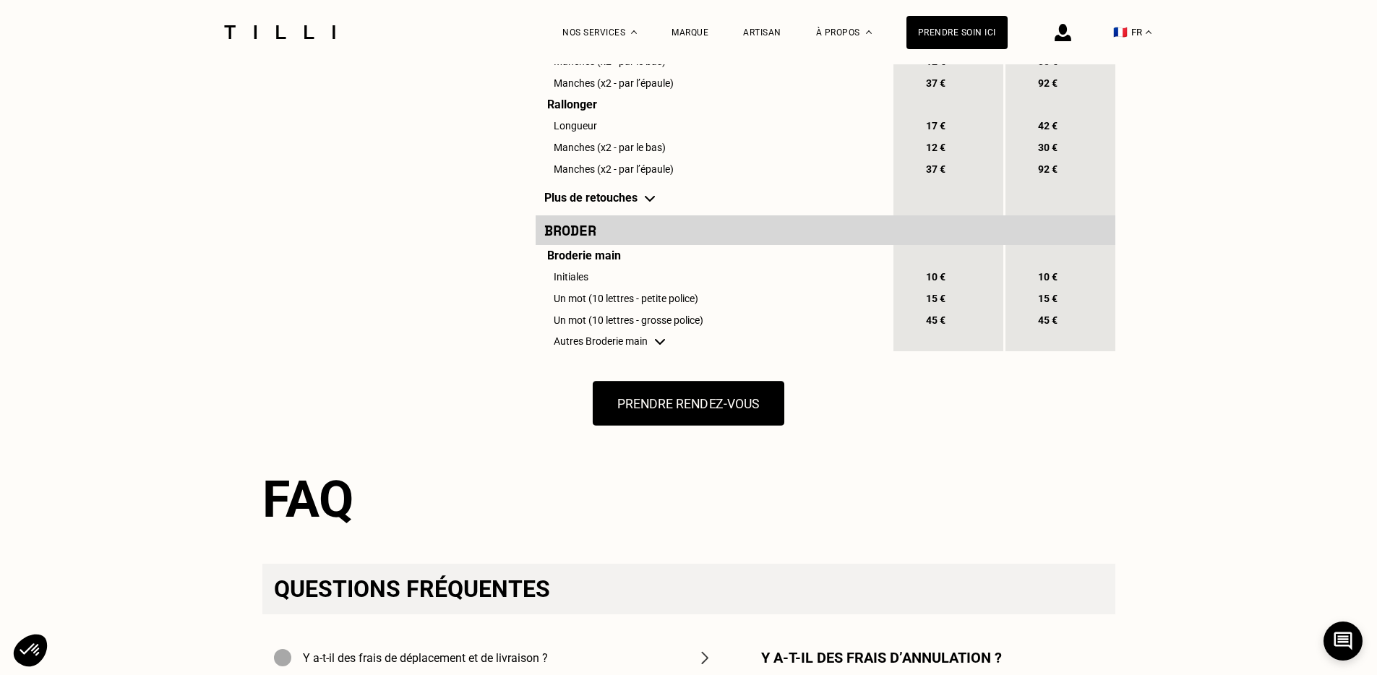
click at [674, 412] on button "Prendre rendez-vous" at bounding box center [689, 403] width 192 height 45
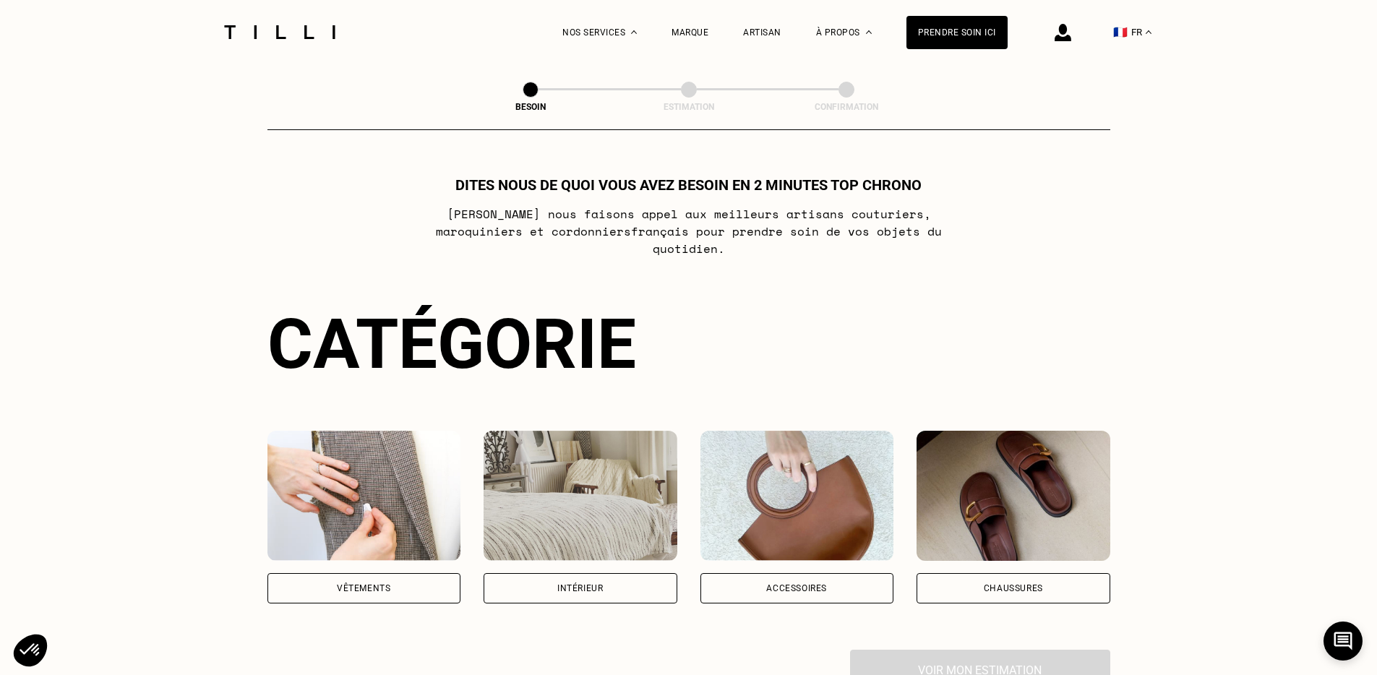
click at [397, 573] on div "Vêtements" at bounding box center [364, 588] width 194 height 30
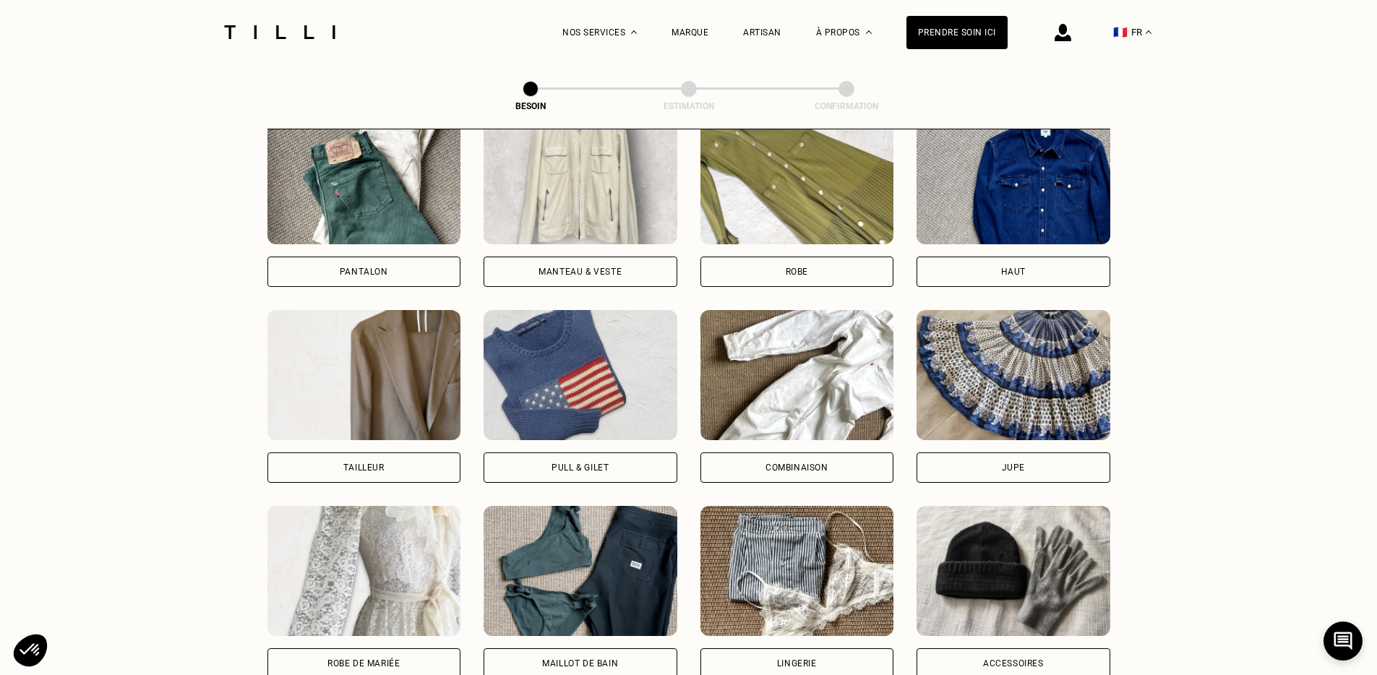
scroll to position [660, 0]
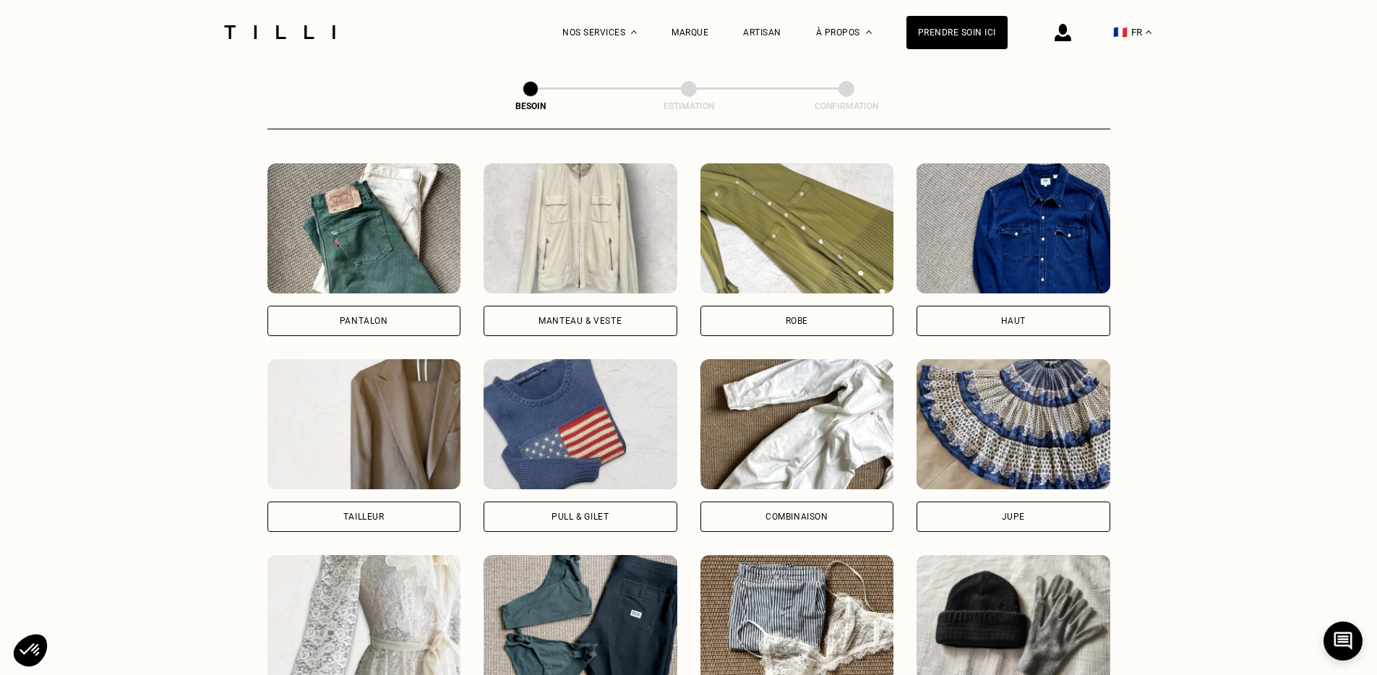
click at [572, 513] on div "Pull & gilet" at bounding box center [580, 517] width 57 height 9
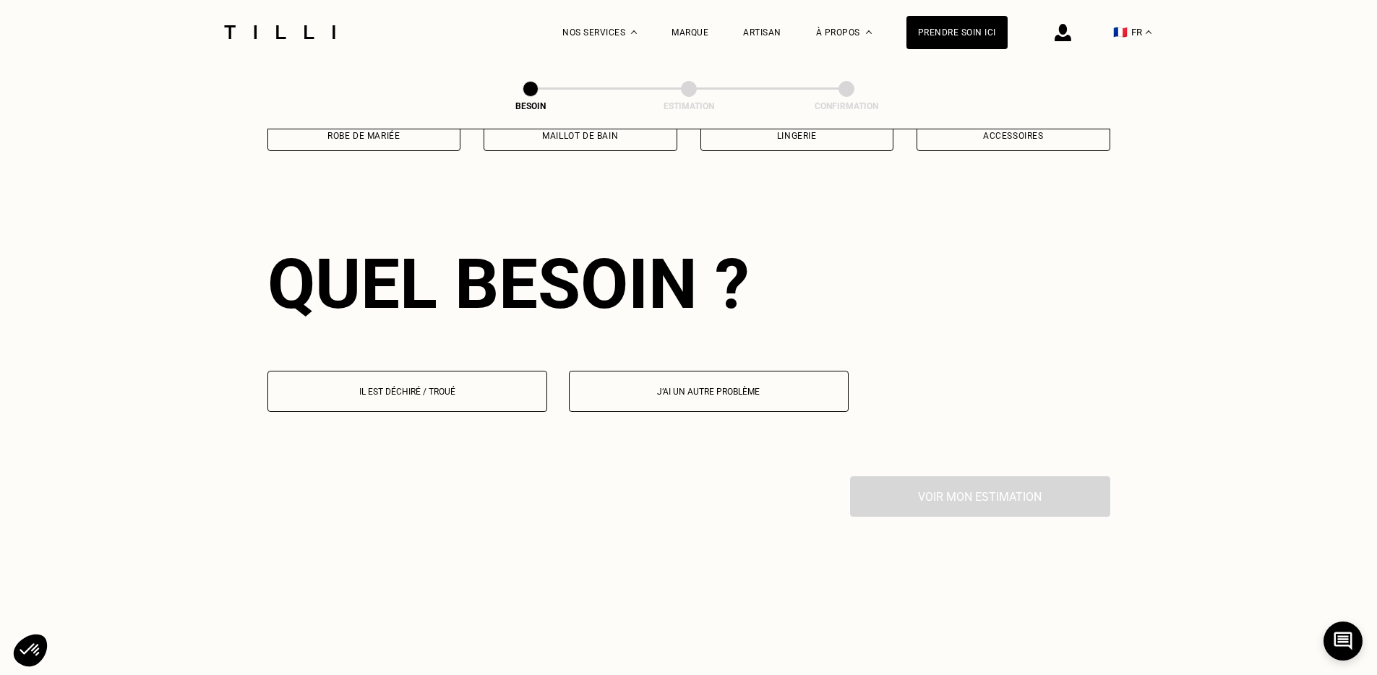
scroll to position [1255, 0]
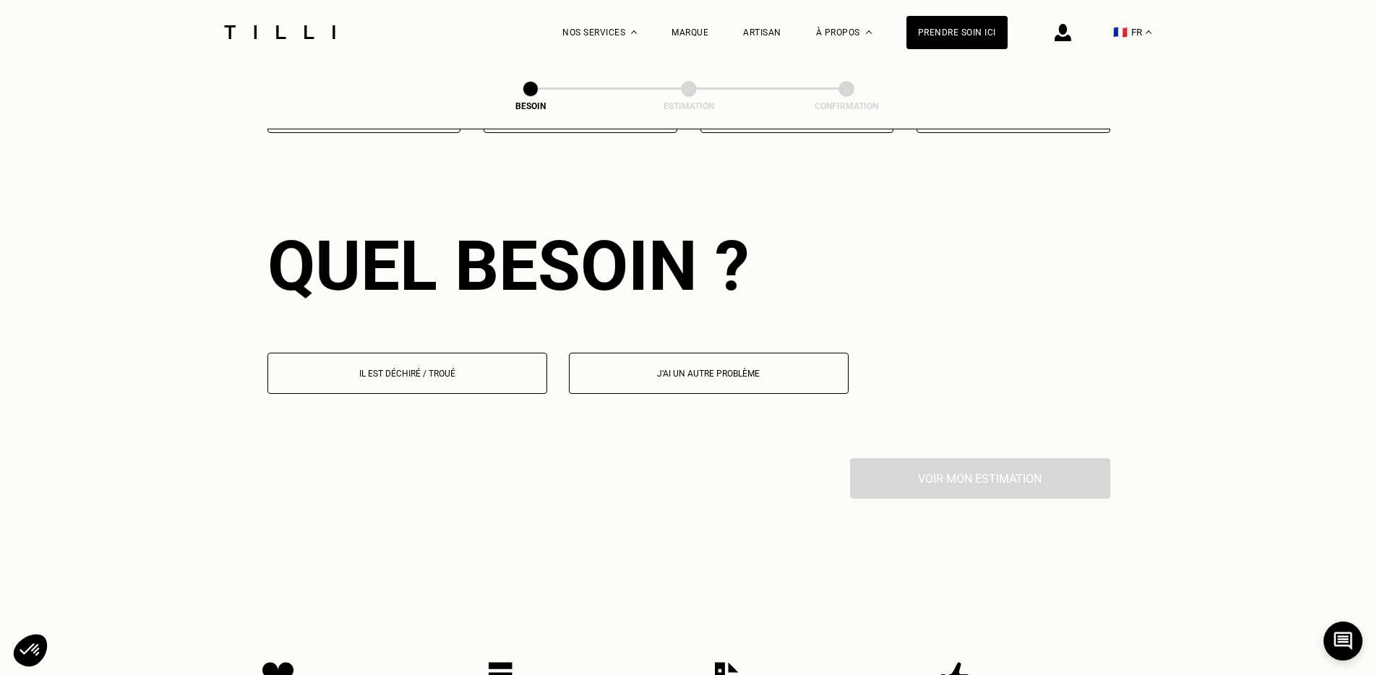
click at [513, 368] on button "Il est déchiré / troué" at bounding box center [407, 373] width 280 height 41
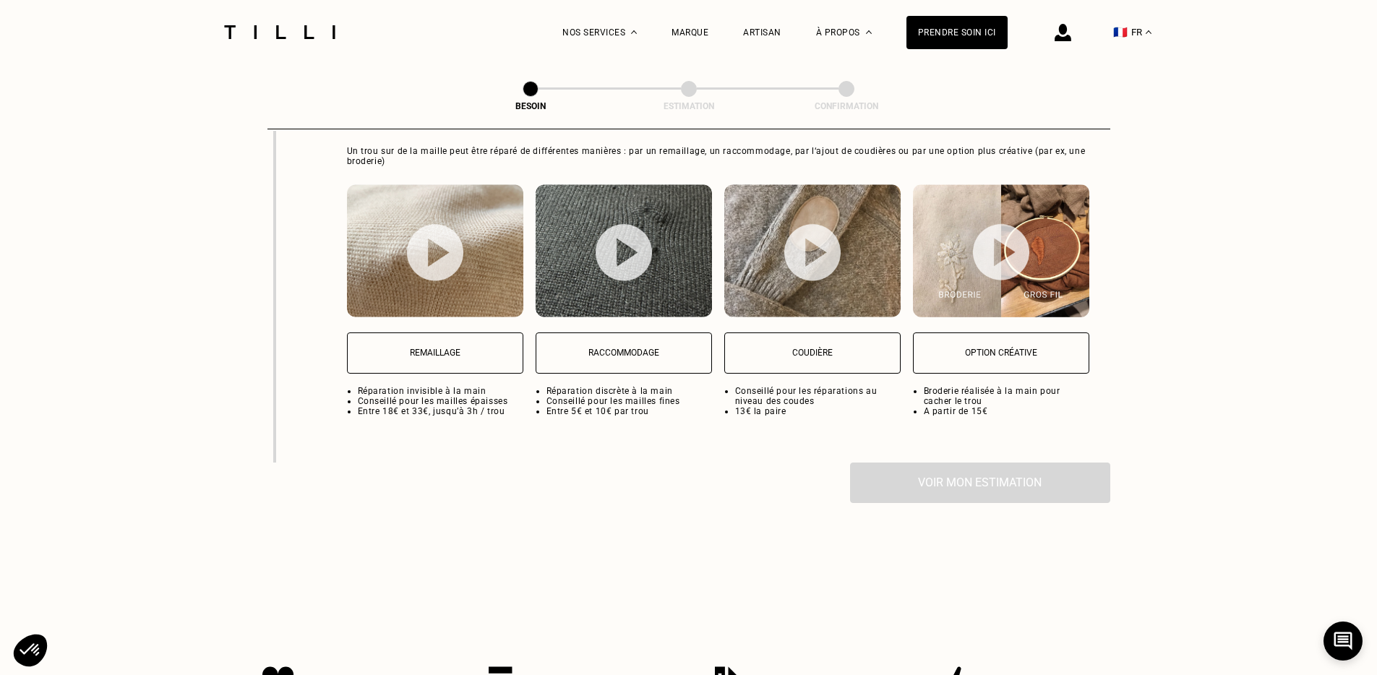
scroll to position [1903, 0]
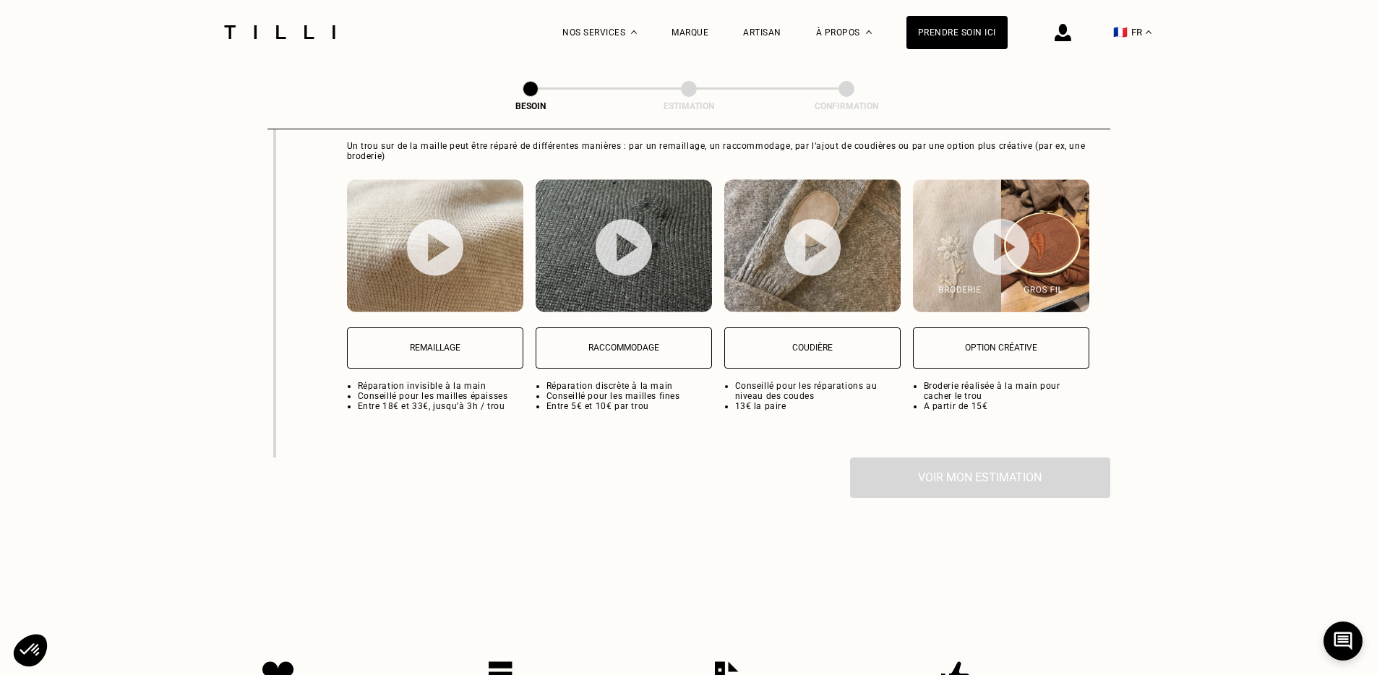
click at [468, 327] on button "Remaillage" at bounding box center [435, 347] width 176 height 41
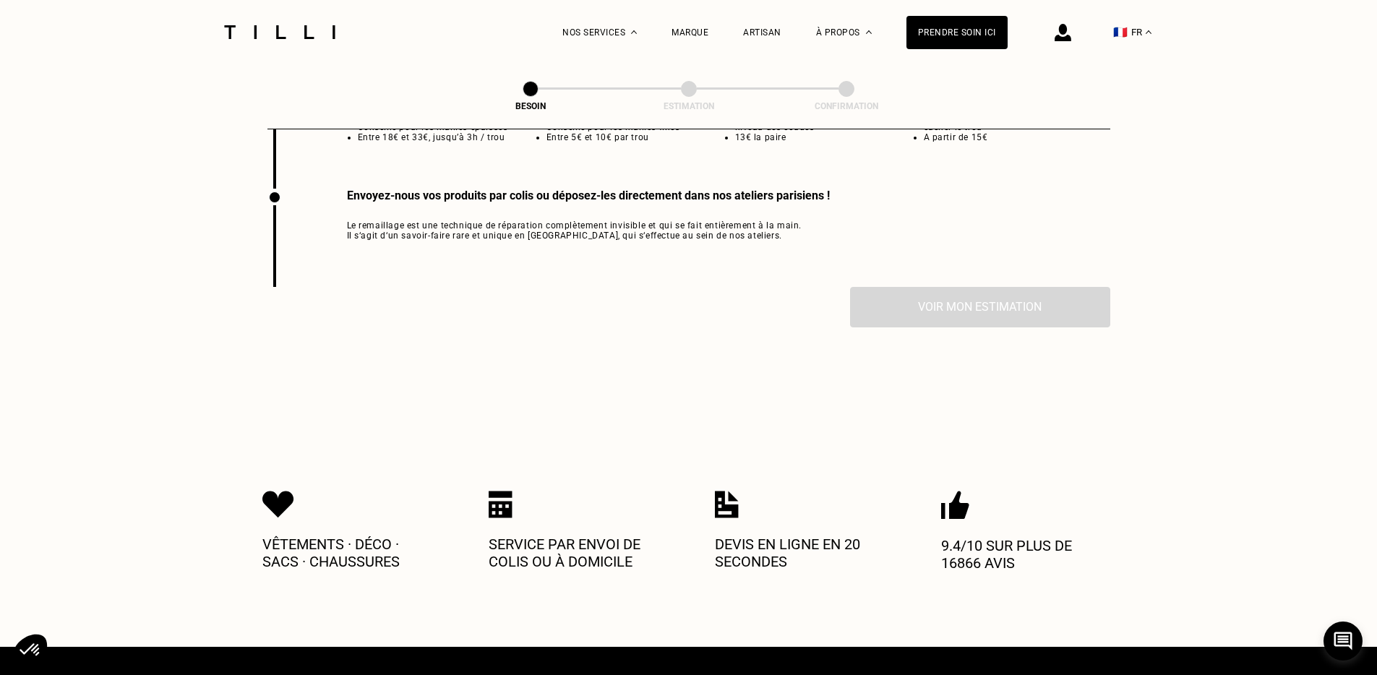
scroll to position [2181, 0]
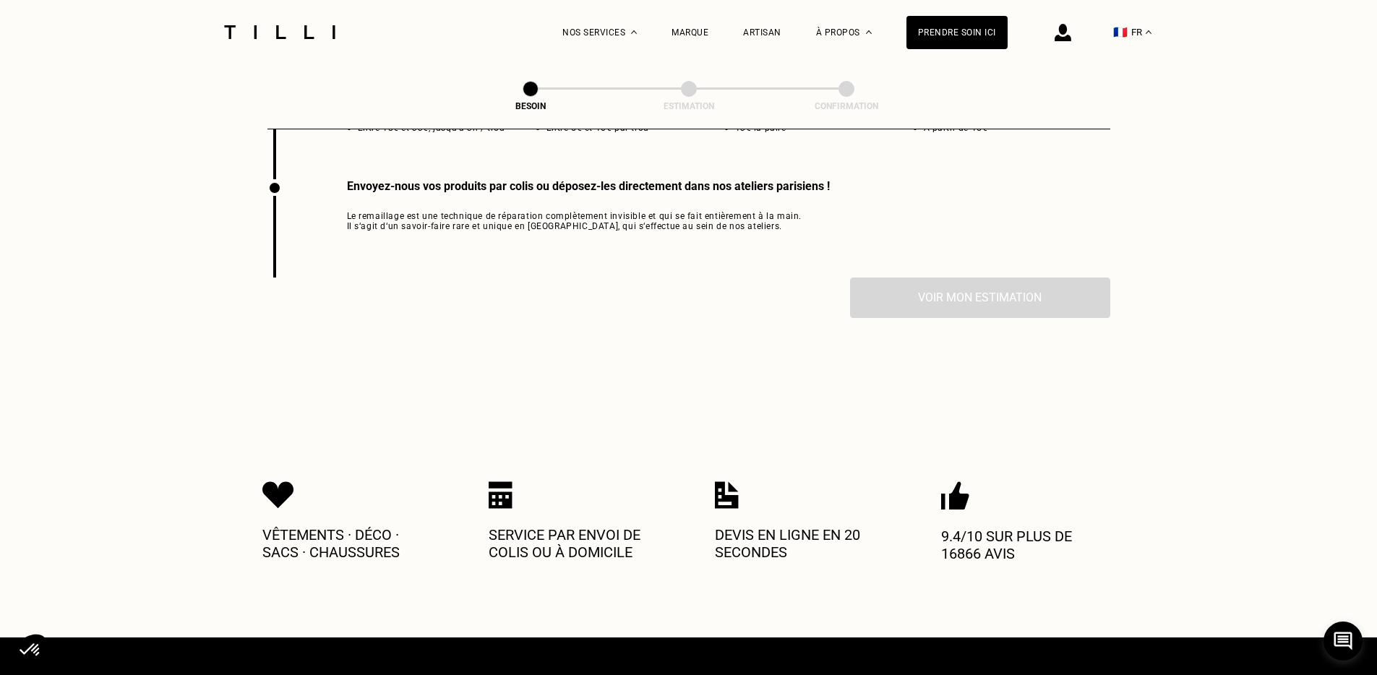
click at [936, 283] on div "Voir mon estimation" at bounding box center [688, 298] width 843 height 40
click at [659, 211] on span "Le remaillage est une technique de réparation complètement invisible et qui se …" at bounding box center [588, 221] width 483 height 20
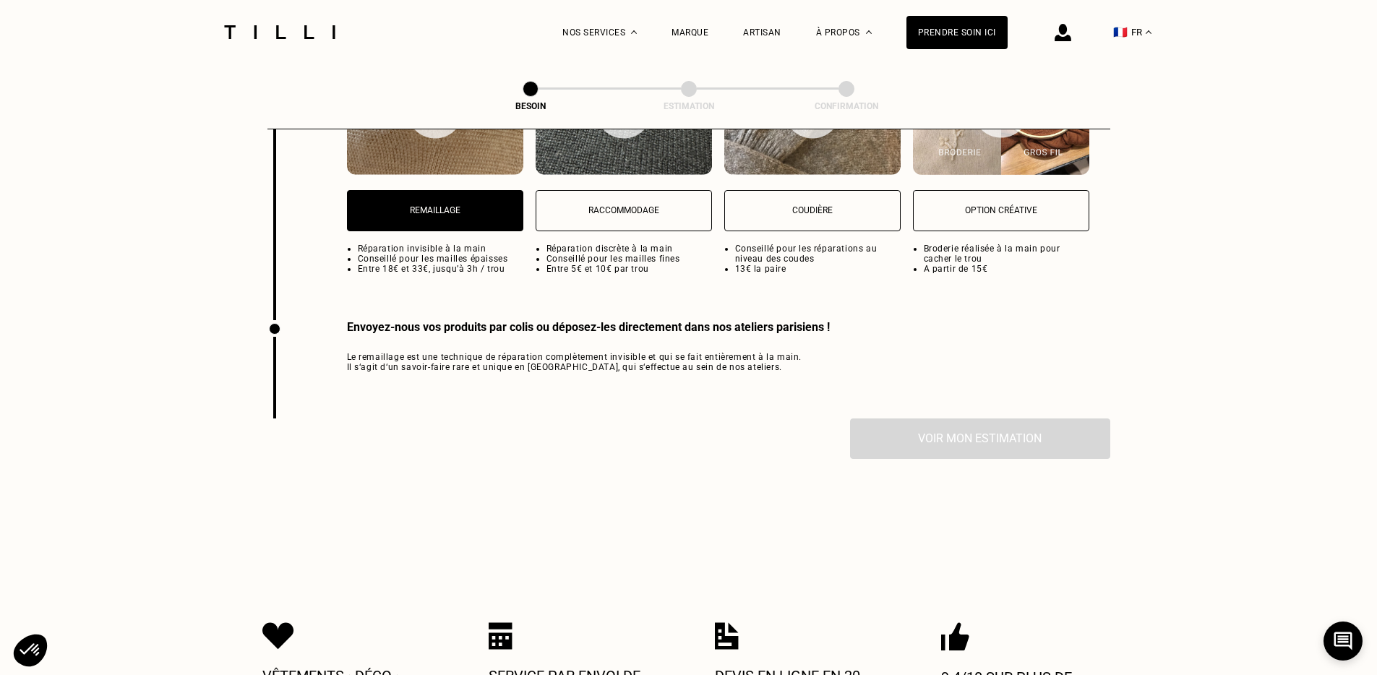
scroll to position [1988, 0]
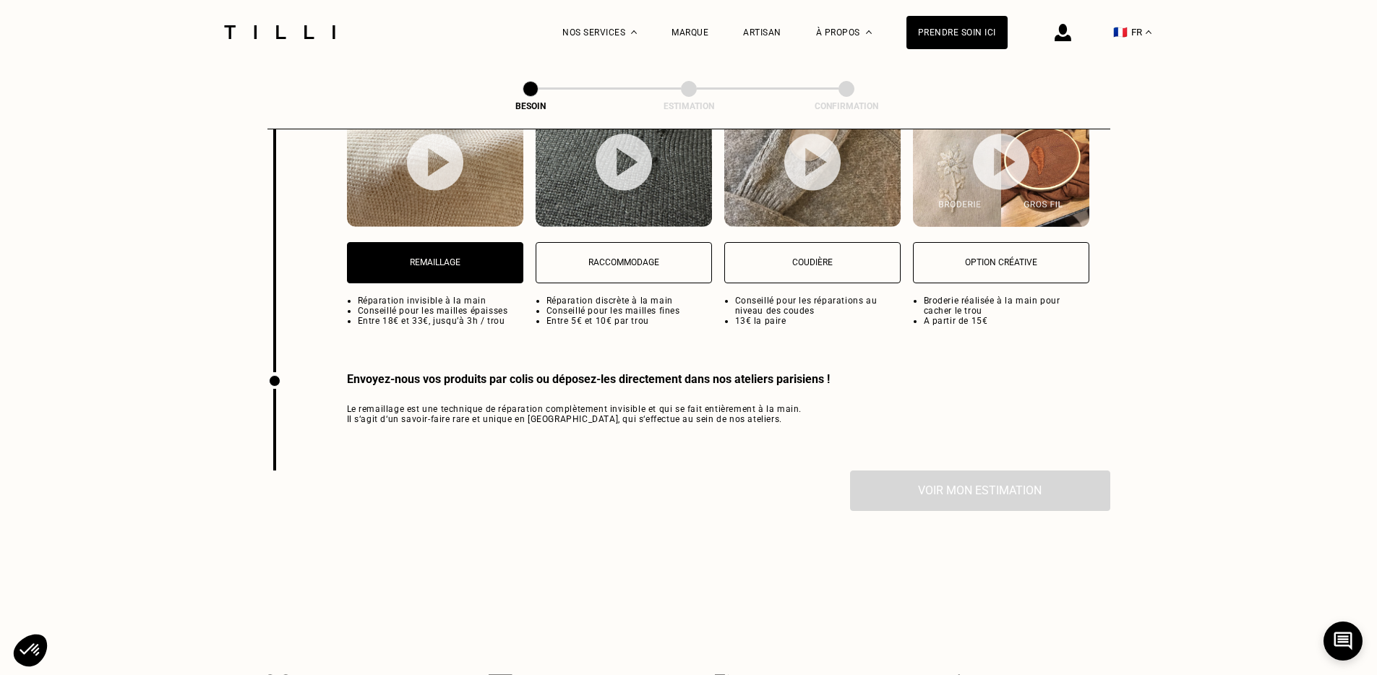
click at [611, 242] on button "Raccommodage" at bounding box center [624, 262] width 176 height 41
select select "FR"
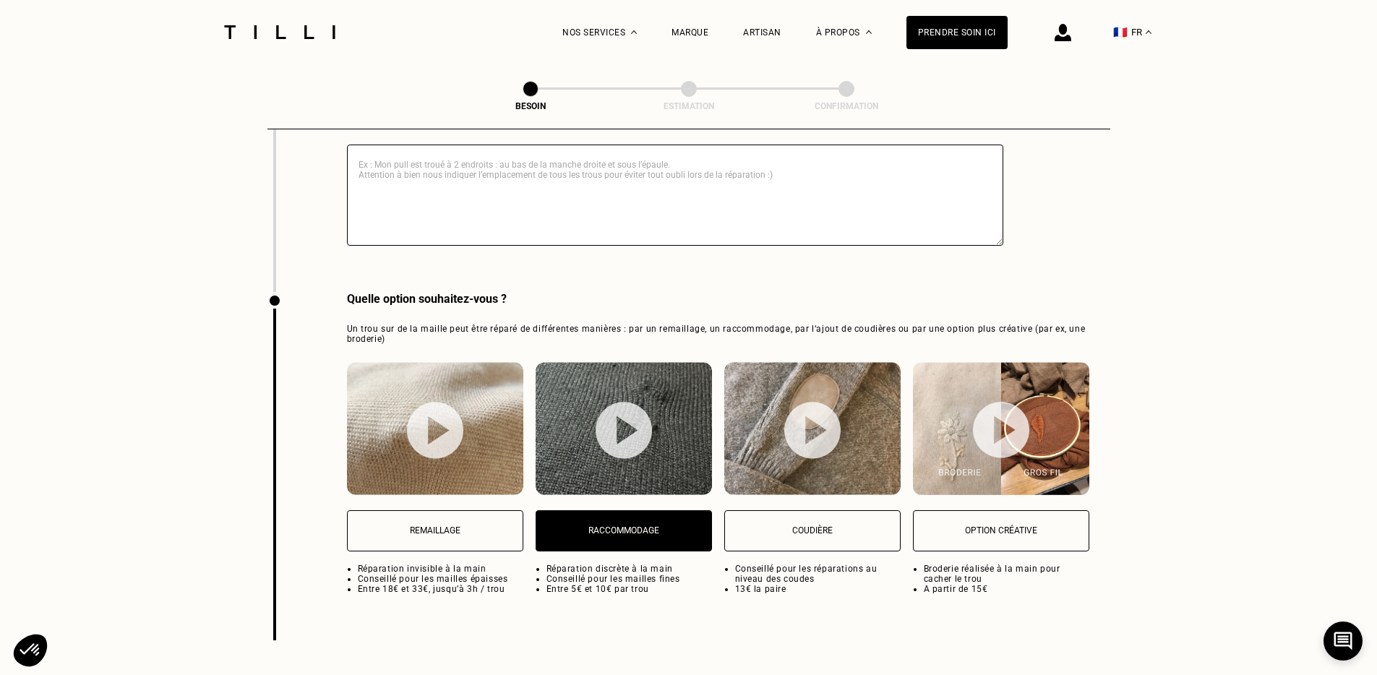
scroll to position [1723, 0]
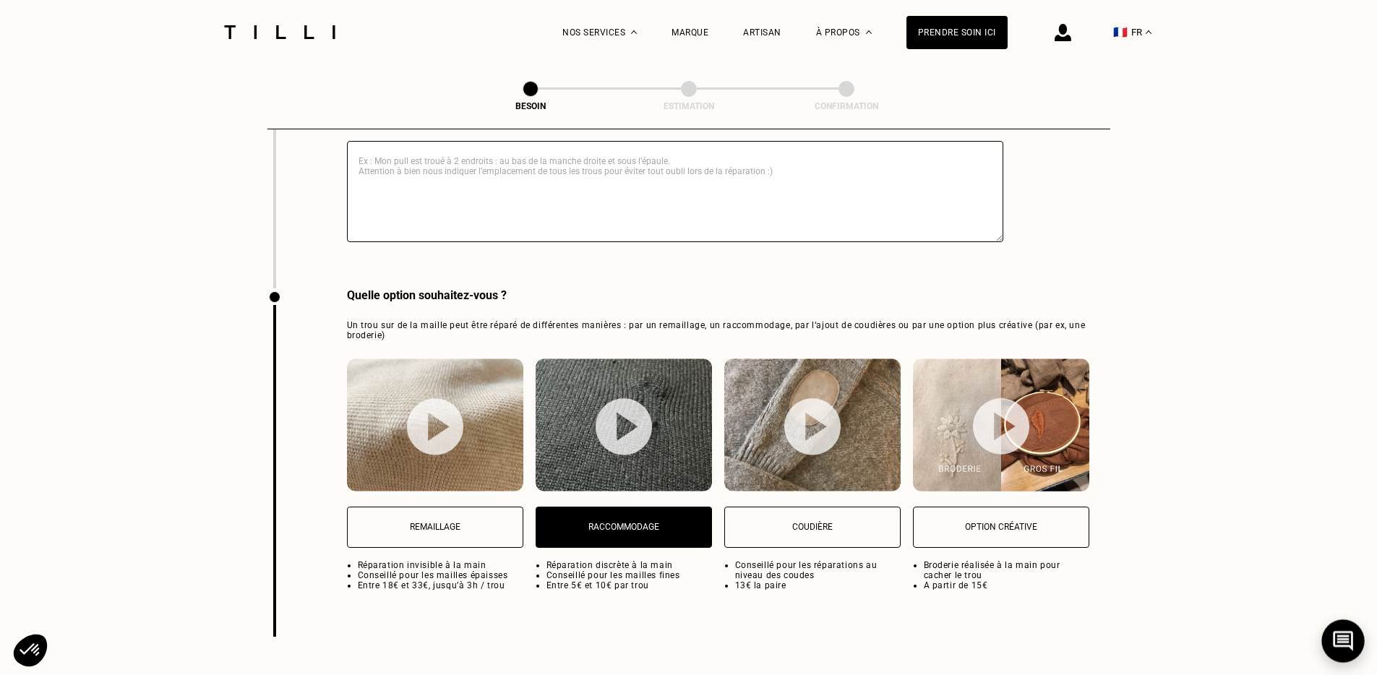
click at [1337, 639] on icon at bounding box center [1344, 641] width 24 height 38
